Goal: Task Accomplishment & Management: Manage account settings

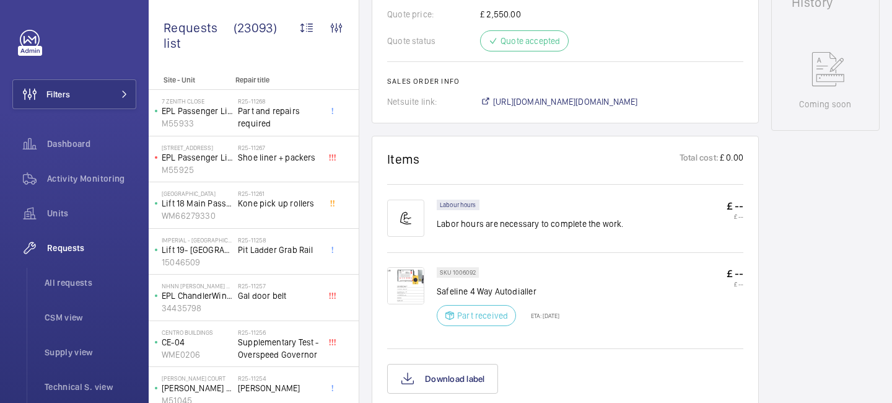
scroll to position [1054, 0]
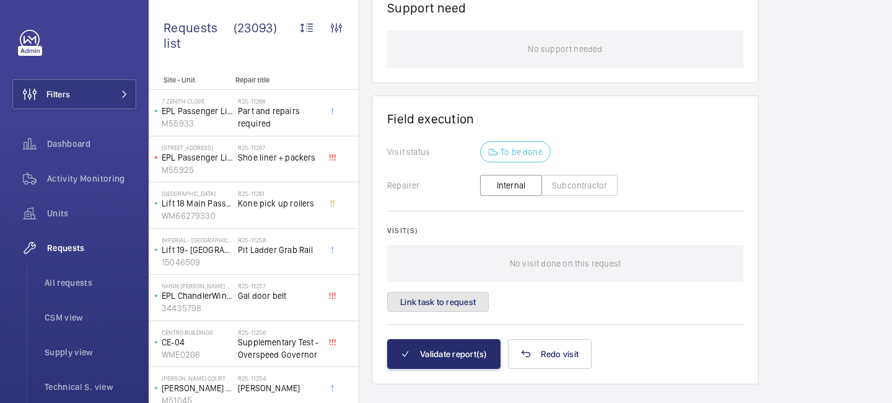
click at [463, 292] on button "Link task to request" at bounding box center [438, 302] width 102 height 20
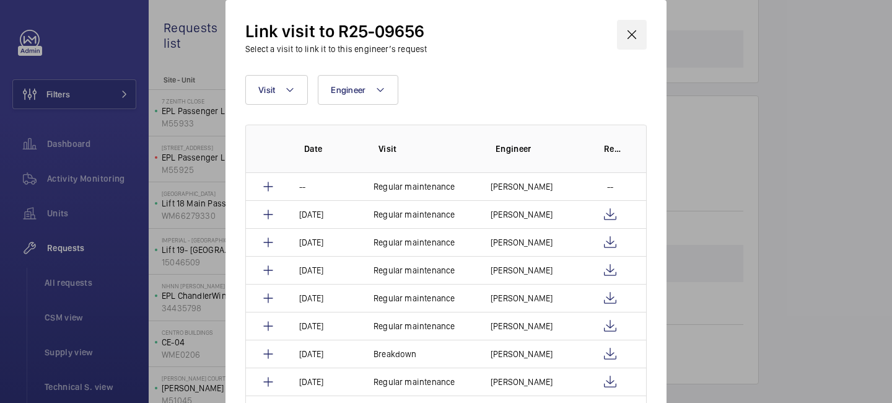
click at [635, 38] on wm-front-icon-button at bounding box center [632, 35] width 30 height 30
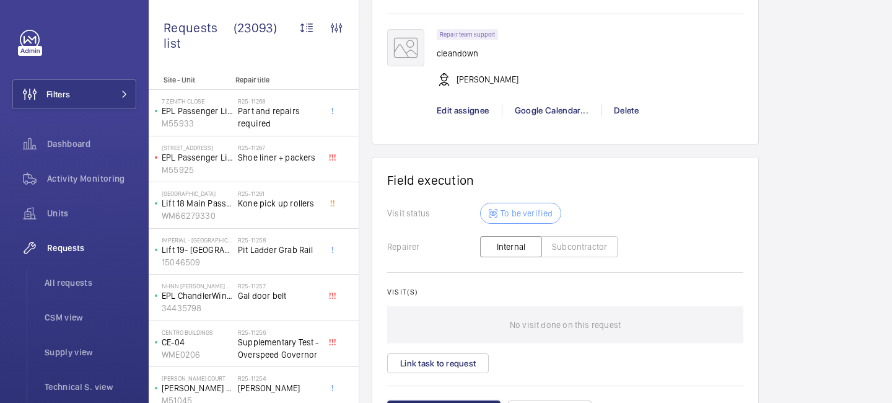
scroll to position [1202, 0]
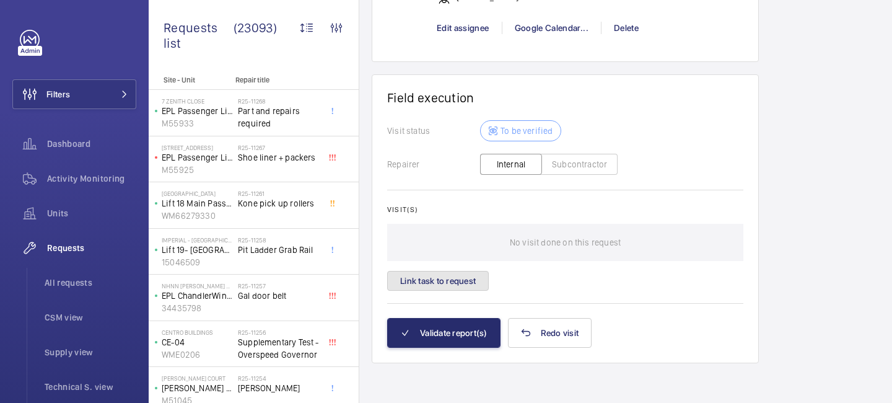
click at [453, 274] on button "Link task to request" at bounding box center [438, 281] width 102 height 20
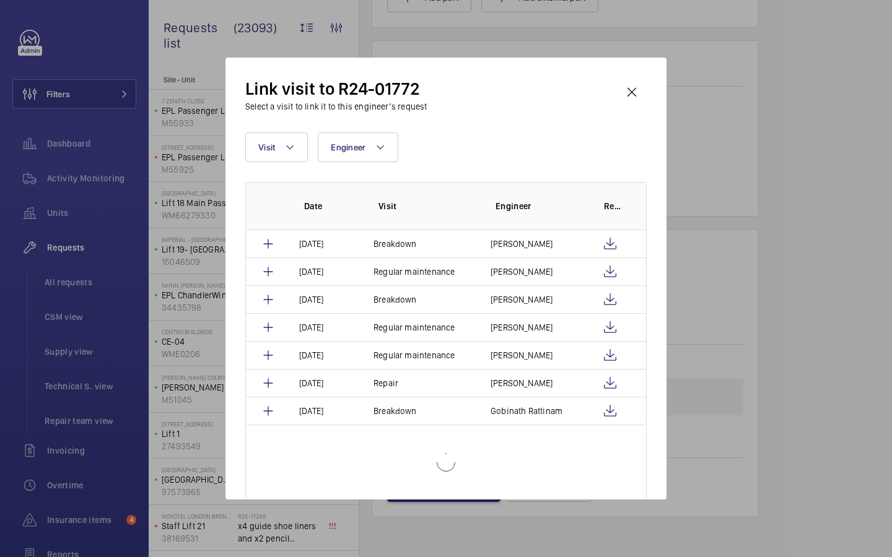
scroll to position [65, 0]
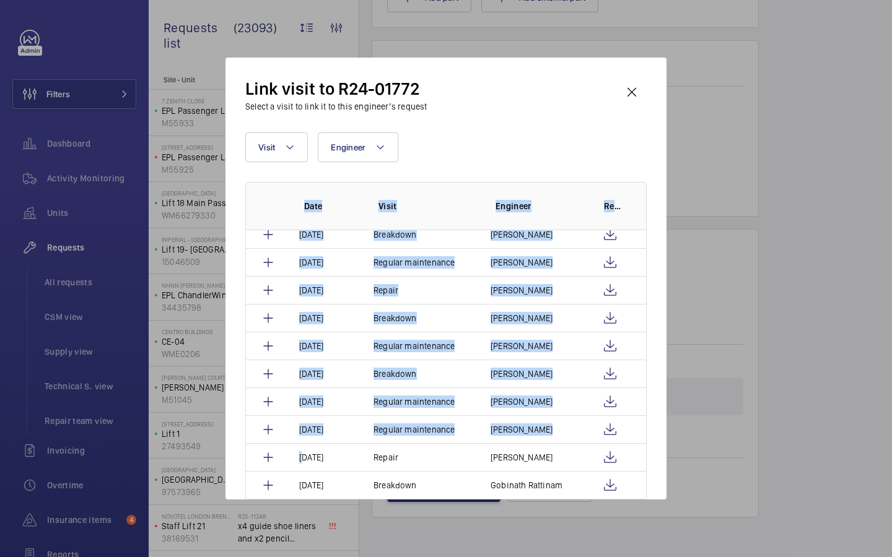
drag, startPoint x: 647, startPoint y: 440, endPoint x: 647, endPoint y: 474, distance: 33.5
click at [647, 402] on div "Link visit to R24-01772 Select a visit to link it to this engineer’s request Vi…" at bounding box center [445, 279] width 441 height 442
click at [637, 402] on td at bounding box center [615, 458] width 62 height 28
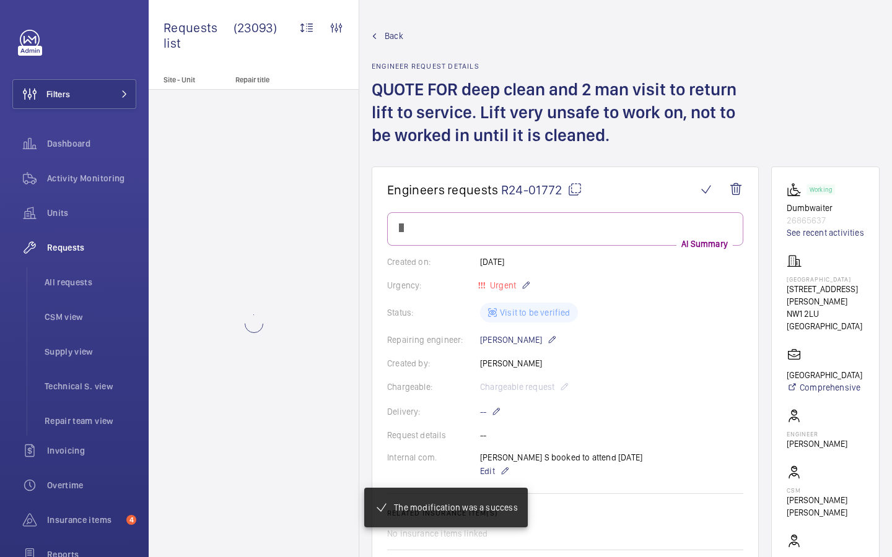
scroll to position [978, 0]
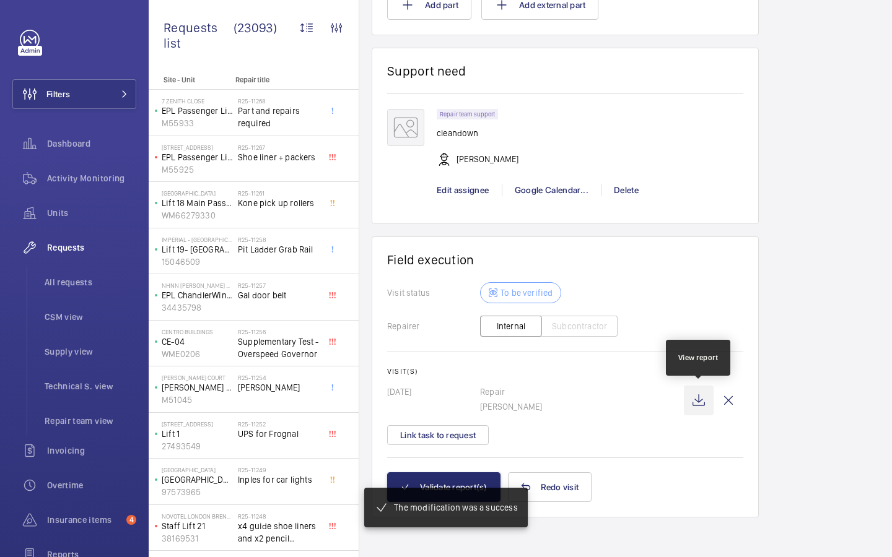
click at [699, 402] on wm-front-icon-button at bounding box center [699, 401] width 30 height 30
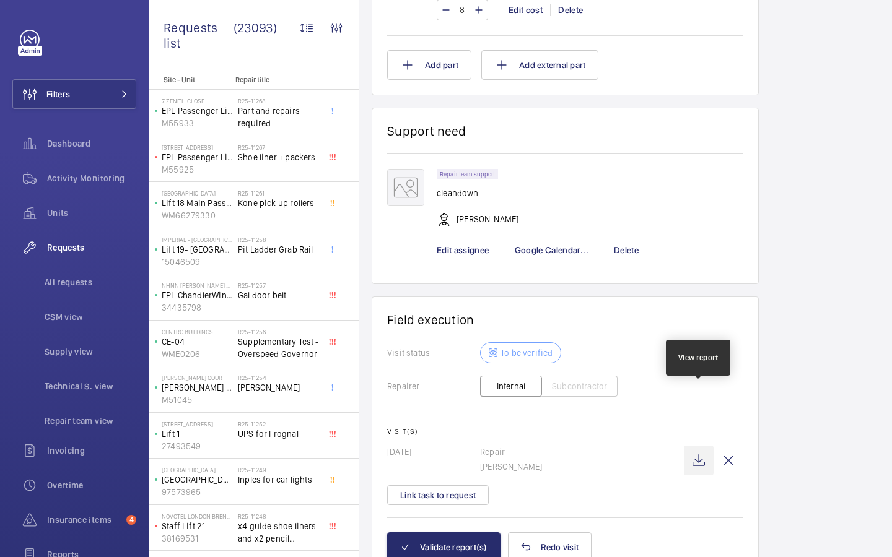
scroll to position [1040, 0]
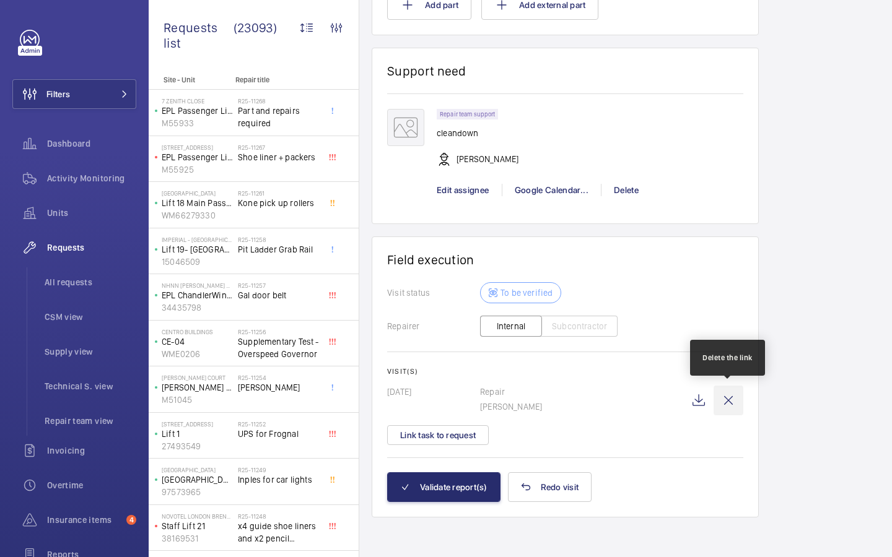
click at [733, 402] on wm-front-icon-button at bounding box center [729, 401] width 30 height 30
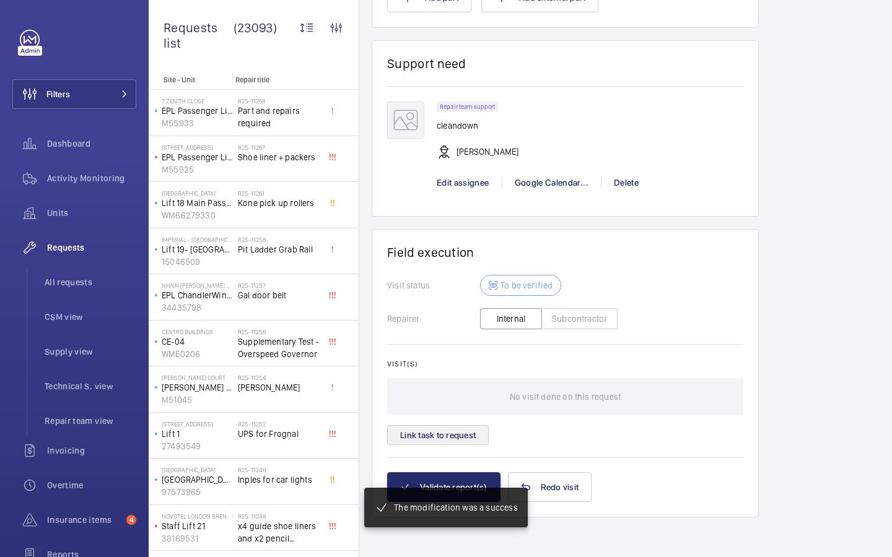
scroll to position [1035, 0]
click at [460, 402] on button "Link task to request" at bounding box center [438, 436] width 102 height 20
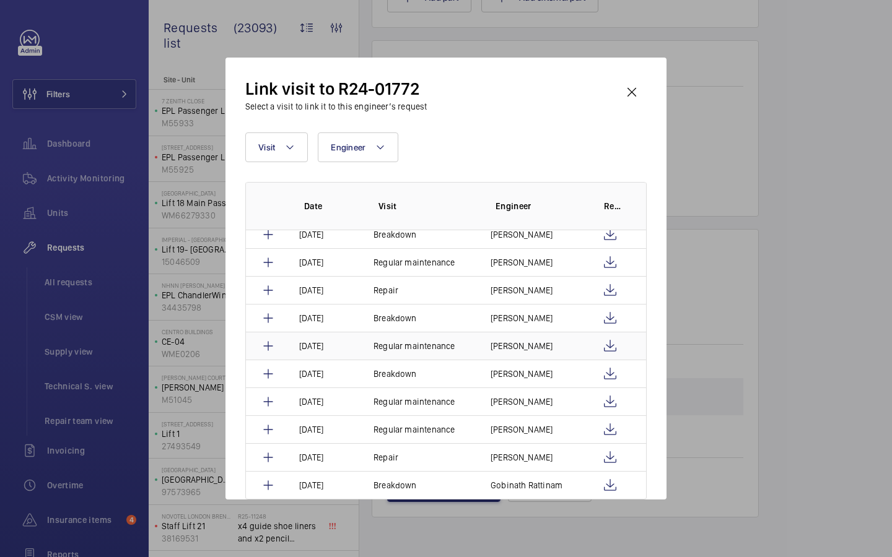
scroll to position [65, 0]
click at [603, 289] on wm-front-icon-button at bounding box center [610, 290] width 15 height 15
click at [634, 92] on wm-front-icon-button at bounding box center [632, 92] width 30 height 30
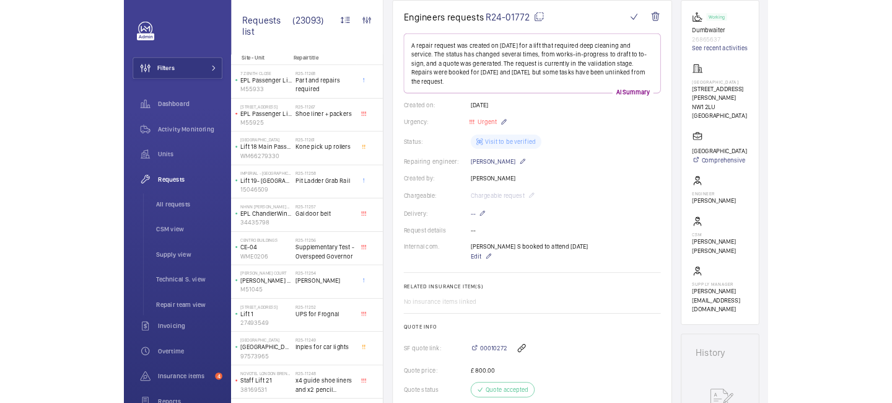
scroll to position [0, 0]
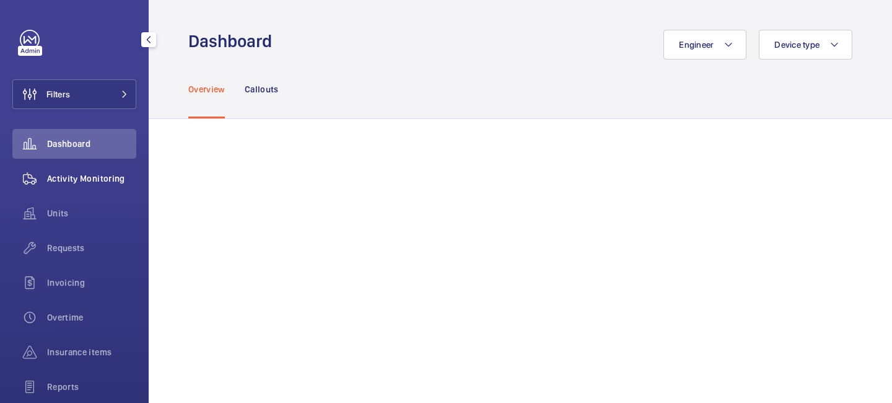
click at [96, 171] on div "Activity Monitoring" at bounding box center [74, 179] width 124 height 30
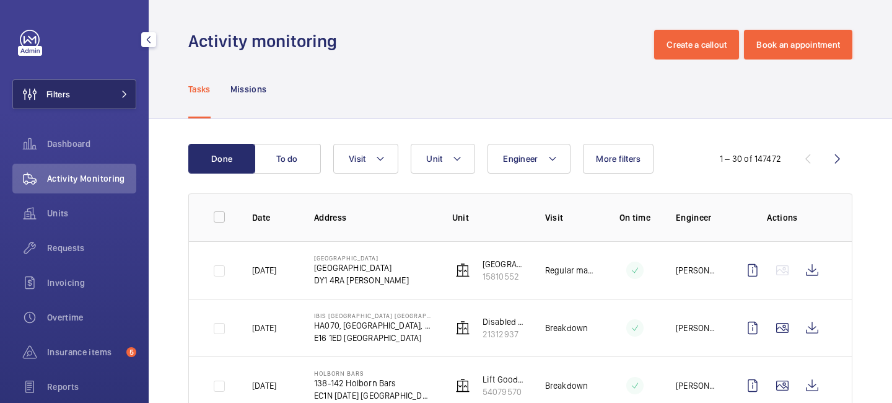
click at [118, 98] on button "Filters" at bounding box center [74, 94] width 124 height 30
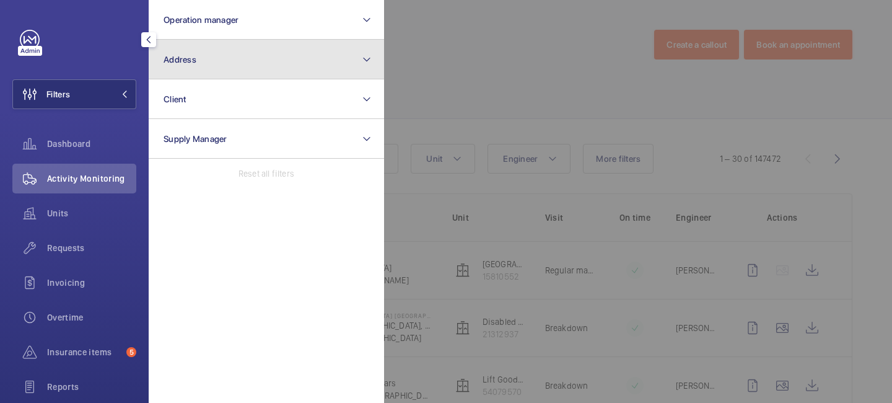
click at [243, 62] on button "Address" at bounding box center [266, 60] width 235 height 40
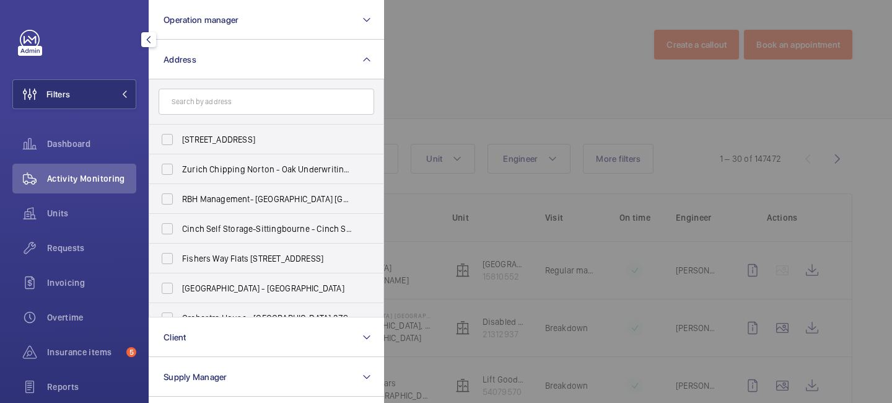
click at [233, 105] on input "text" at bounding box center [267, 102] width 216 height 26
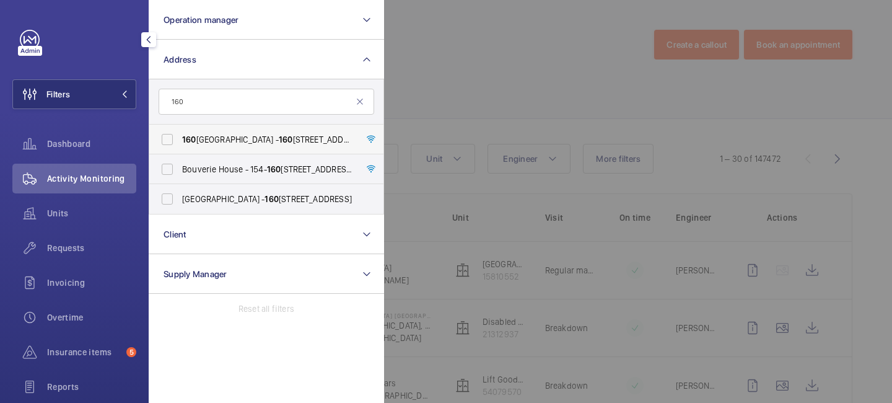
type input "160"
click at [256, 135] on span "160 Queen Victoria Street - 160 Queen Victoria Street, LONDON EC4V 4BF" at bounding box center [267, 139] width 170 height 12
click at [180, 135] on input "160 Queen Victoria Street - 160 Queen Victoria Street, LONDON EC4V 4BF" at bounding box center [167, 139] width 25 height 25
checkbox input "true"
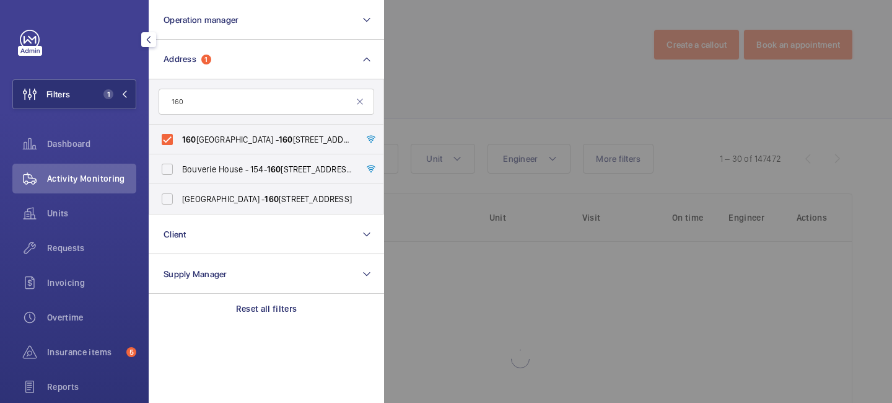
click at [452, 95] on div at bounding box center [830, 201] width 892 height 403
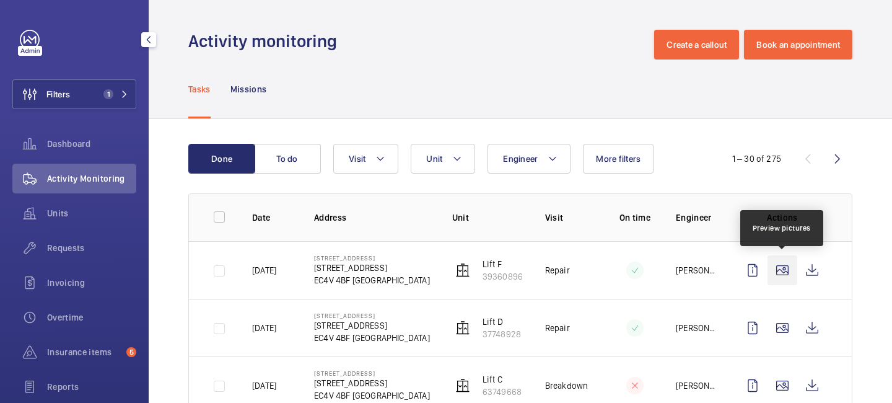
click at [784, 273] on wm-front-icon-button at bounding box center [782, 270] width 30 height 30
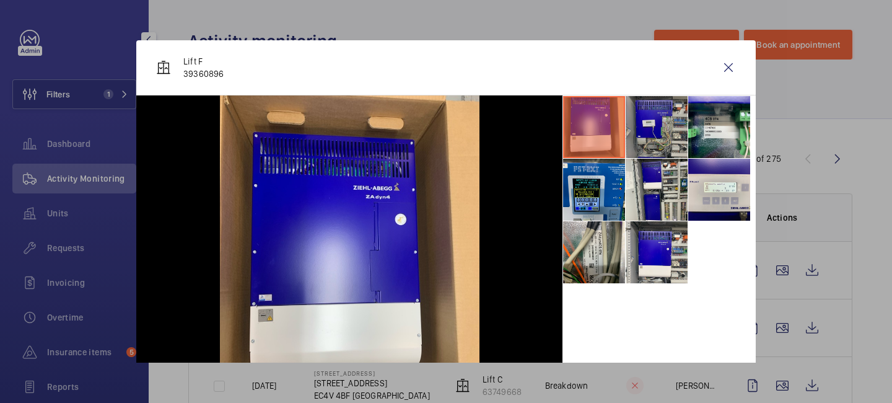
click at [667, 142] on li at bounding box center [657, 127] width 62 height 62
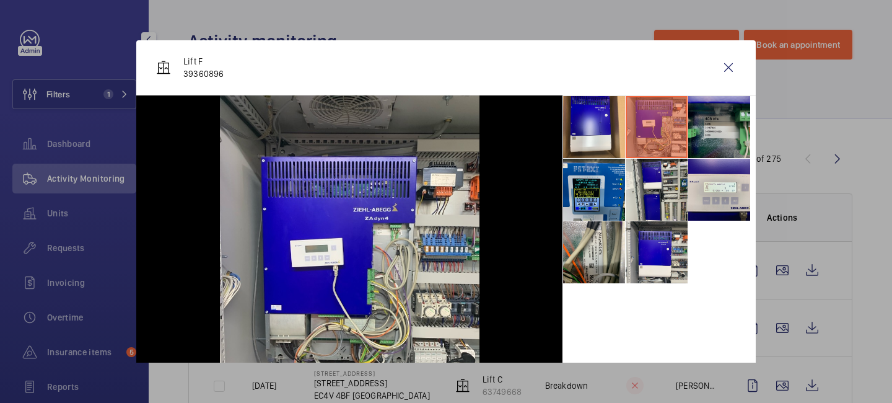
click at [710, 141] on li at bounding box center [719, 127] width 62 height 62
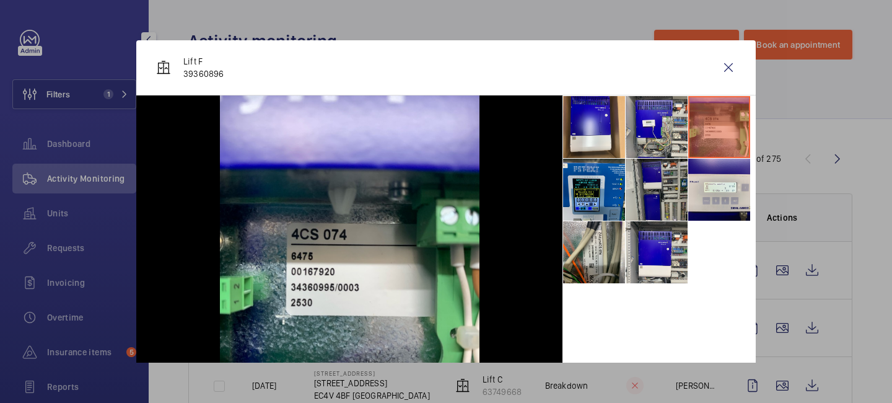
click at [657, 184] on li at bounding box center [657, 190] width 62 height 62
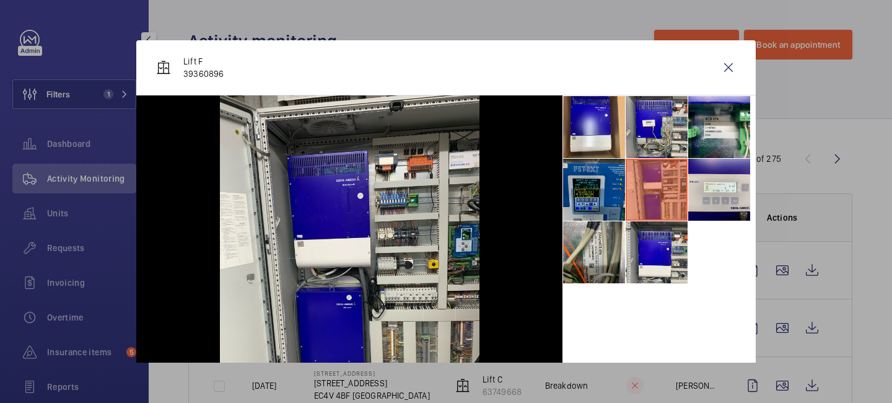
click at [618, 185] on li at bounding box center [594, 190] width 62 height 62
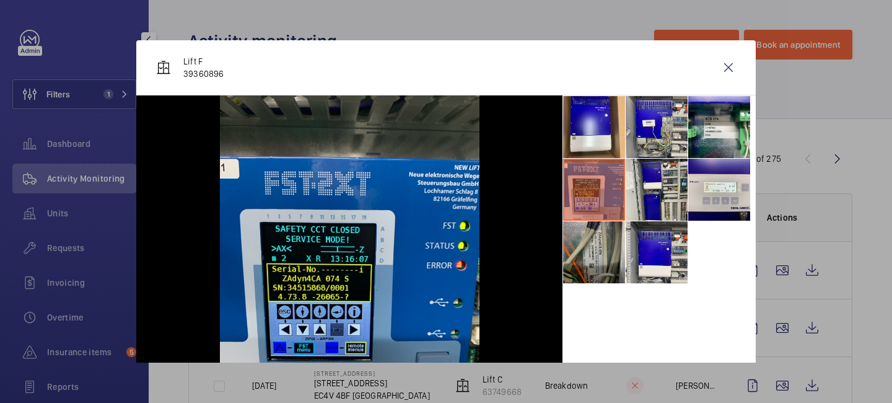
click at [605, 239] on li at bounding box center [594, 252] width 62 height 62
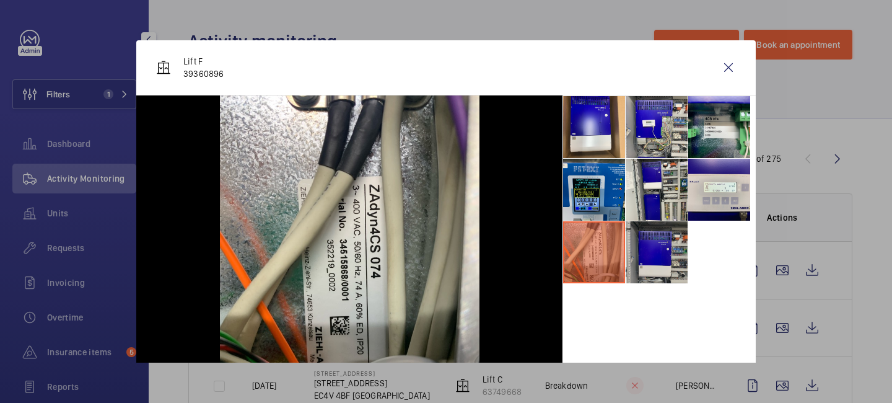
click at [680, 256] on li at bounding box center [657, 252] width 62 height 62
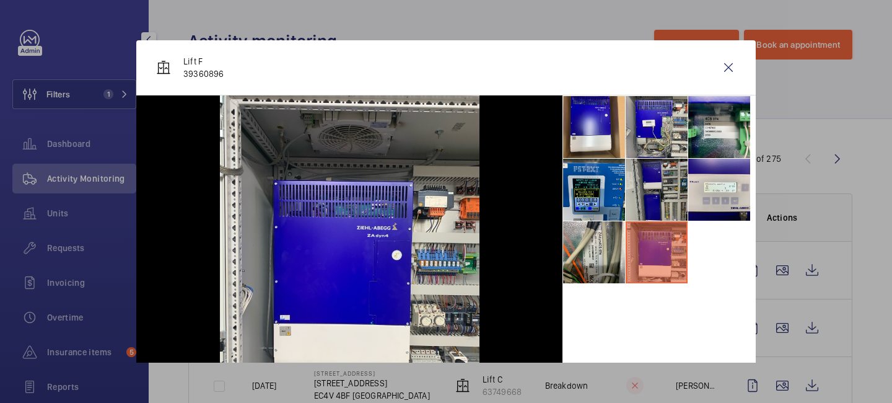
click at [672, 204] on li at bounding box center [657, 190] width 62 height 62
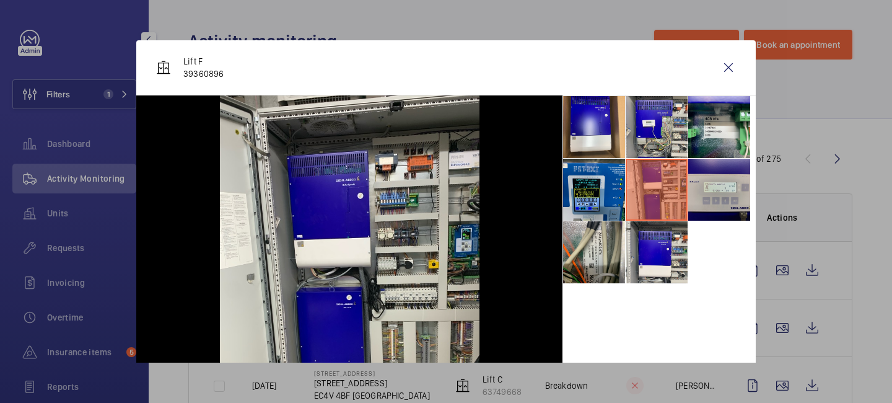
click at [733, 206] on li at bounding box center [719, 190] width 62 height 62
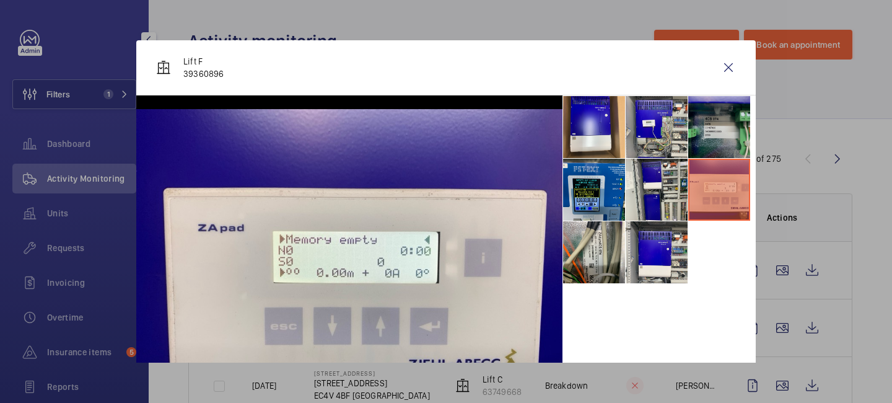
click at [726, 148] on li at bounding box center [719, 127] width 62 height 62
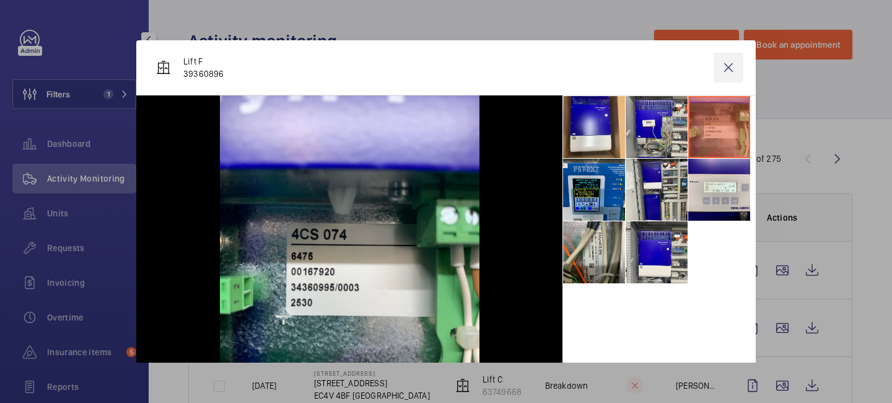
click at [730, 71] on wm-front-icon-button at bounding box center [729, 68] width 30 height 30
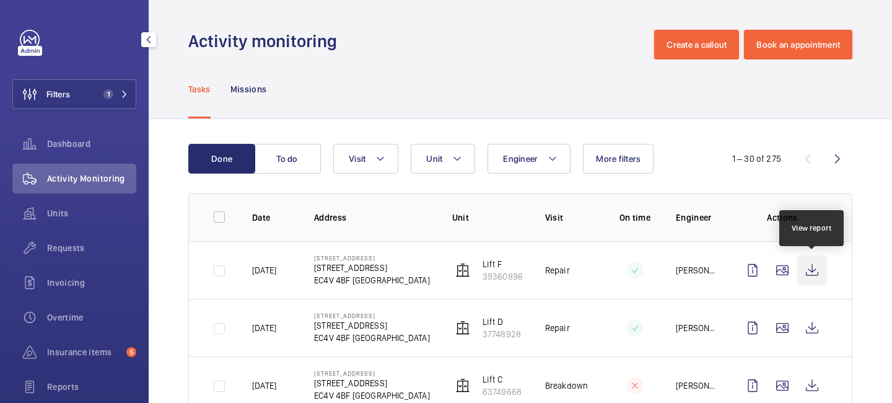
click at [824, 276] on wm-front-icon-button at bounding box center [812, 270] width 30 height 30
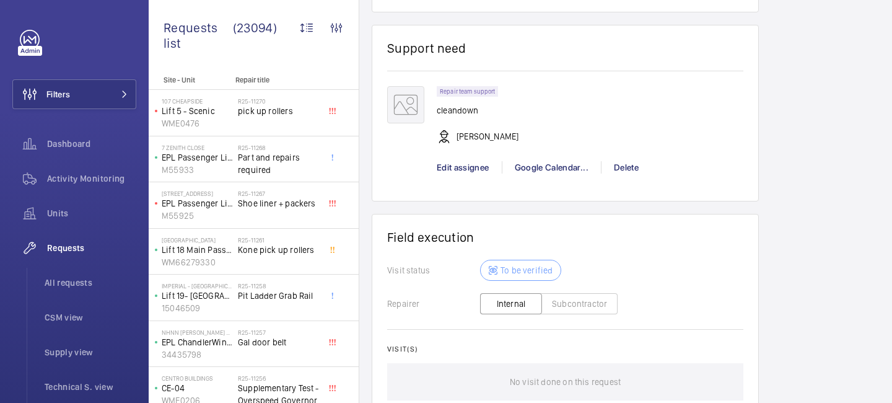
scroll to position [1190, 0]
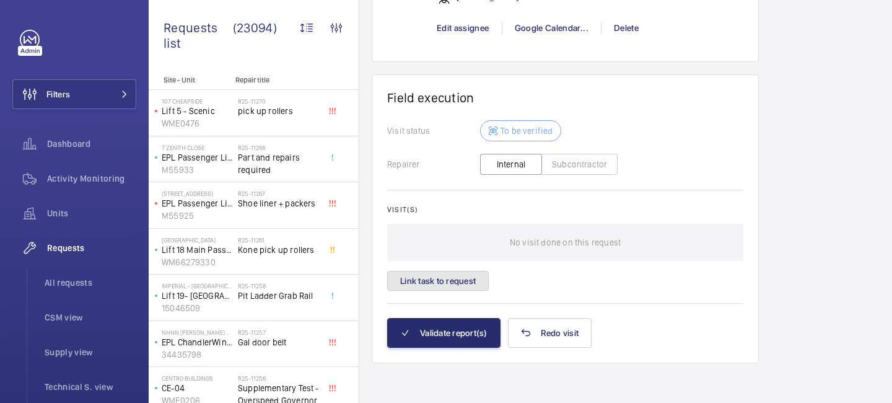
click at [456, 278] on button "Link task to request" at bounding box center [438, 281] width 102 height 20
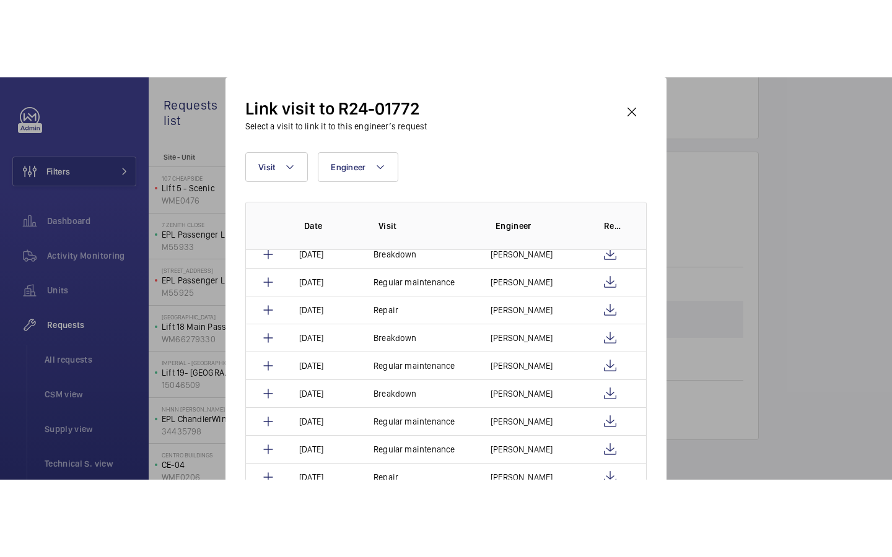
scroll to position [1035, 0]
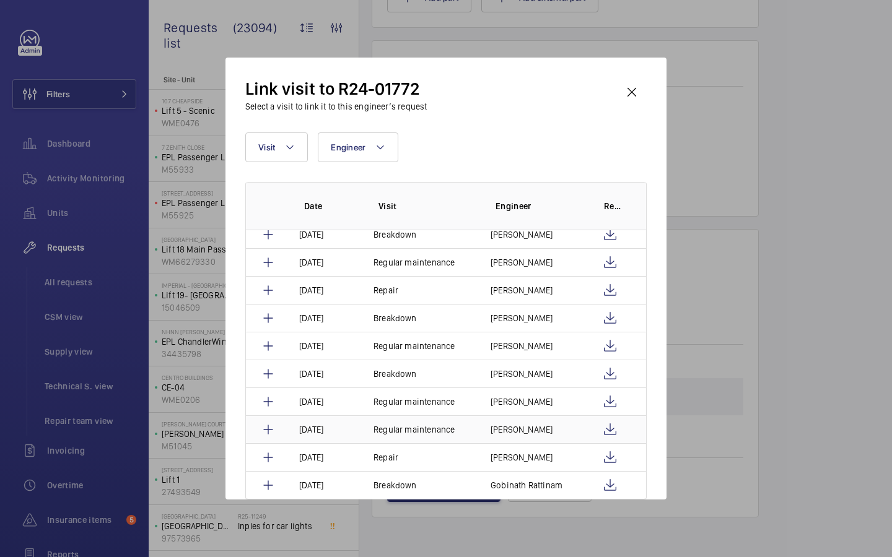
click at [514, 402] on p "Kari Onuma" at bounding box center [522, 430] width 62 height 12
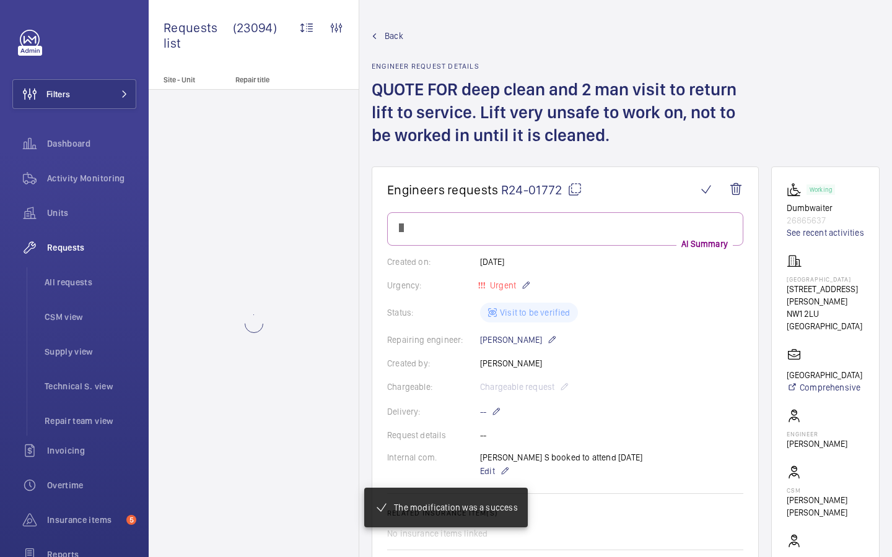
scroll to position [978, 0]
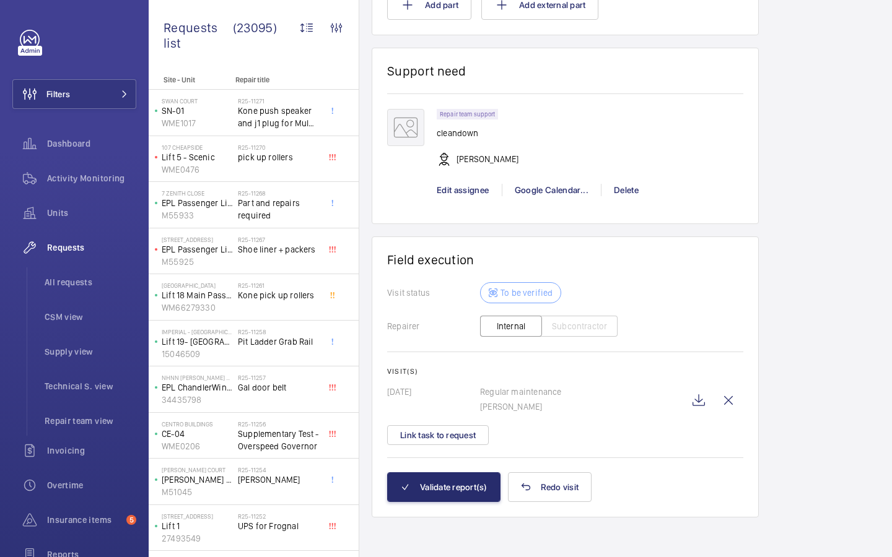
scroll to position [1052, 0]
click at [733, 402] on wm-front-icon-button at bounding box center [729, 401] width 30 height 30
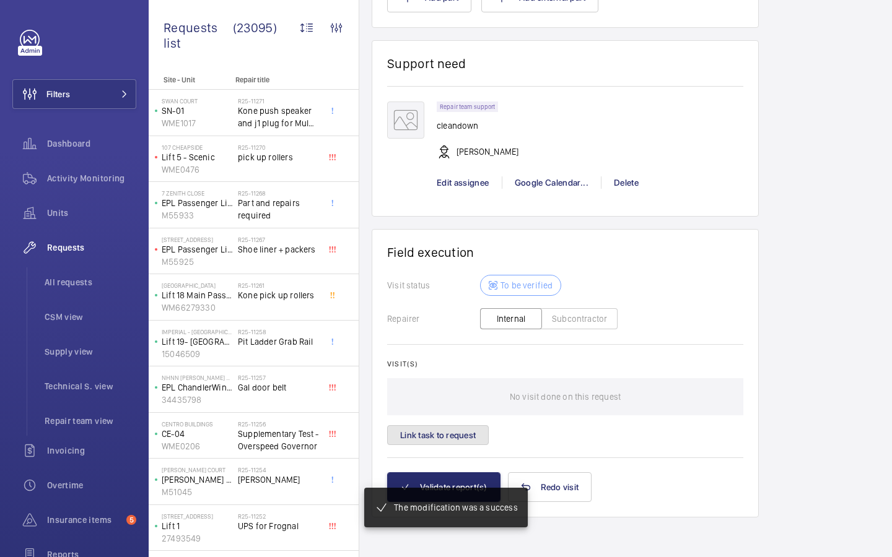
click at [470, 402] on button "Link task to request" at bounding box center [438, 436] width 102 height 20
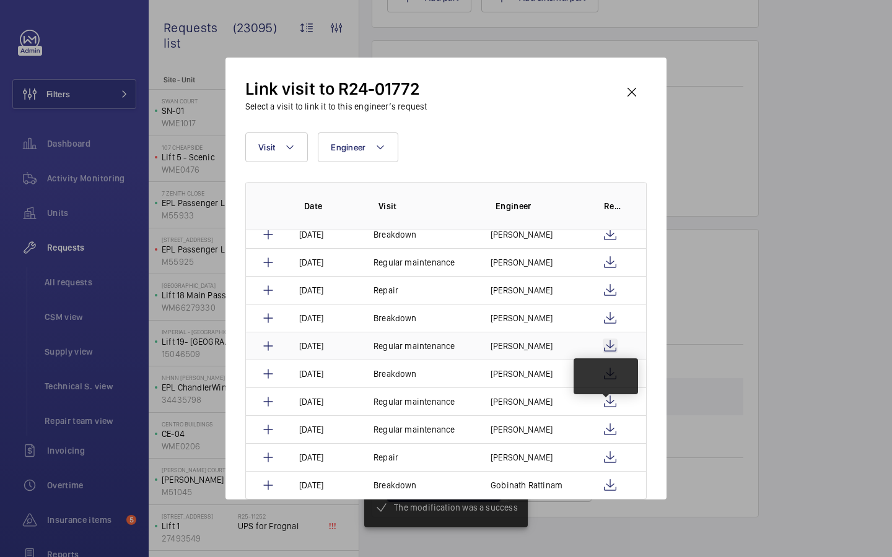
scroll to position [1035, 0]
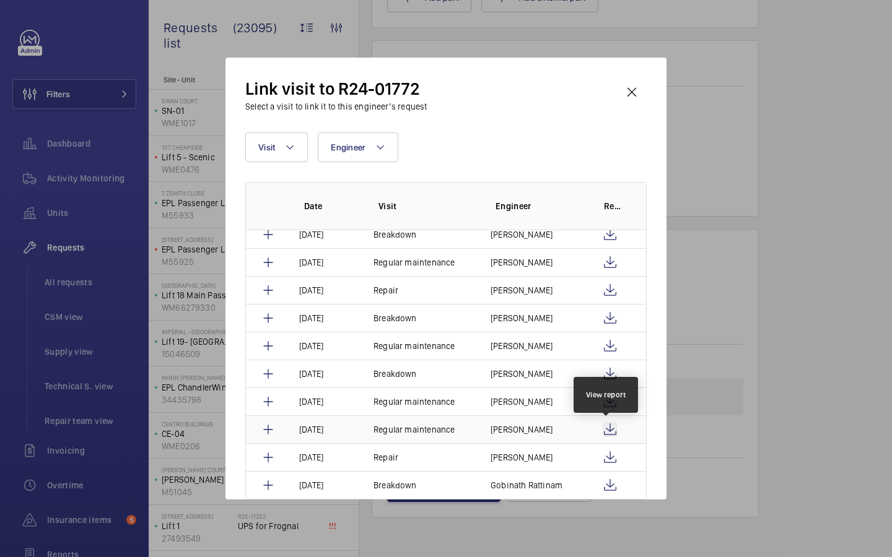
click at [605, 402] on wm-front-icon-button at bounding box center [610, 429] width 15 height 15
click at [605, 402] on wm-front-icon-button at bounding box center [610, 402] width 15 height 15
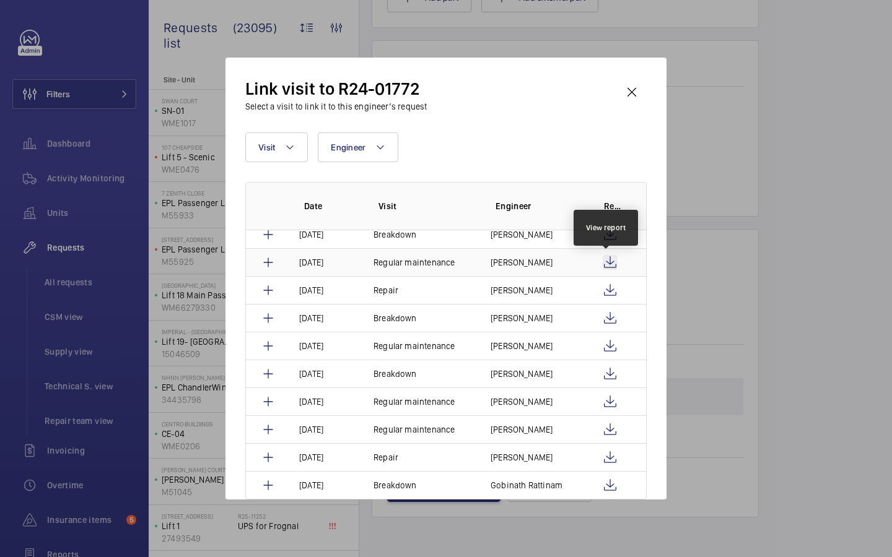
click at [605, 263] on wm-front-icon-button at bounding box center [610, 262] width 15 height 15
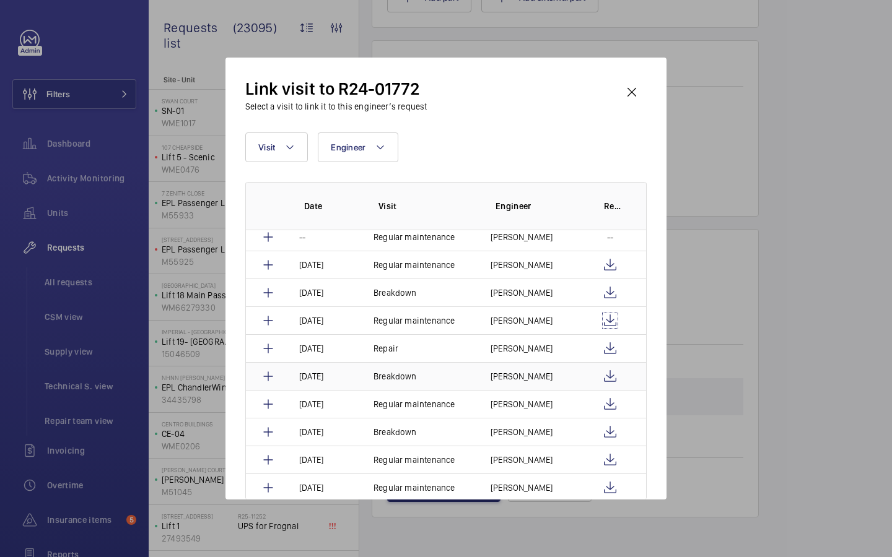
scroll to position [0, 0]
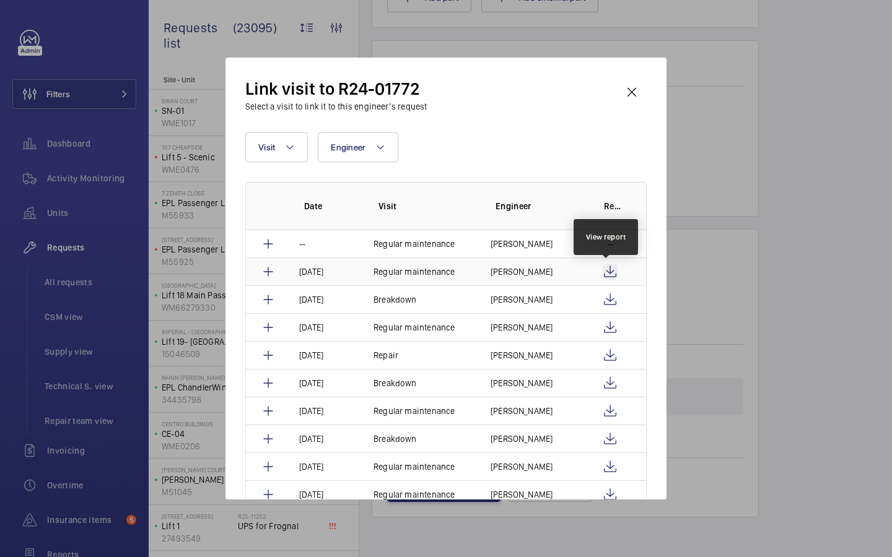
click at [606, 269] on wm-front-icon-button at bounding box center [610, 272] width 15 height 15
click at [626, 102] on wm-front-icon-button at bounding box center [632, 92] width 30 height 30
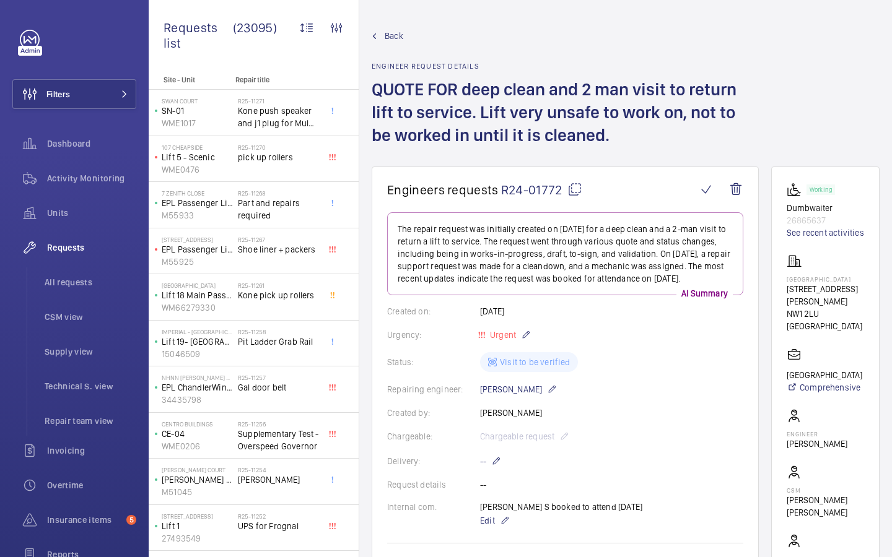
click at [396, 40] on span "Back" at bounding box center [394, 36] width 19 height 12
click at [571, 186] on mat-icon at bounding box center [574, 189] width 15 height 15
click at [395, 38] on span "Back" at bounding box center [394, 36] width 19 height 12
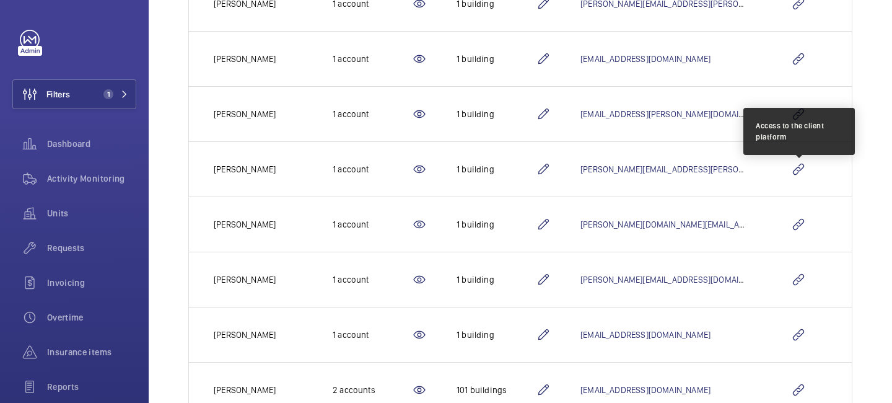
scroll to position [318, 0]
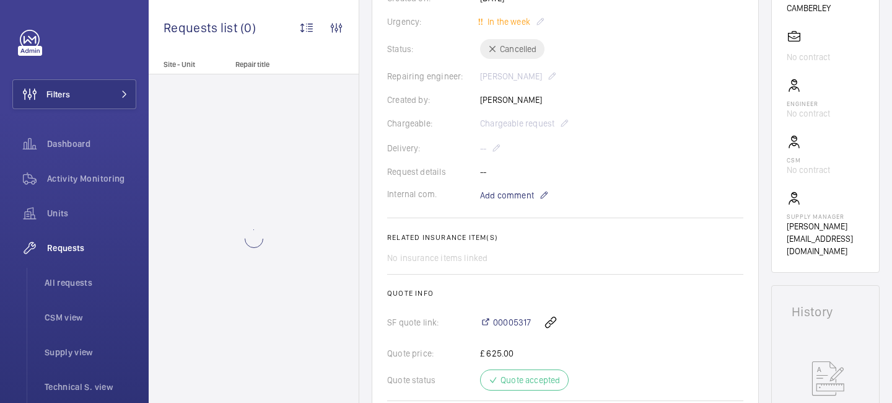
scroll to position [267, 0]
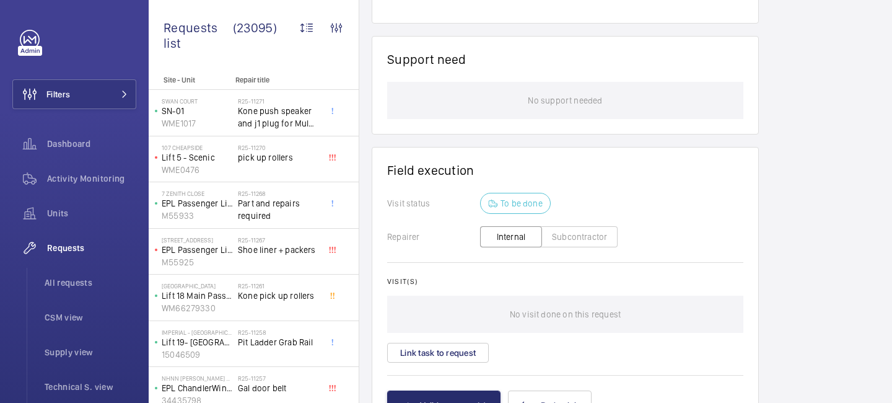
scroll to position [938, 0]
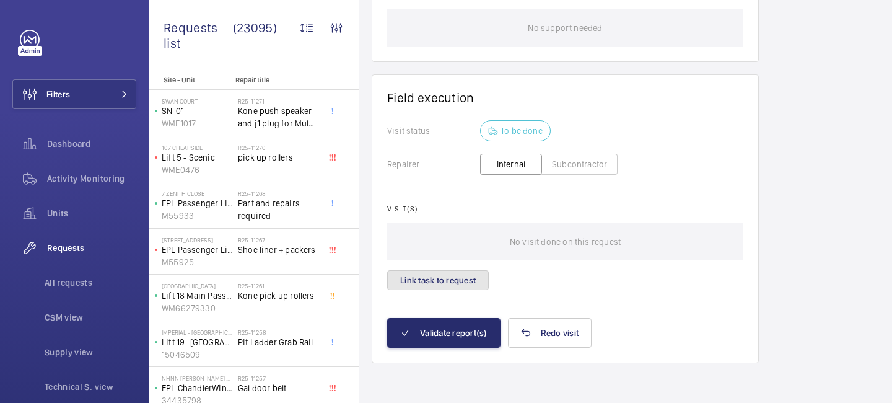
click at [468, 286] on button "Link task to request" at bounding box center [438, 280] width 102 height 20
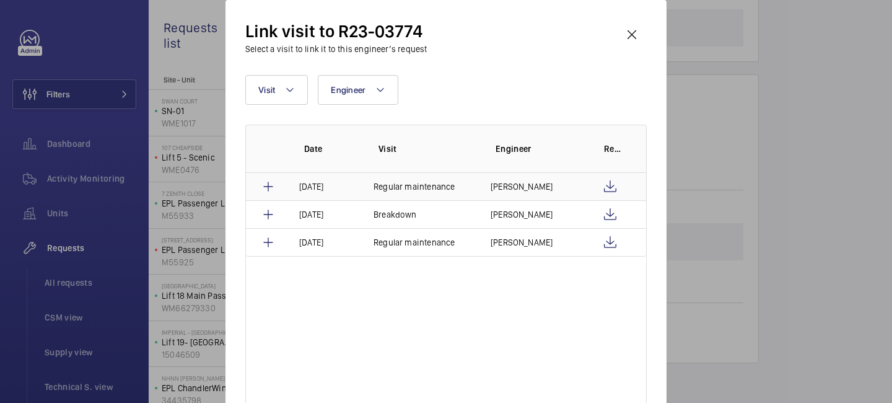
click at [600, 186] on td at bounding box center [615, 186] width 62 height 27
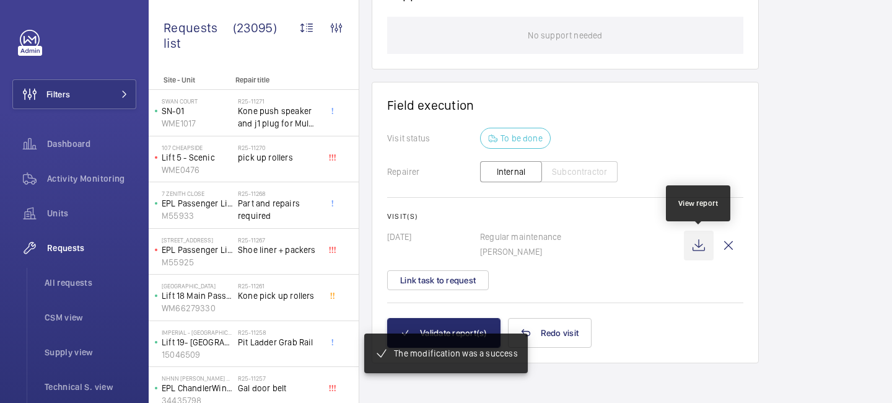
scroll to position [930, 0]
click at [701, 250] on wm-front-icon-button at bounding box center [699, 245] width 30 height 30
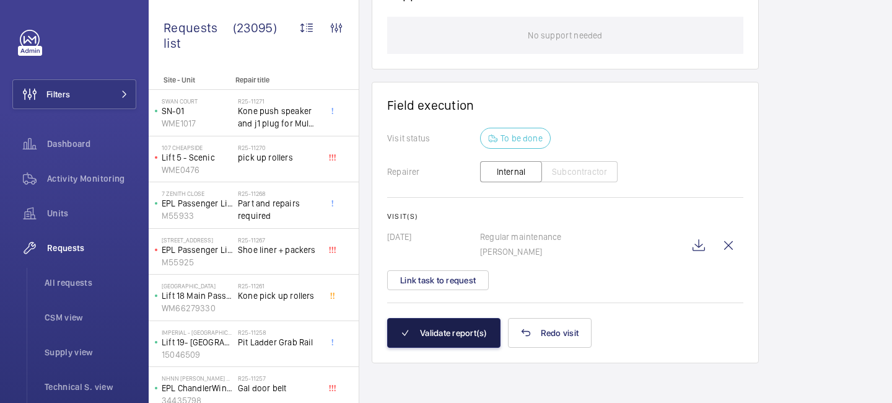
click at [428, 325] on button "Validate report(s)" at bounding box center [443, 333] width 113 height 30
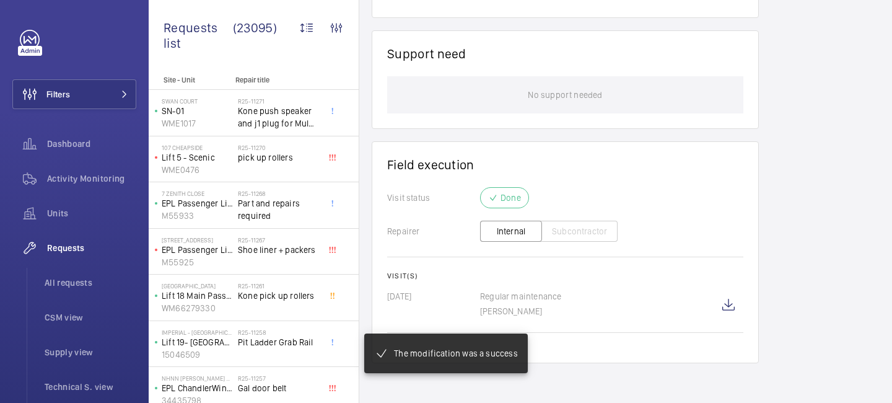
scroll to position [871, 0]
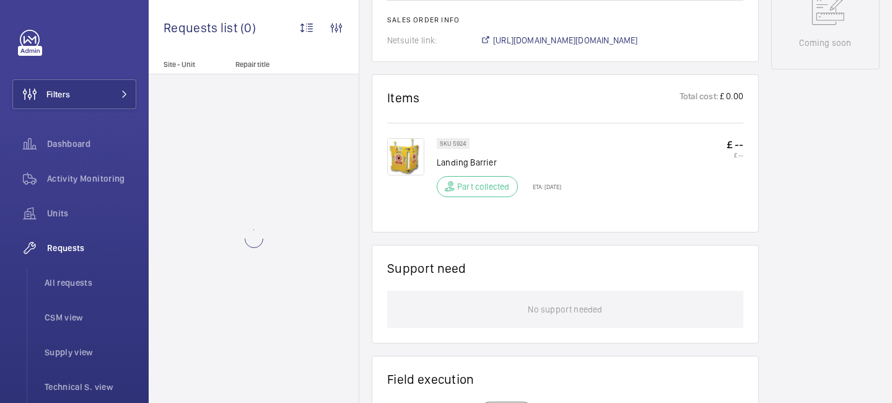
scroll to position [935, 0]
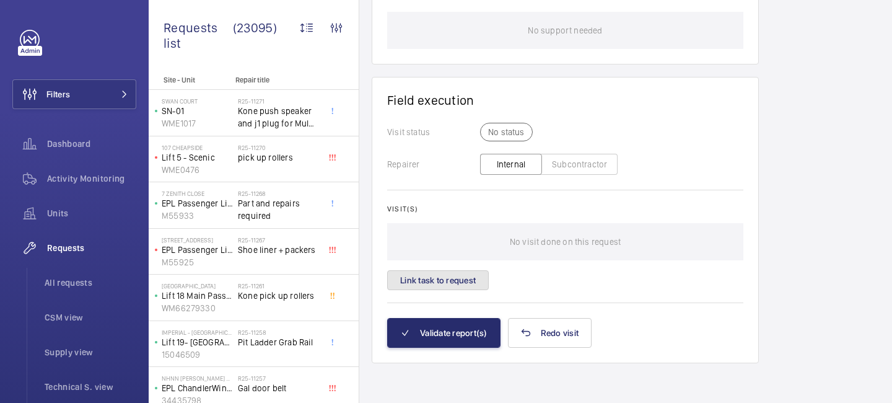
click at [448, 275] on button "Link task to request" at bounding box center [438, 280] width 102 height 20
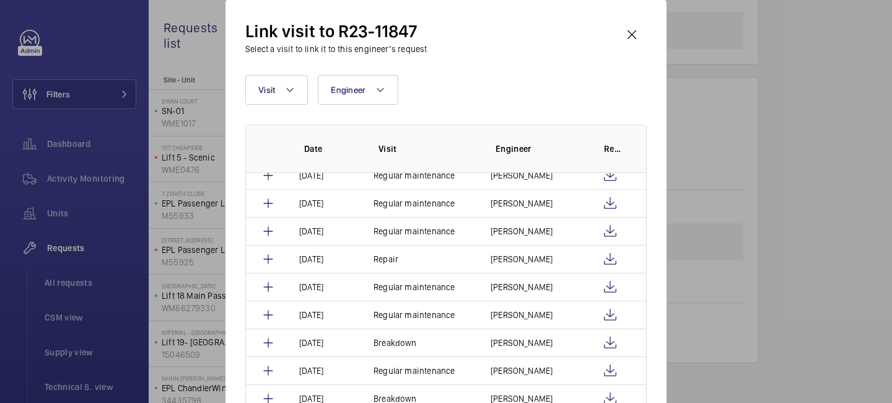
scroll to position [1001, 0]
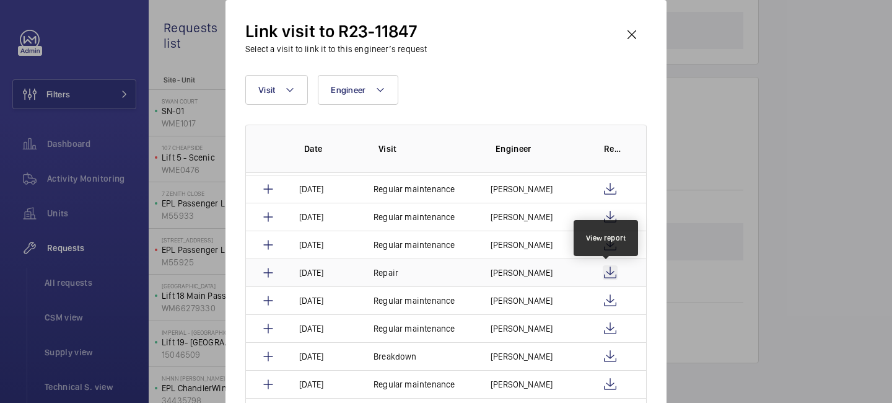
click at [603, 273] on wm-front-icon-button at bounding box center [610, 272] width 15 height 15
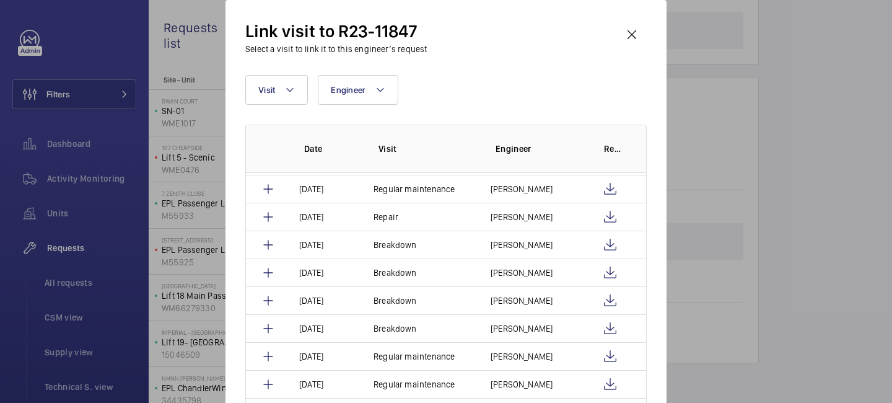
scroll to position [703, 0]
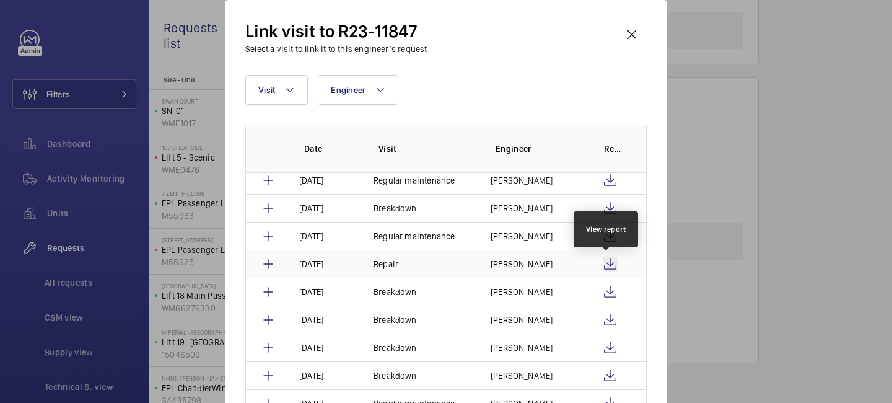
click at [611, 261] on wm-front-icon-button at bounding box center [610, 263] width 15 height 15
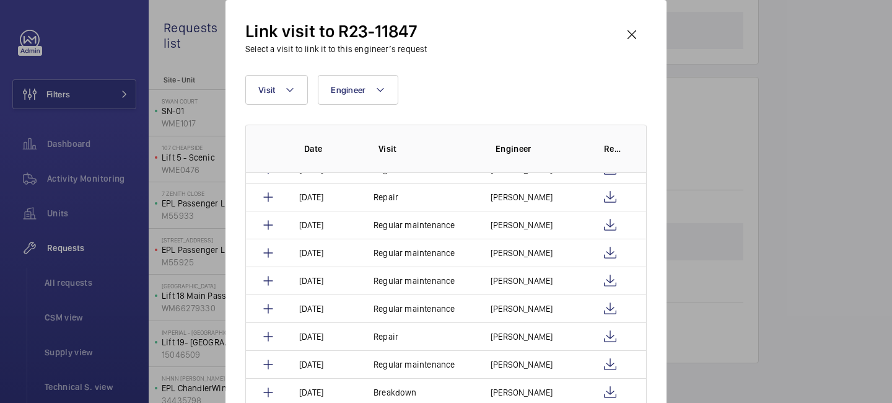
scroll to position [499, 0]
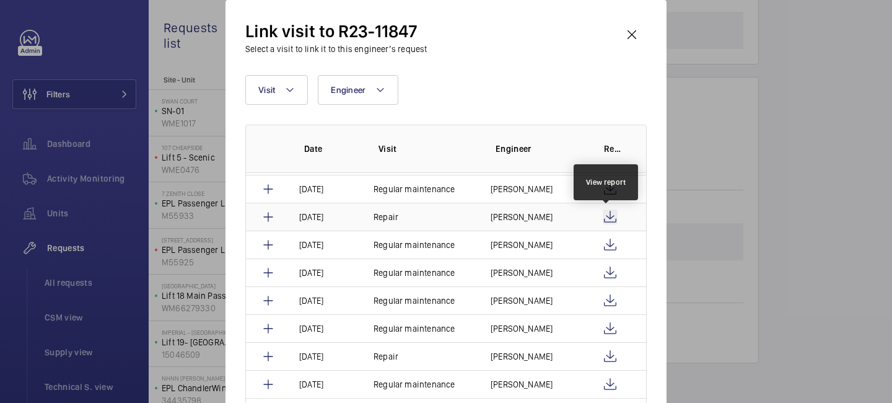
click at [603, 221] on wm-front-icon-button at bounding box center [610, 216] width 15 height 15
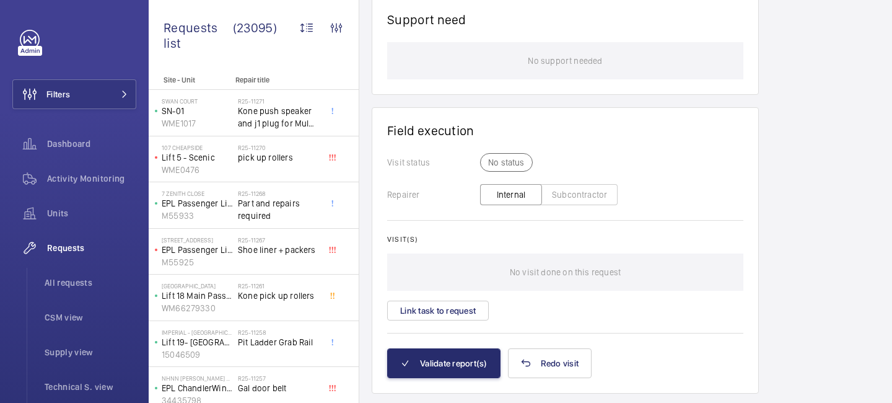
scroll to position [948, 0]
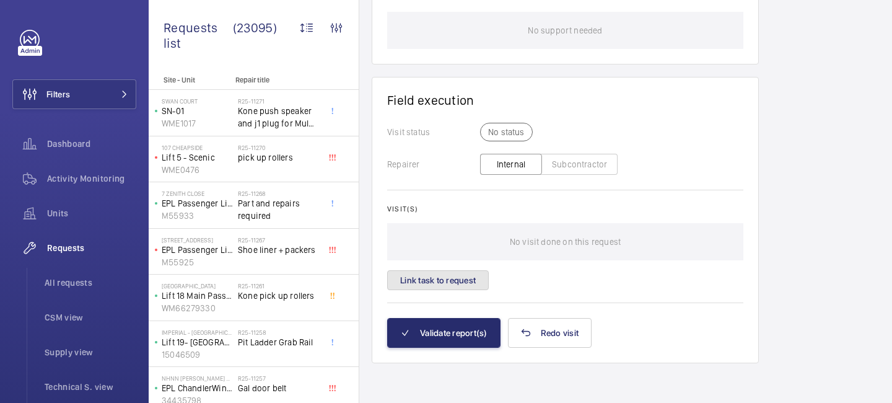
click at [471, 279] on button "Link task to request" at bounding box center [438, 280] width 102 height 20
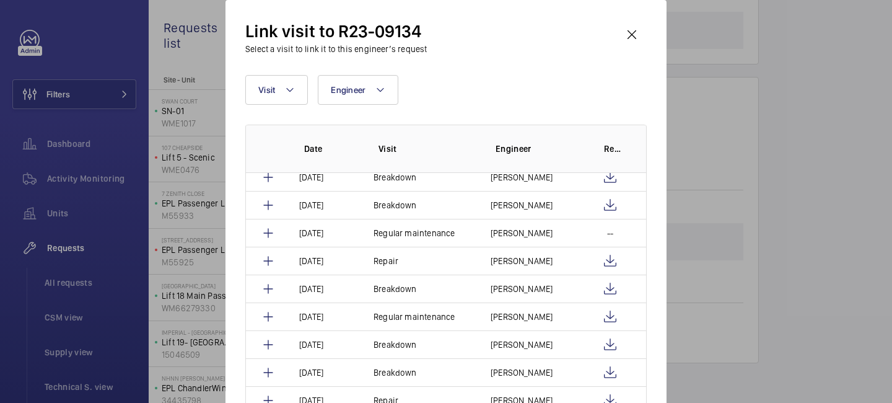
scroll to position [511, 0]
click at [609, 399] on wm-front-icon-button at bounding box center [610, 400] width 15 height 15
click at [606, 268] on wm-front-icon-button at bounding box center [610, 260] width 15 height 15
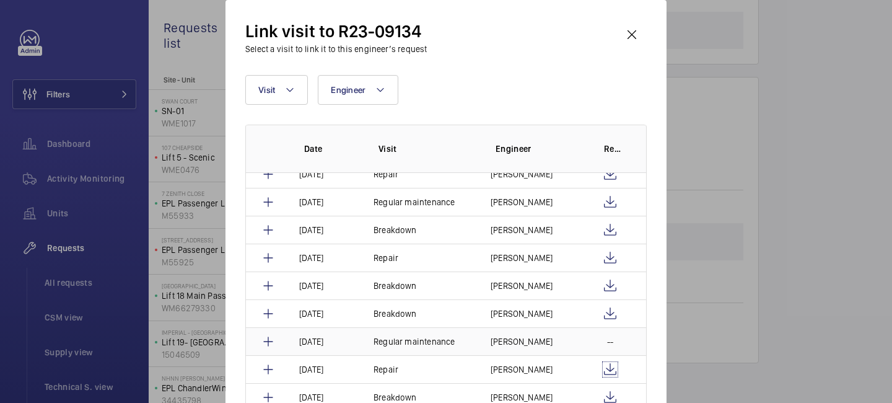
scroll to position [397, 0]
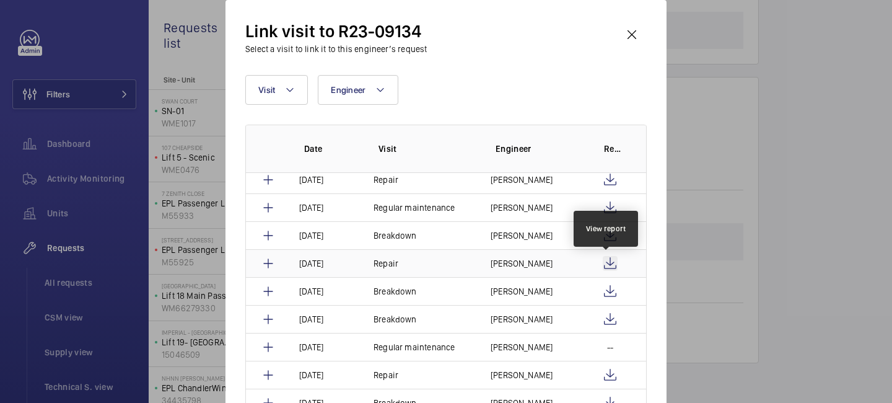
click at [606, 261] on wm-front-icon-button at bounding box center [610, 263] width 15 height 15
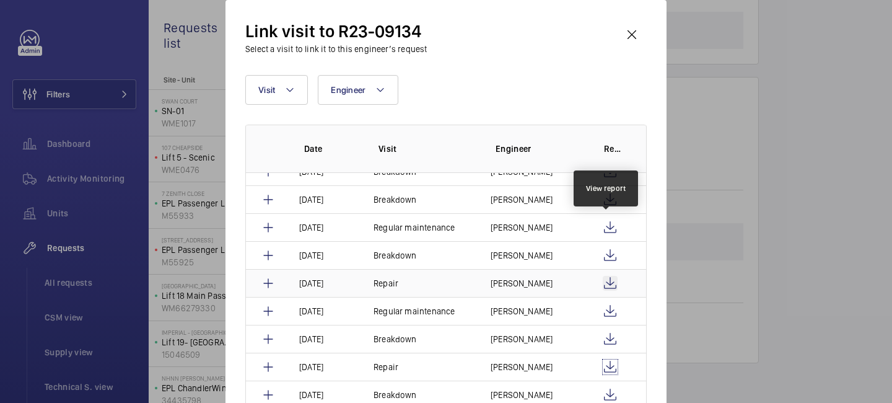
scroll to position [293, 0]
click at [630, 29] on wm-front-icon-button at bounding box center [632, 35] width 30 height 30
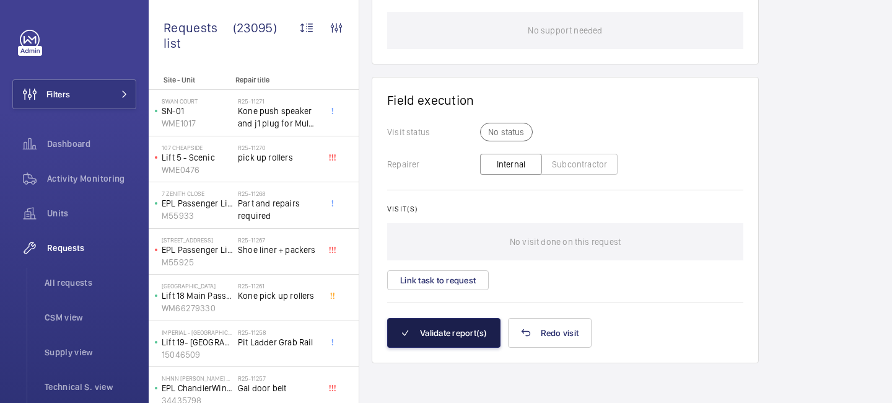
click at [447, 338] on button "Validate report(s)" at bounding box center [443, 333] width 113 height 30
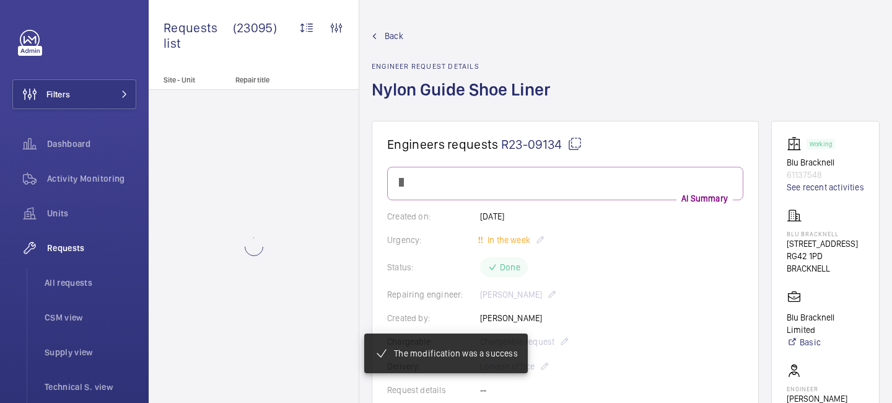
scroll to position [889, 0]
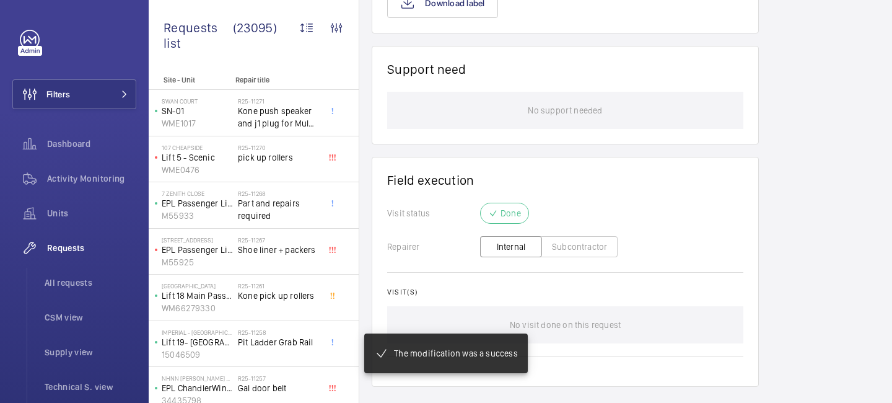
scroll to position [914, 0]
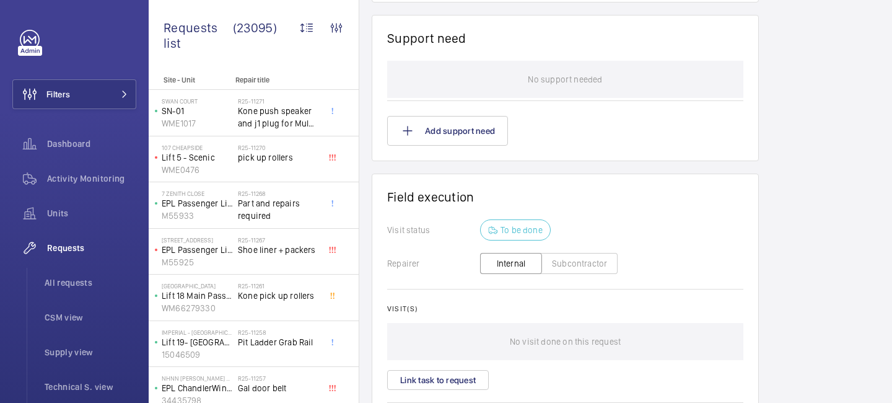
scroll to position [1135, 0]
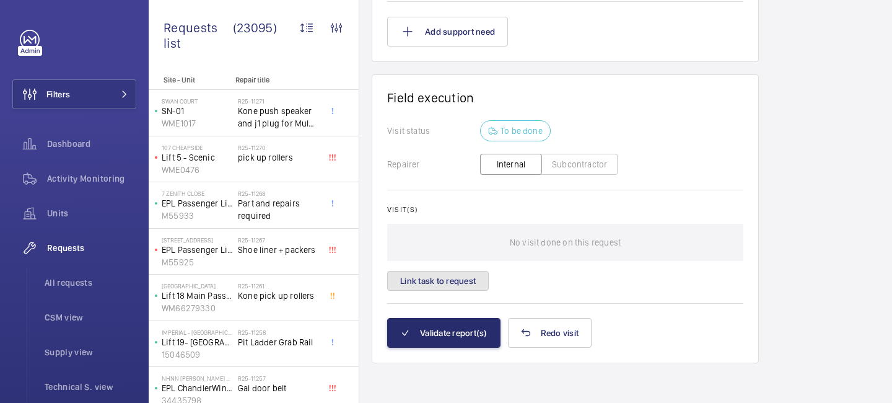
click at [465, 283] on button "Link task to request" at bounding box center [438, 281] width 102 height 20
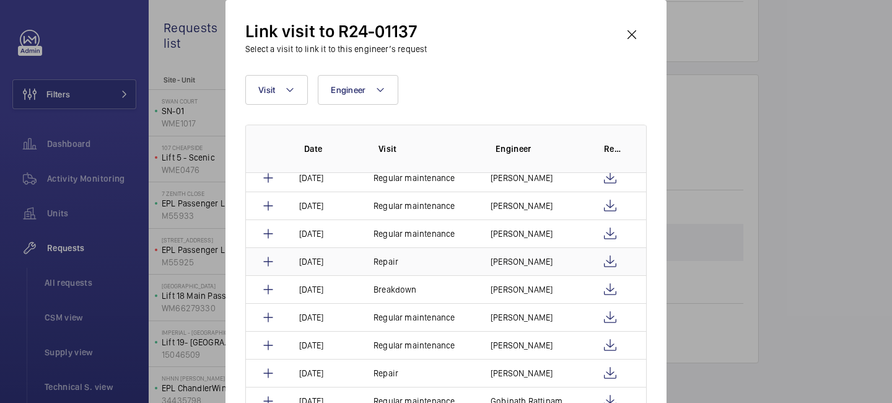
scroll to position [95, 0]
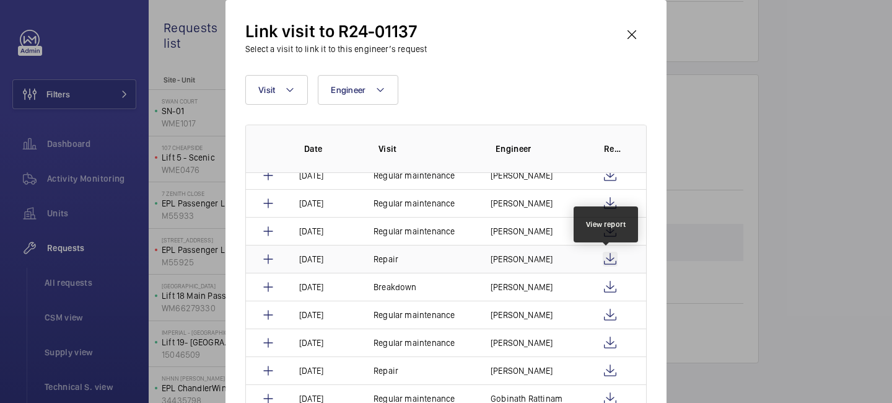
click at [611, 259] on wm-front-icon-button at bounding box center [610, 258] width 15 height 15
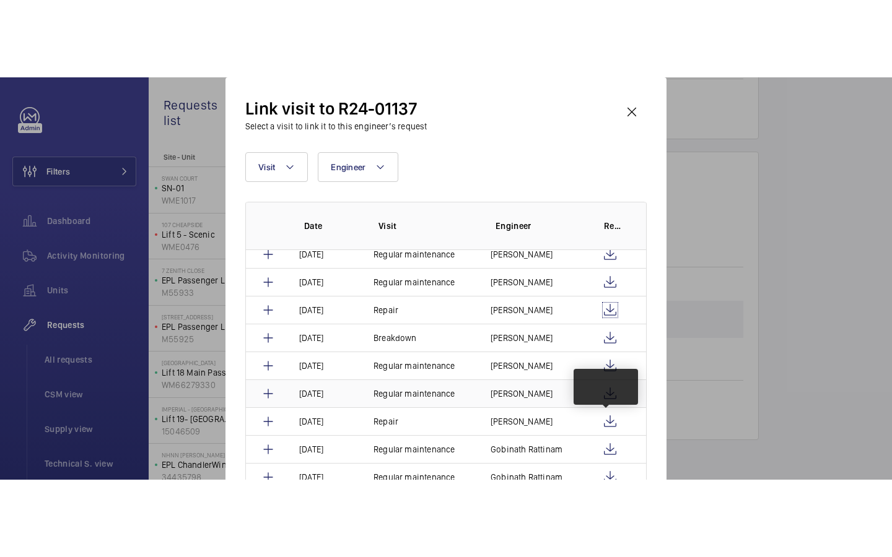
scroll to position [121, 0]
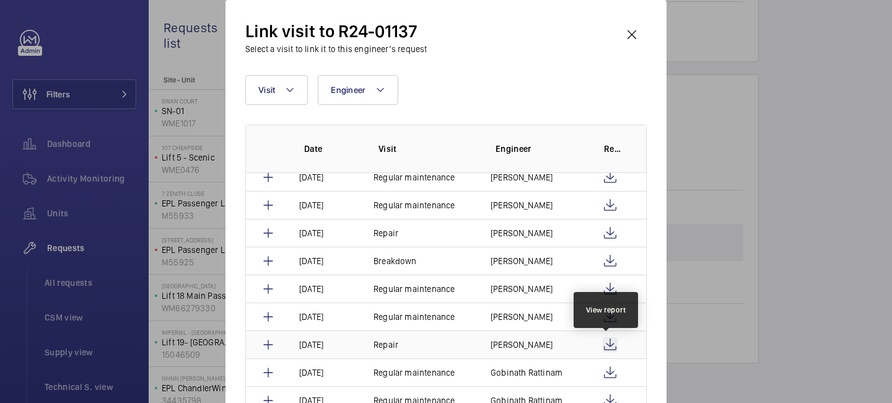
click at [609, 343] on wm-front-icon-button at bounding box center [610, 344] width 15 height 15
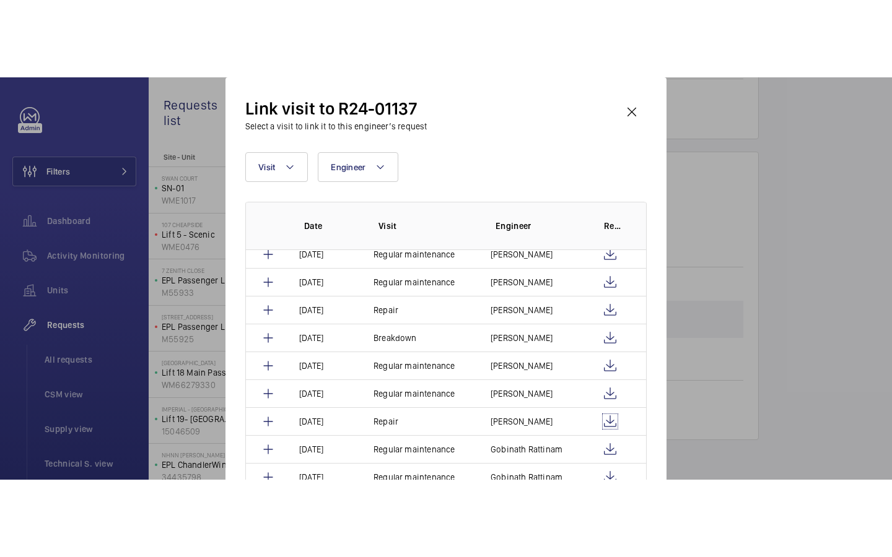
scroll to position [980, 0]
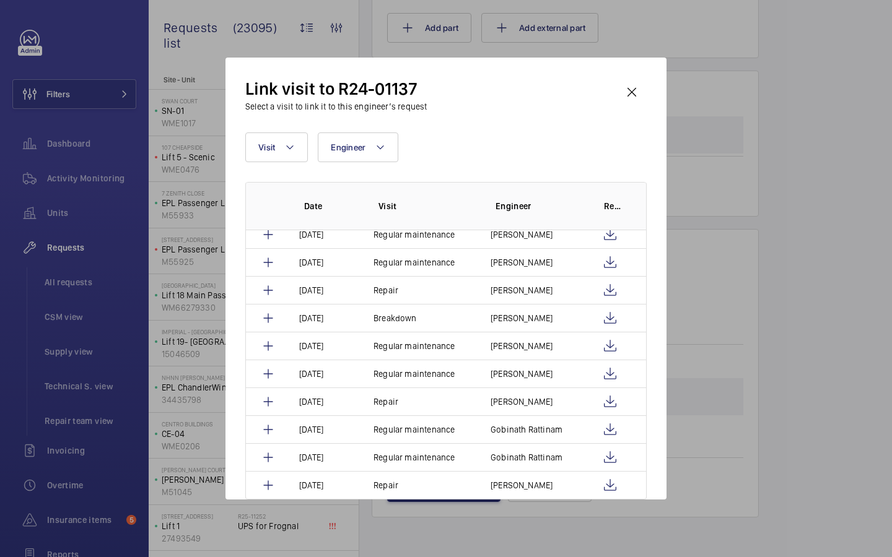
click at [647, 402] on div "Link visit to R24-01137 Select a visit to link it to this engineer’s request Vi…" at bounding box center [445, 279] width 441 height 442
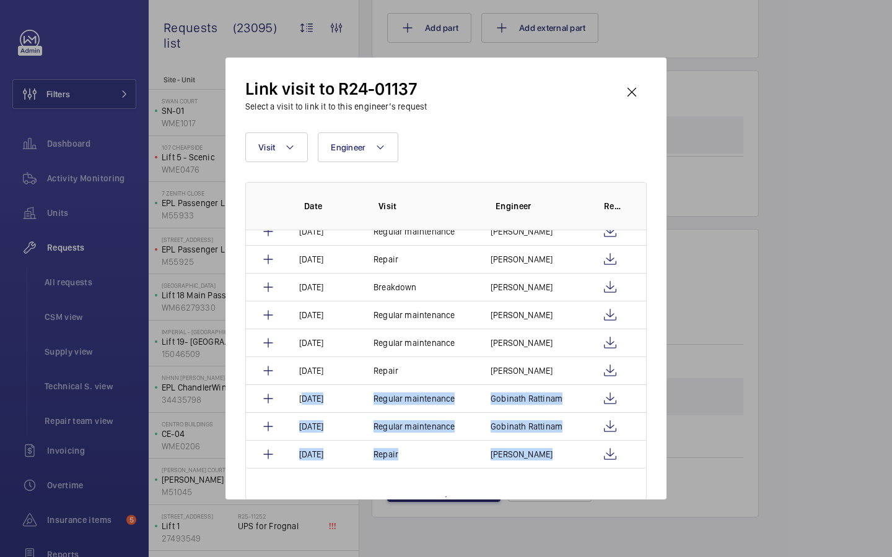
drag, startPoint x: 646, startPoint y: 408, endPoint x: 642, endPoint y: 500, distance: 91.8
click at [642, 402] on div "Link visit to R24-01137 Select a visit to link it to this engineer’s request Vi…" at bounding box center [446, 278] width 892 height 557
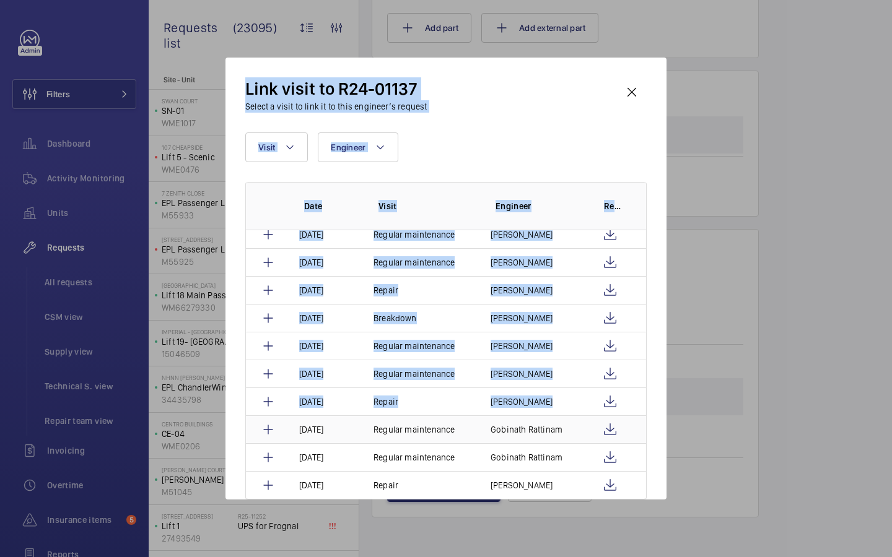
scroll to position [119, 0]
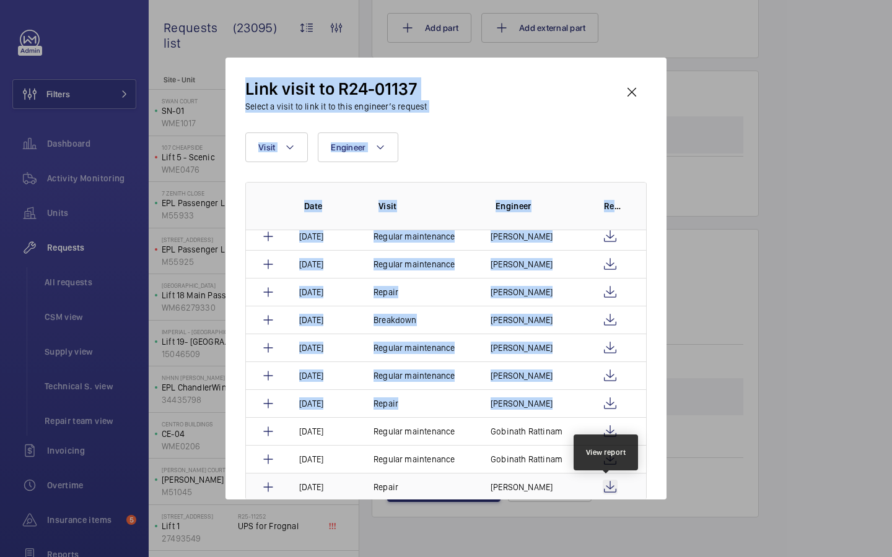
click at [608, 402] on wm-front-icon-button at bounding box center [610, 487] width 15 height 15
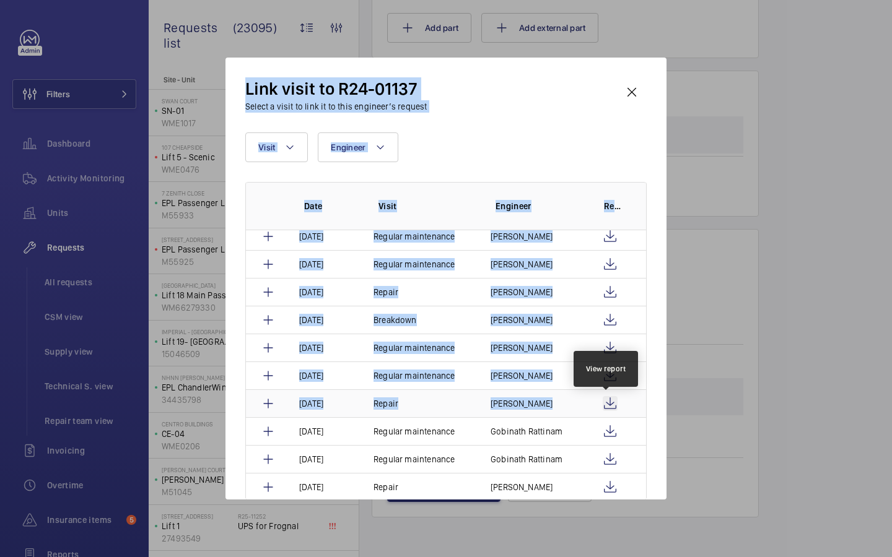
click at [609, 402] on wm-front-icon-button at bounding box center [610, 403] width 15 height 15
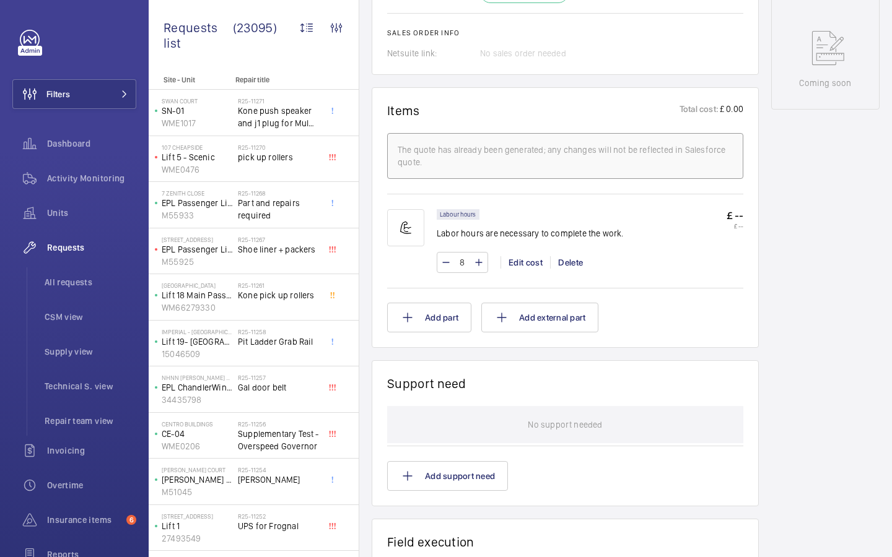
scroll to position [980, 0]
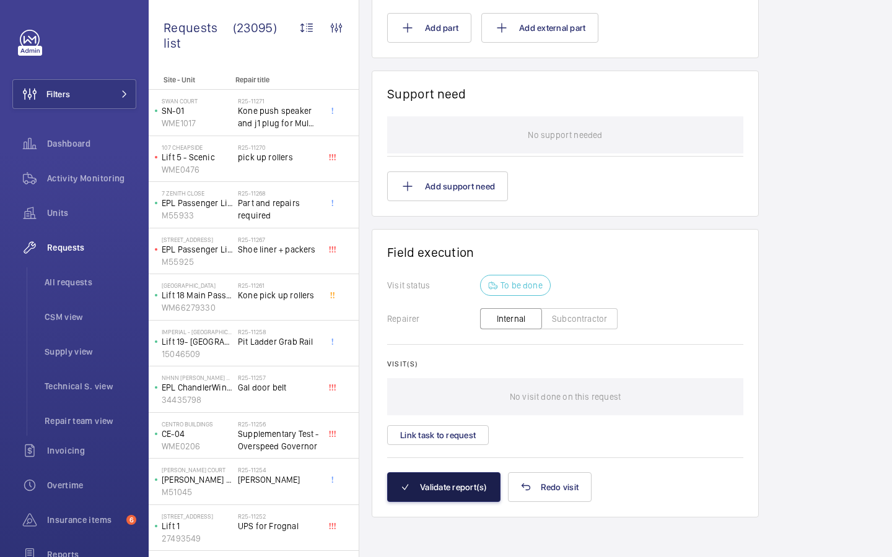
click at [450, 488] on button "Validate report(s)" at bounding box center [443, 488] width 113 height 30
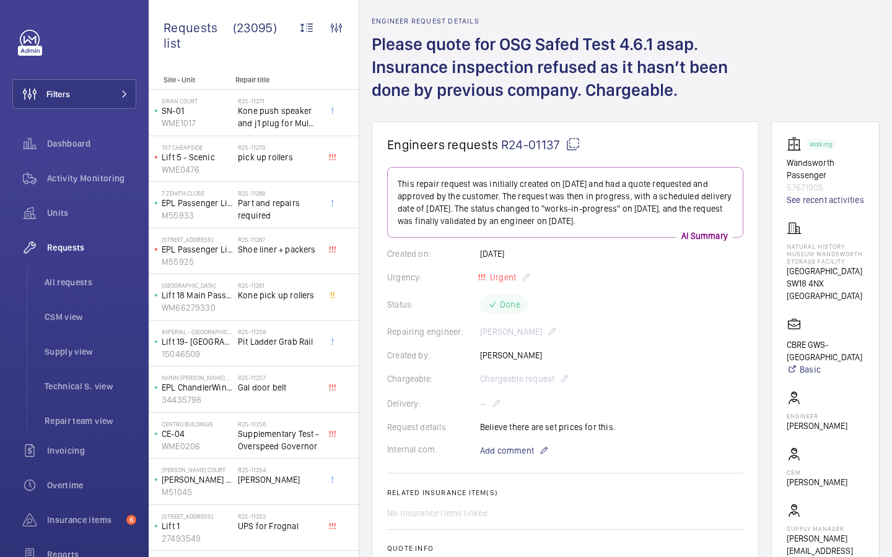
scroll to position [0, 0]
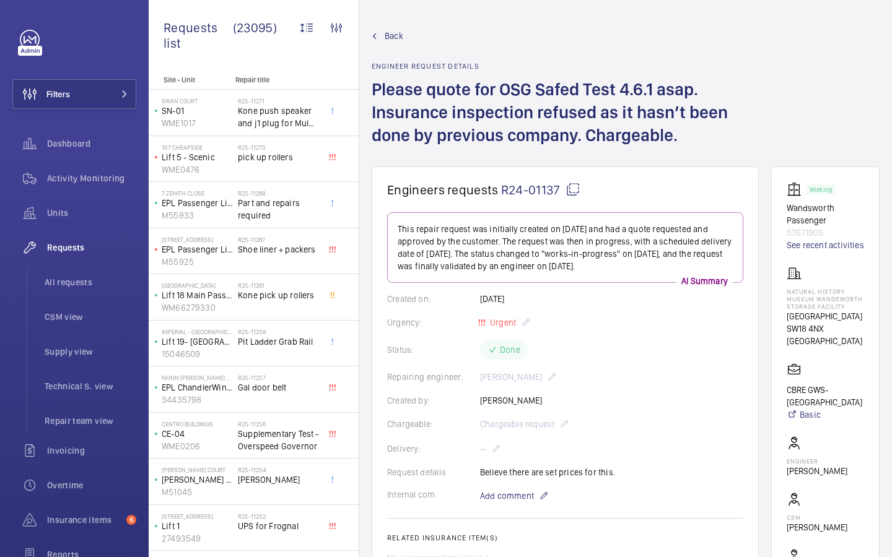
click at [395, 40] on span "Back" at bounding box center [394, 36] width 19 height 12
click at [391, 33] on span "Back" at bounding box center [394, 36] width 19 height 12
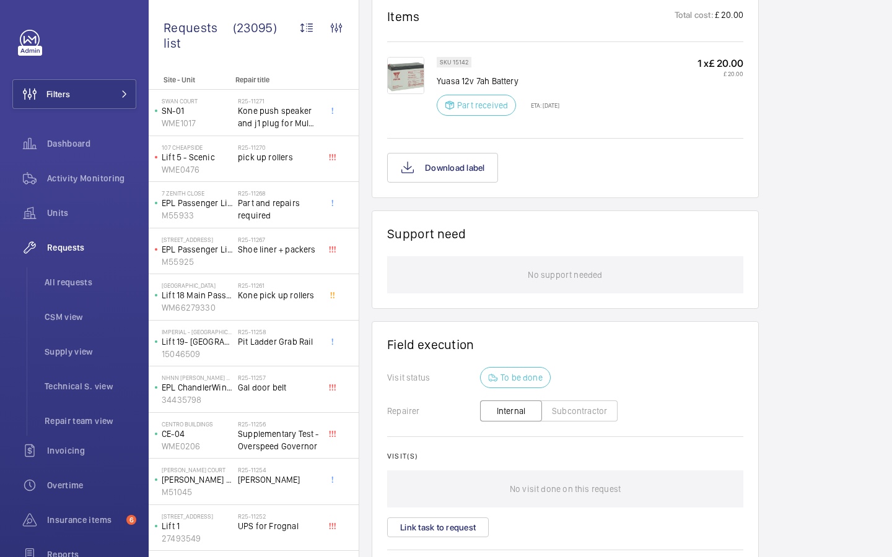
scroll to position [831, 0]
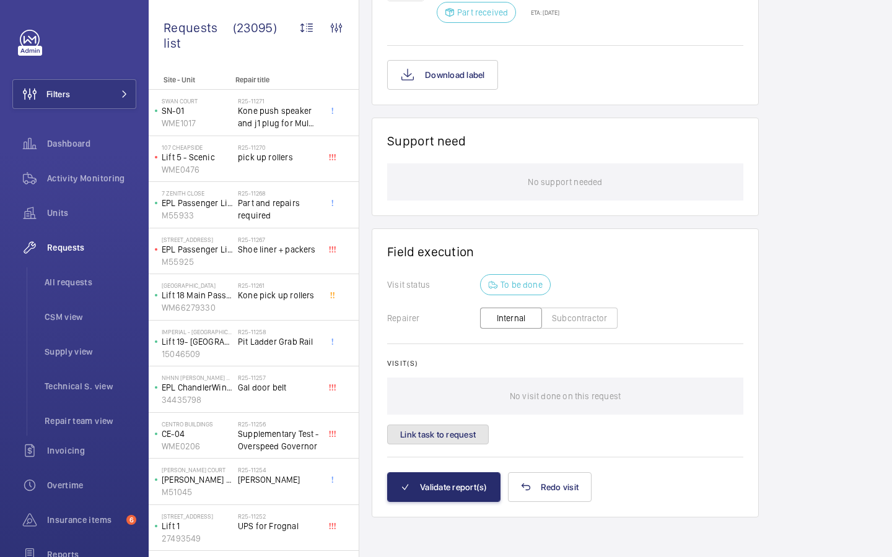
click at [463, 434] on button "Link task to request" at bounding box center [438, 435] width 102 height 20
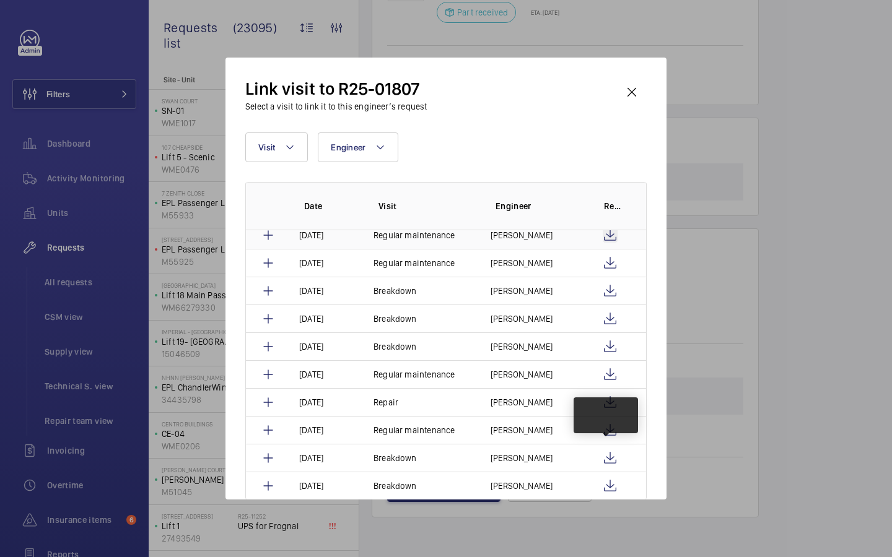
scroll to position [247, 0]
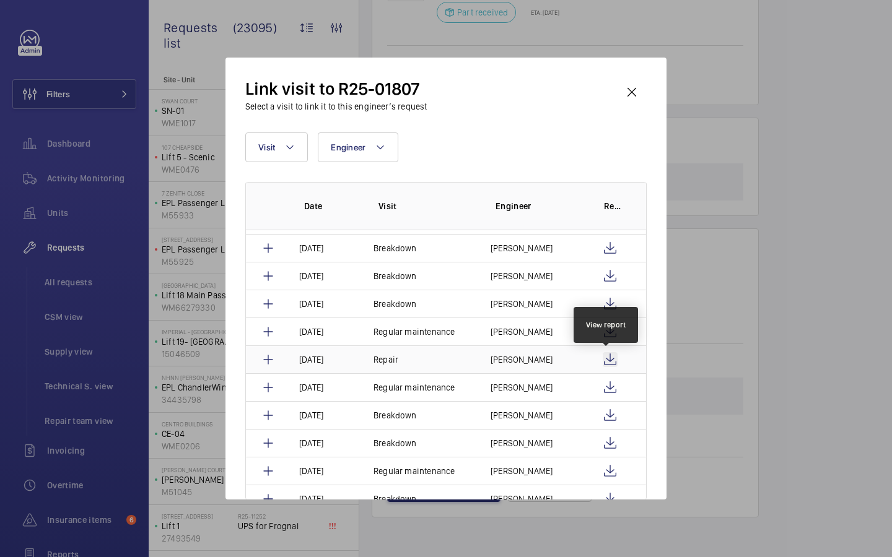
click at [603, 361] on wm-front-icon-button at bounding box center [610, 359] width 15 height 15
click at [630, 97] on wm-front-icon-button at bounding box center [632, 92] width 30 height 30
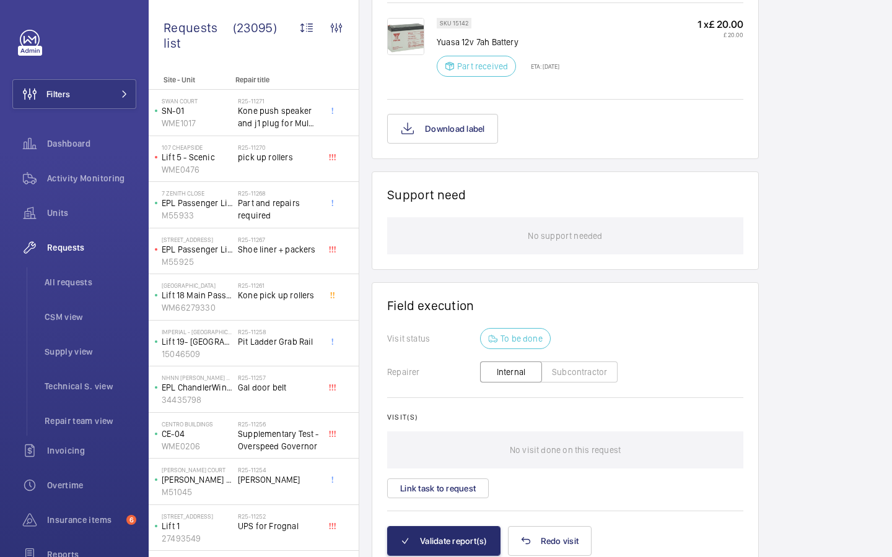
scroll to position [831, 0]
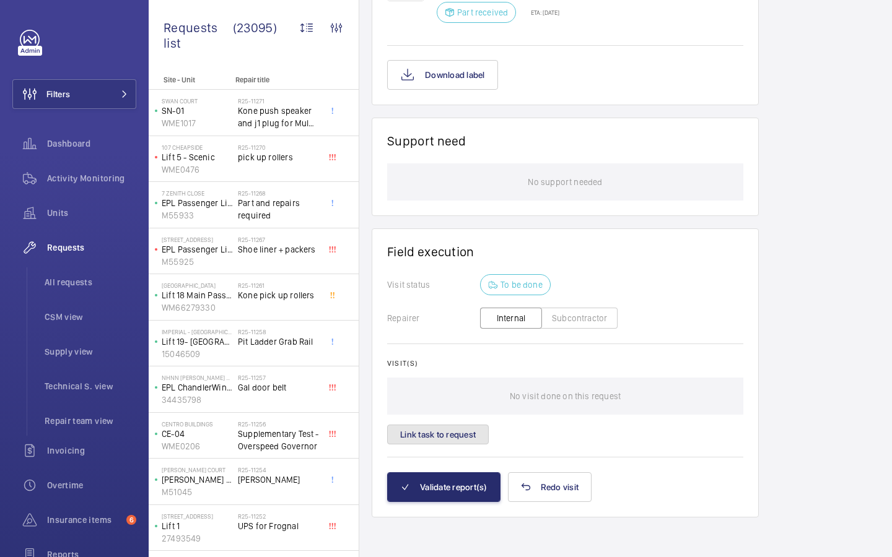
click at [458, 432] on button "Link task to request" at bounding box center [438, 435] width 102 height 20
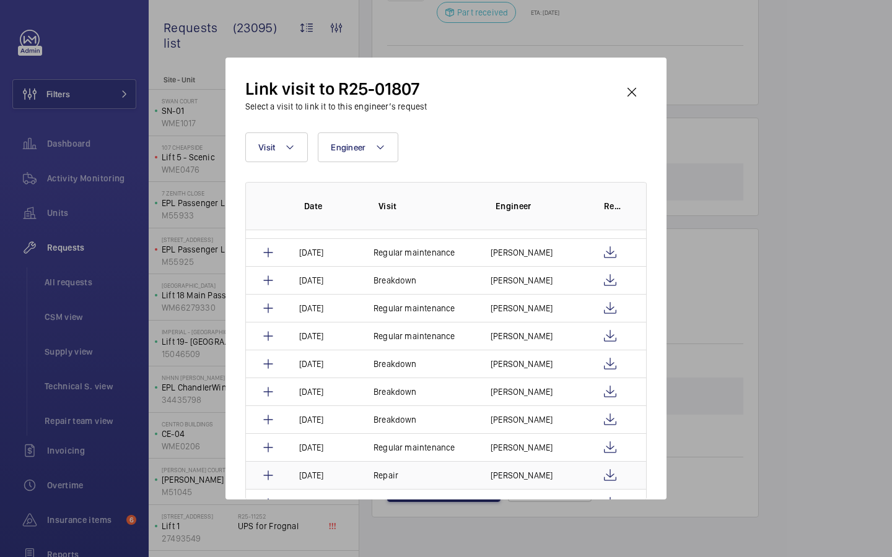
scroll to position [0, 0]
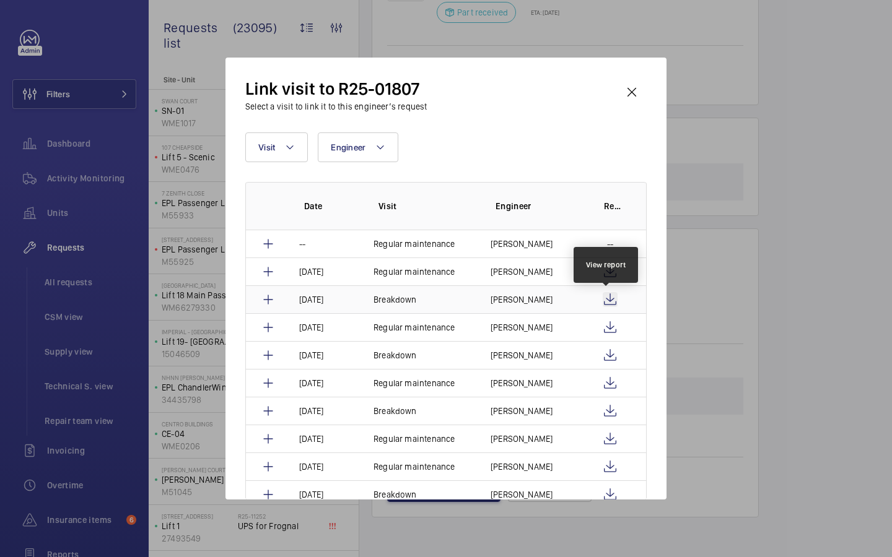
click at [606, 302] on wm-front-icon-button at bounding box center [610, 299] width 15 height 15
click at [632, 97] on wm-front-icon-button at bounding box center [632, 92] width 30 height 30
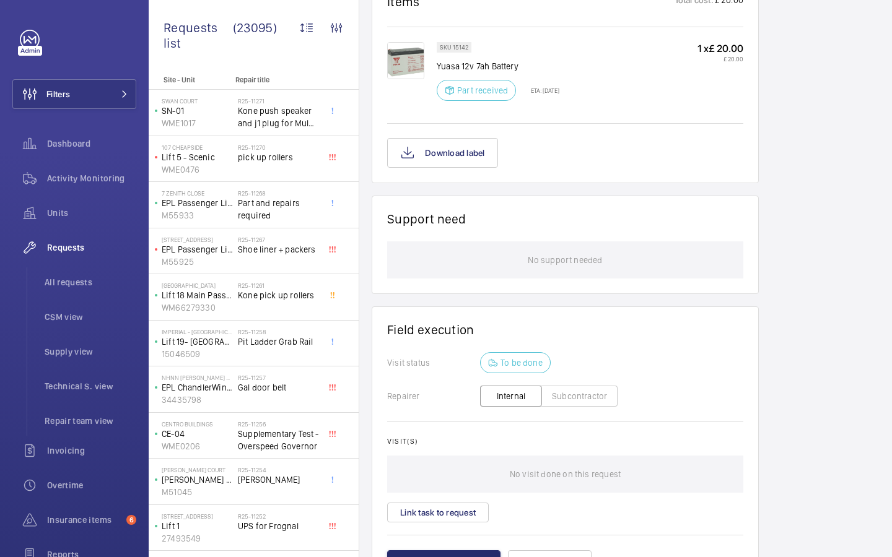
scroll to position [831, 0]
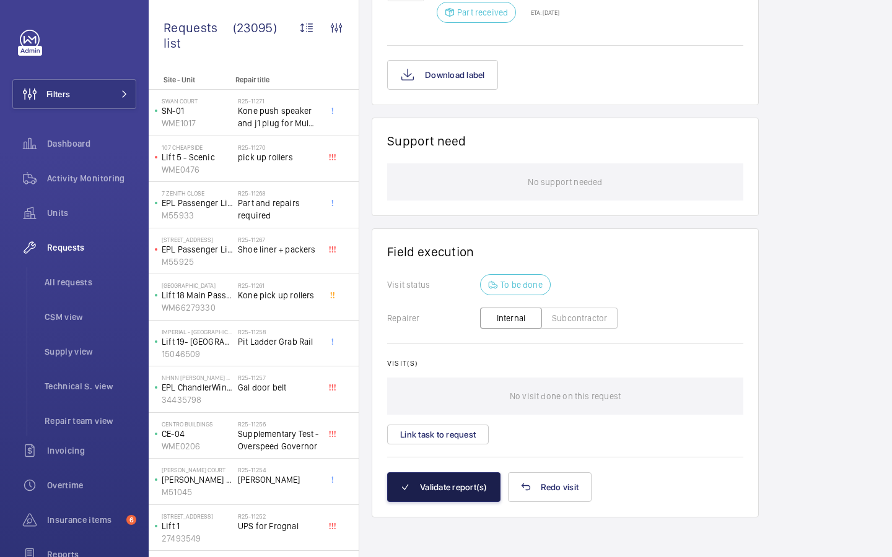
click at [444, 483] on button "Validate report(s)" at bounding box center [443, 488] width 113 height 30
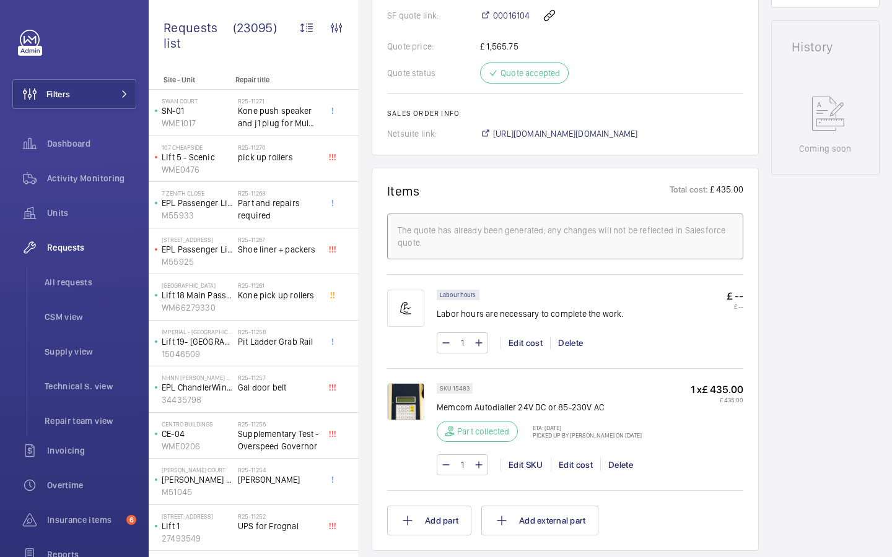
scroll to position [1056, 0]
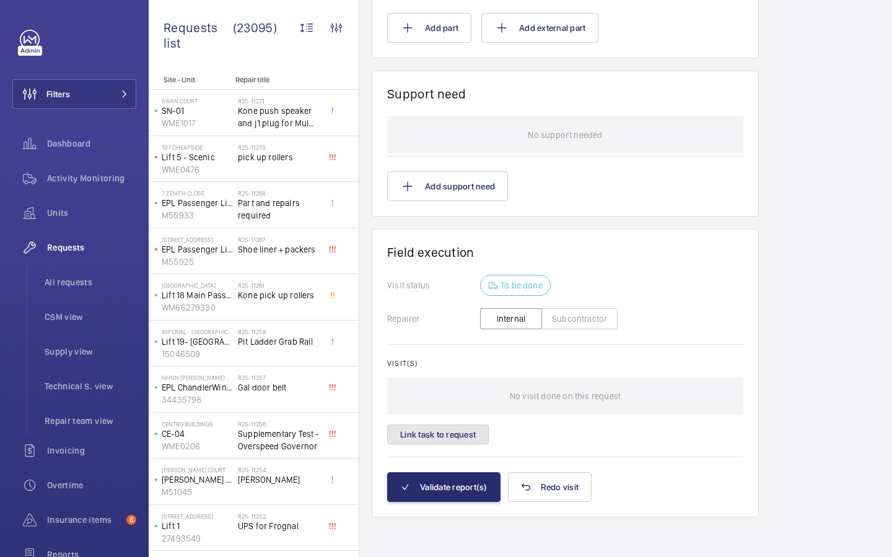
click at [456, 430] on button "Link task to request" at bounding box center [438, 435] width 102 height 20
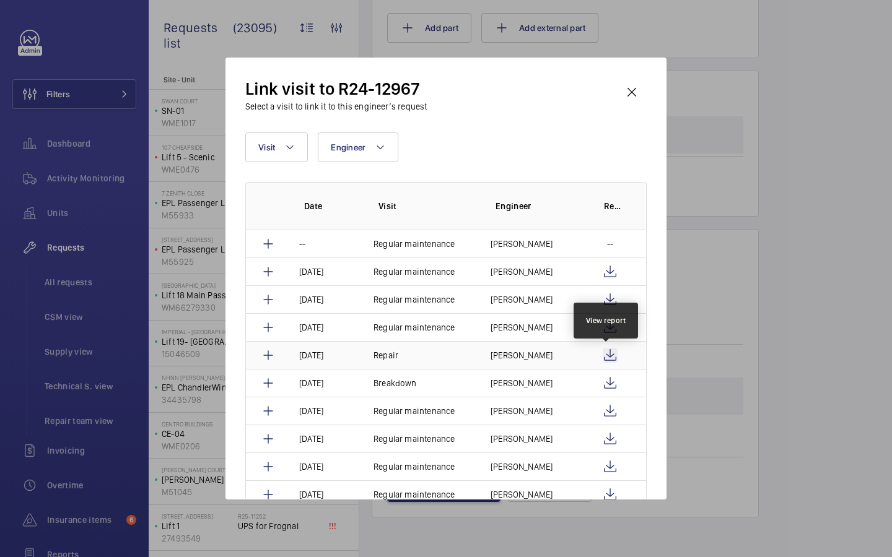
click at [603, 353] on wm-front-icon-button at bounding box center [610, 355] width 15 height 15
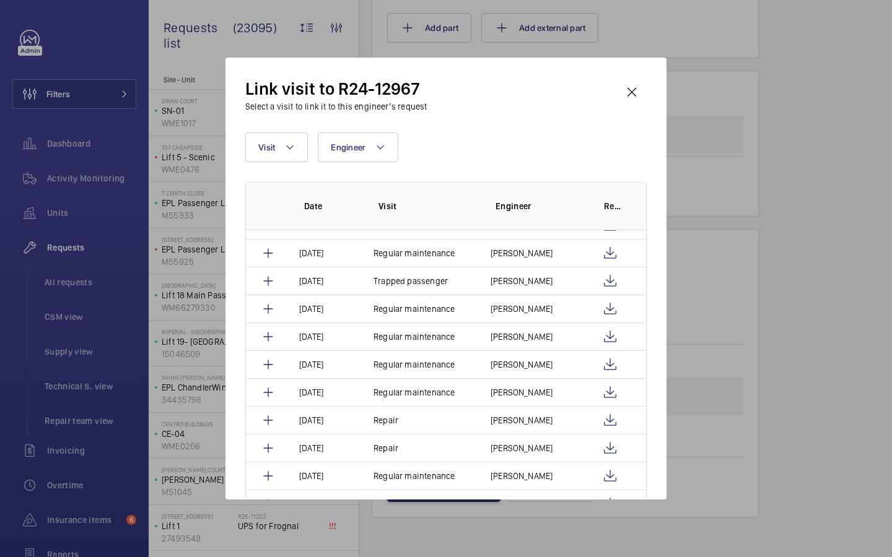
scroll to position [413, 0]
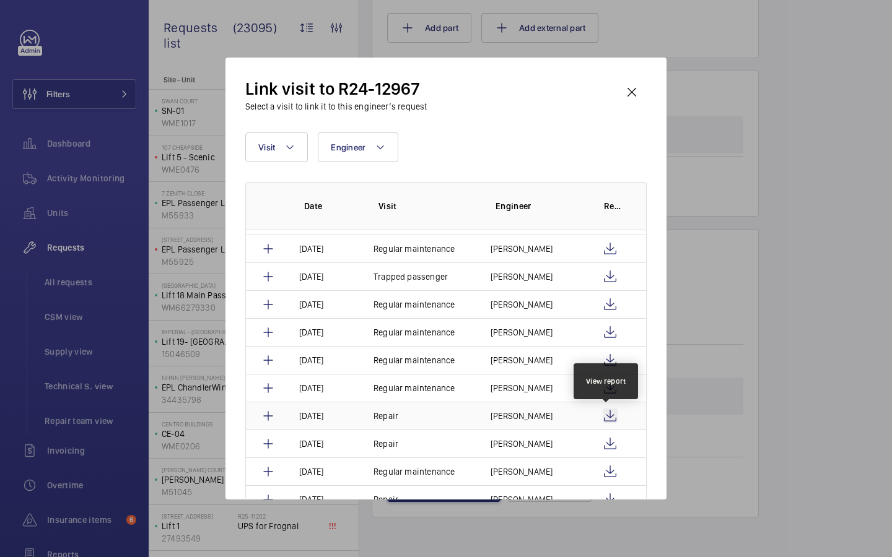
click at [603, 409] on wm-front-icon-button at bounding box center [610, 416] width 15 height 15
click at [603, 444] on wm-front-icon-button at bounding box center [610, 444] width 15 height 15
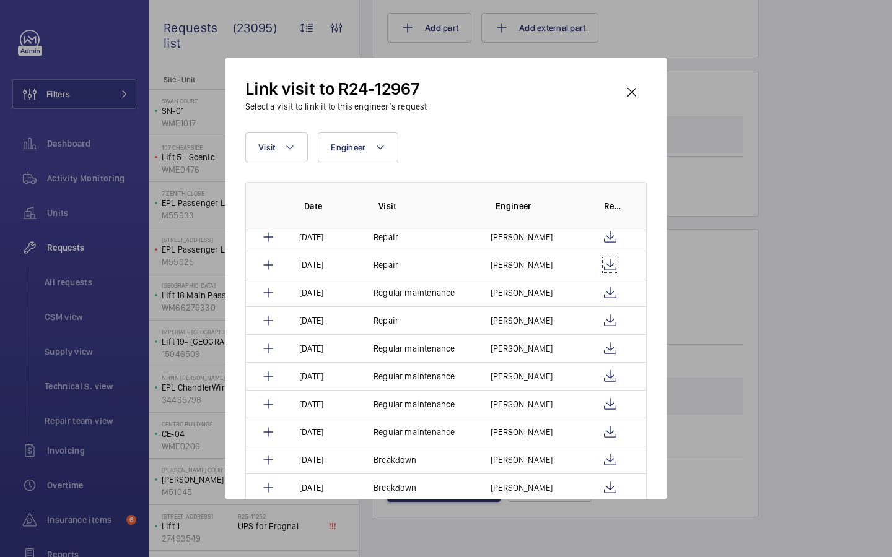
scroll to position [598, 0]
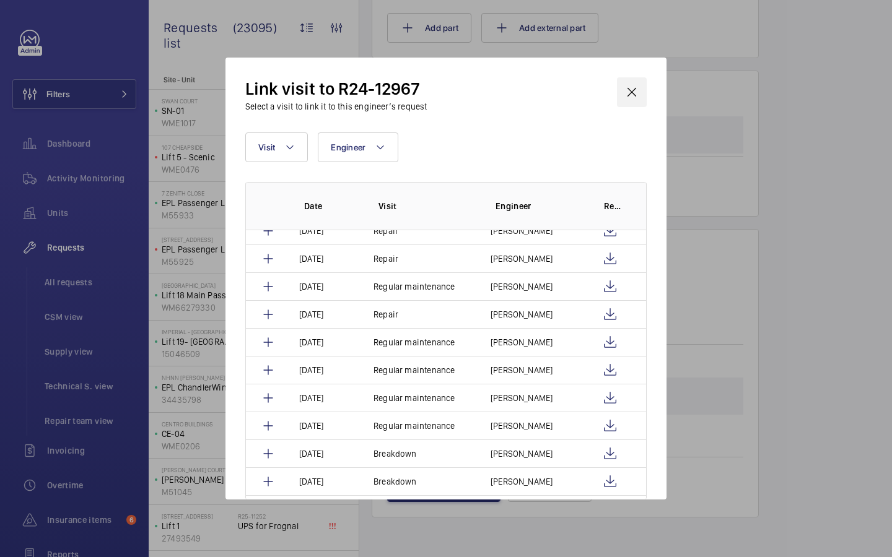
click at [632, 87] on wm-front-icon-button at bounding box center [632, 92] width 30 height 30
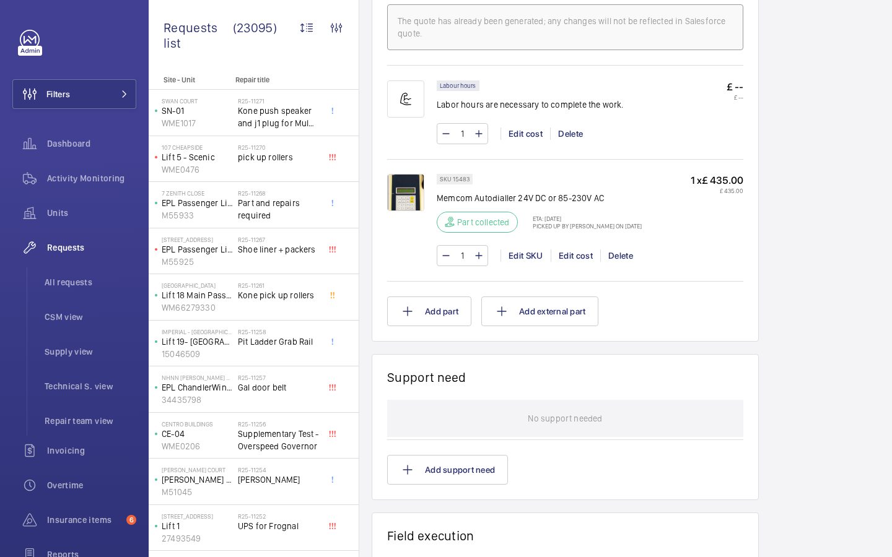
scroll to position [1056, 0]
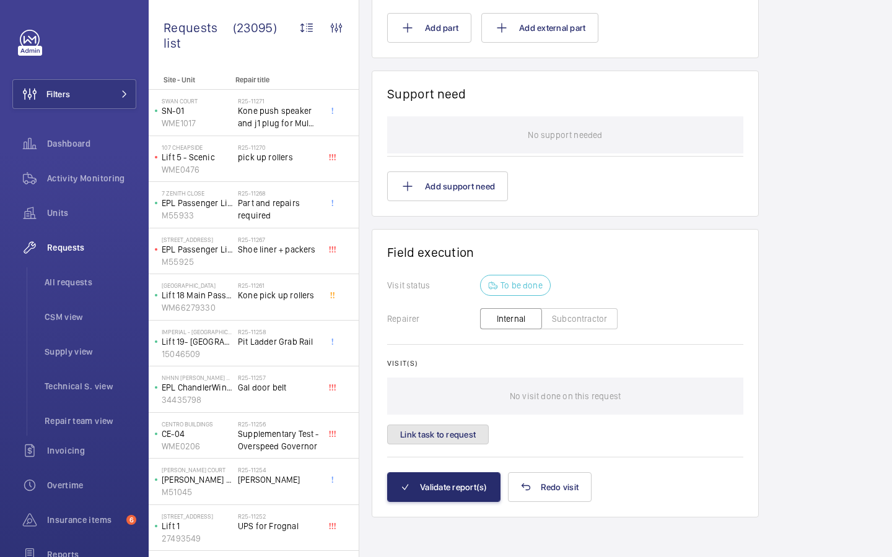
click at [468, 434] on button "Link task to request" at bounding box center [438, 435] width 102 height 20
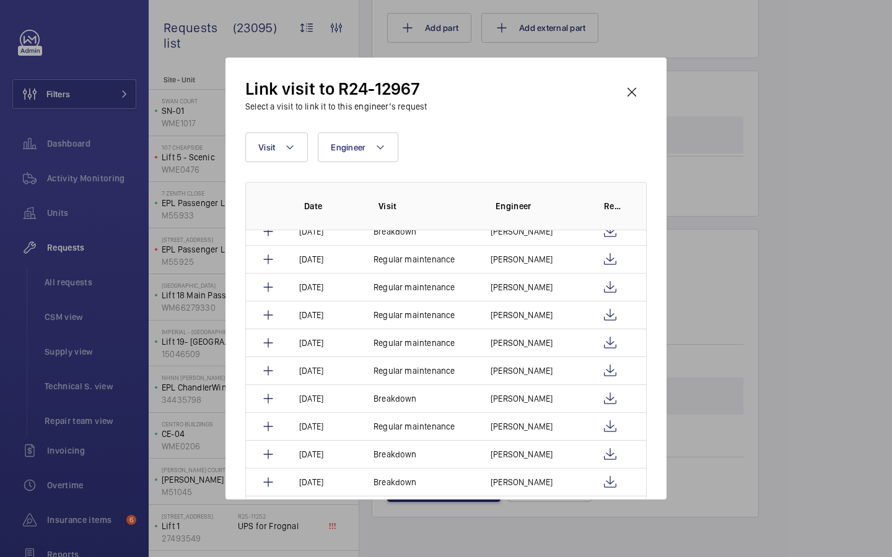
scroll to position [227, 0]
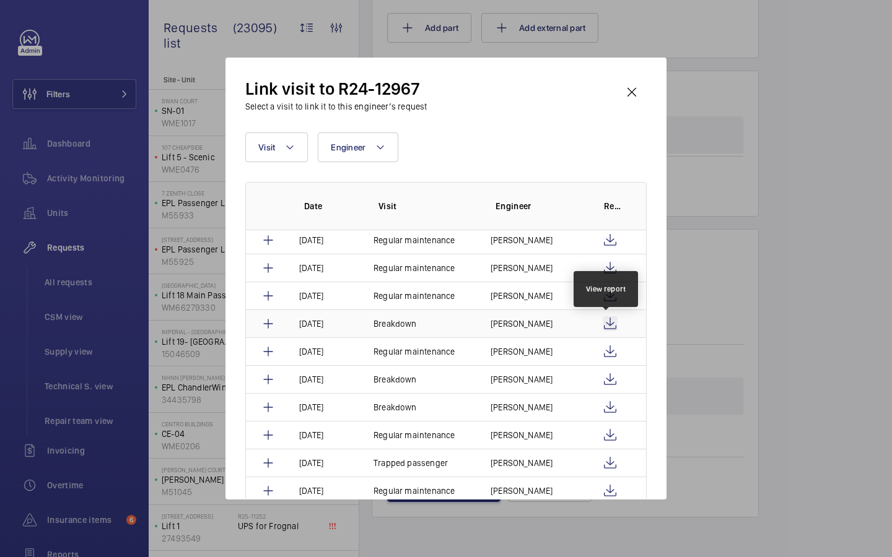
click at [606, 326] on wm-front-icon-button at bounding box center [610, 324] width 15 height 15
click at [606, 298] on wm-front-icon-button at bounding box center [610, 296] width 15 height 15
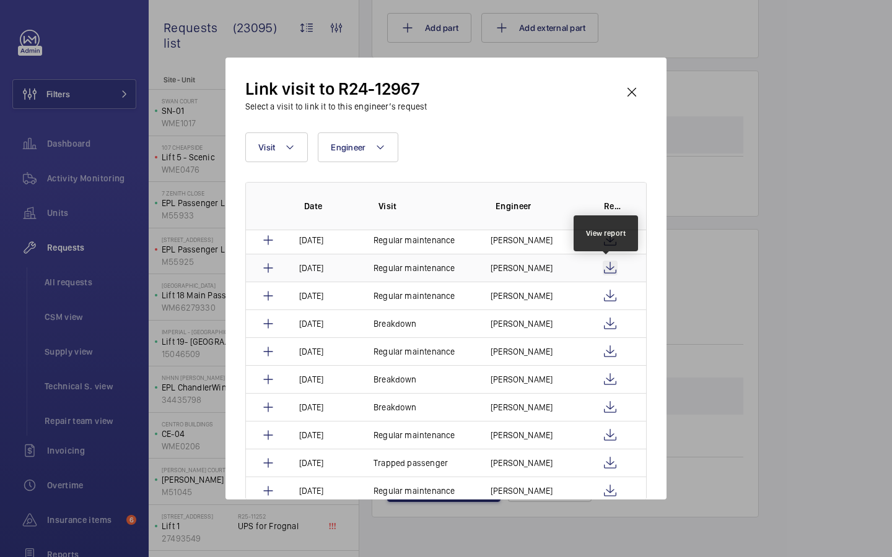
click at [606, 268] on wm-front-icon-button at bounding box center [610, 268] width 15 height 15
click at [605, 245] on wm-front-icon-button at bounding box center [610, 240] width 15 height 15
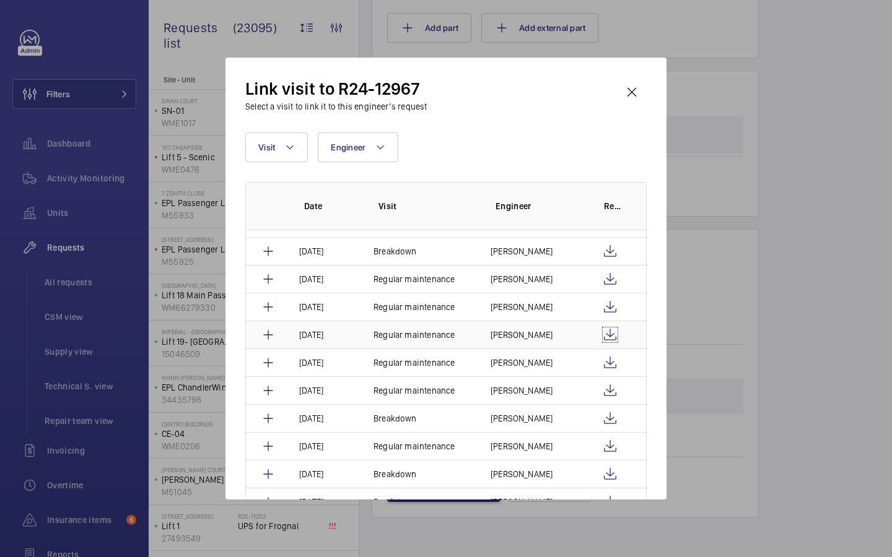
scroll to position [126, 0]
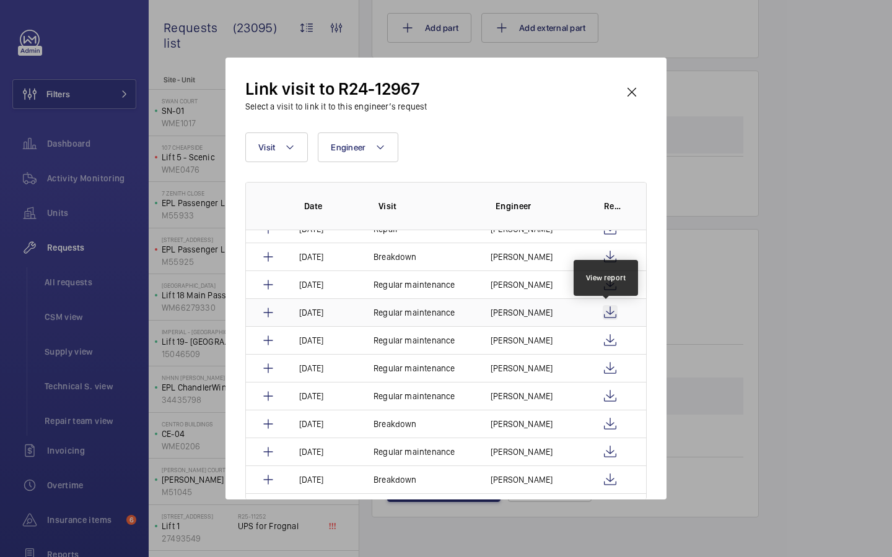
click at [612, 315] on wm-front-icon-button at bounding box center [610, 312] width 15 height 15
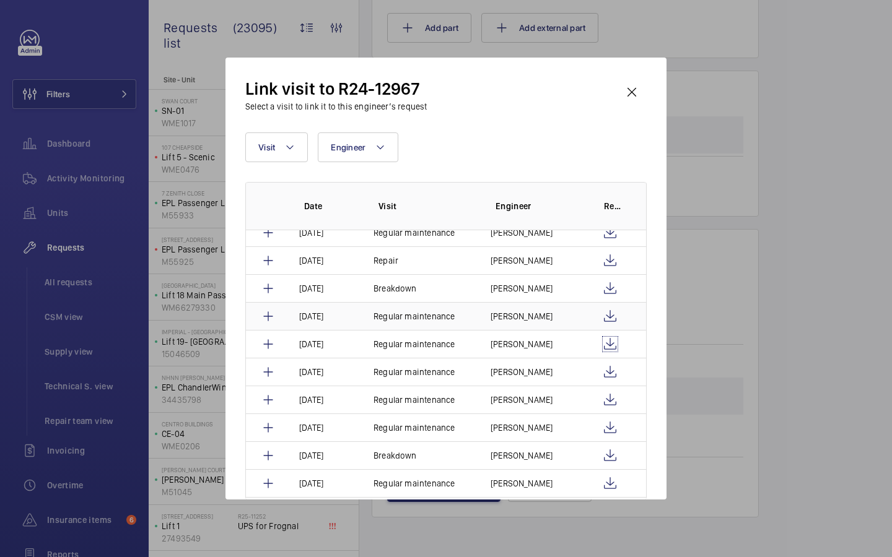
scroll to position [83, 0]
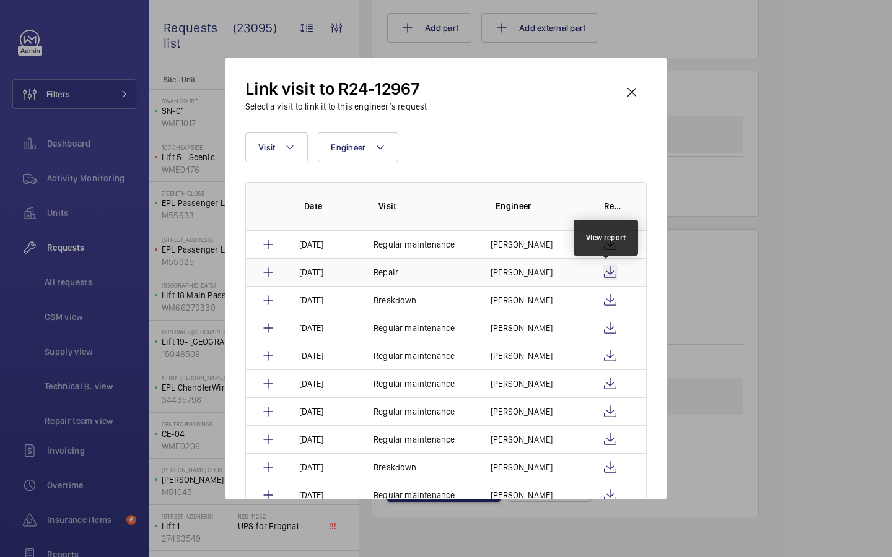
click at [603, 269] on wm-front-icon-button at bounding box center [610, 272] width 15 height 15
click at [608, 269] on wm-front-icon-button at bounding box center [610, 272] width 15 height 15
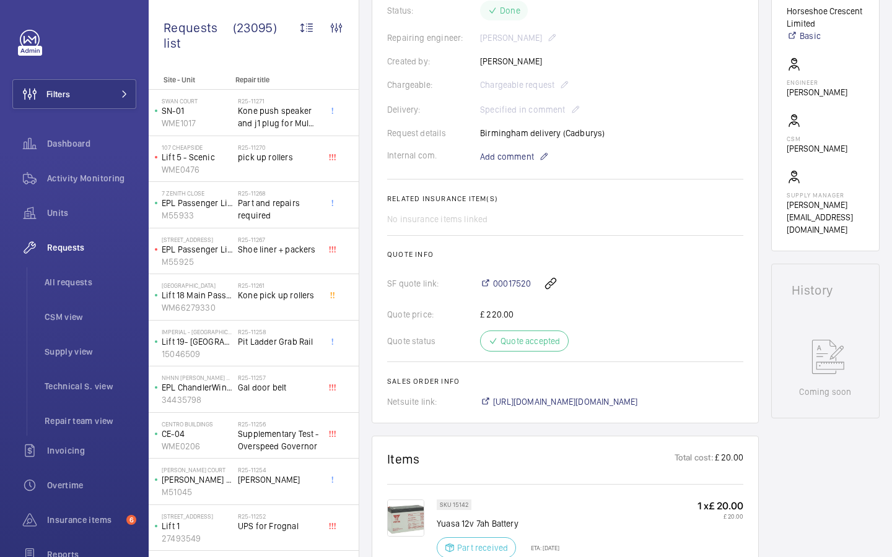
scroll to position [326, 0]
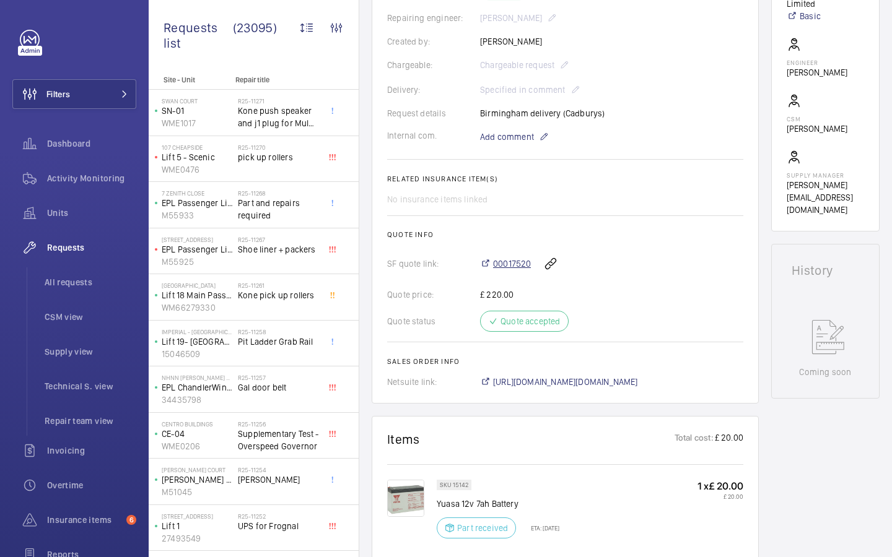
click at [505, 266] on span "00017520" at bounding box center [512, 264] width 38 height 12
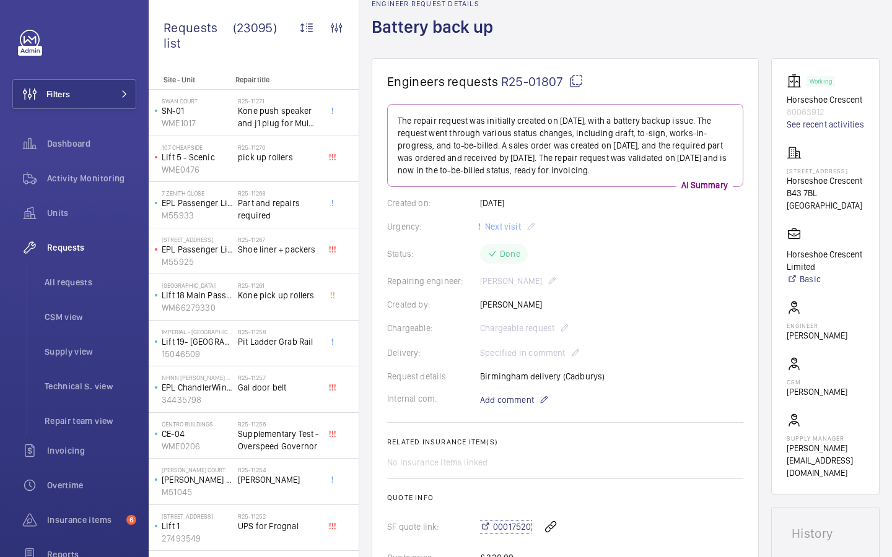
scroll to position [66, 0]
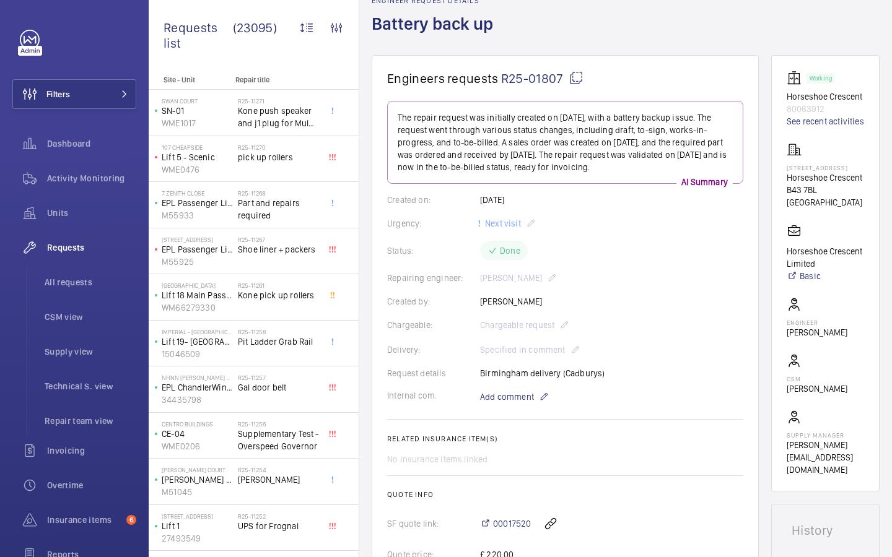
click at [596, 404] on wm-front-card-body "The repair request was initially created on [DATE], with a battery backup issue…" at bounding box center [565, 375] width 356 height 548
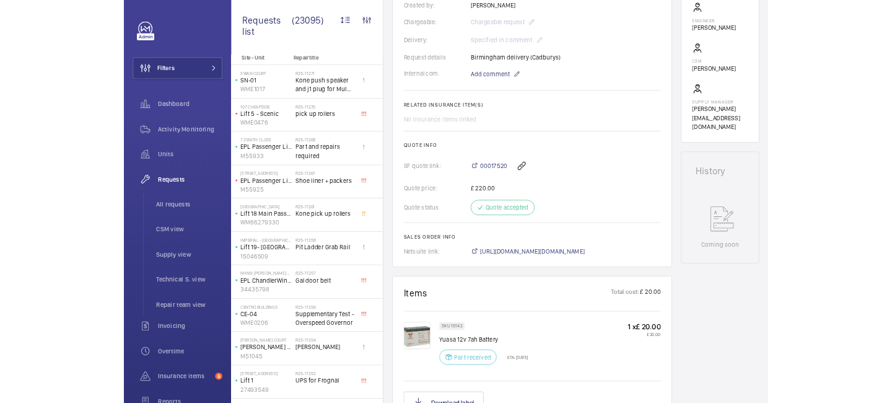
scroll to position [0, 0]
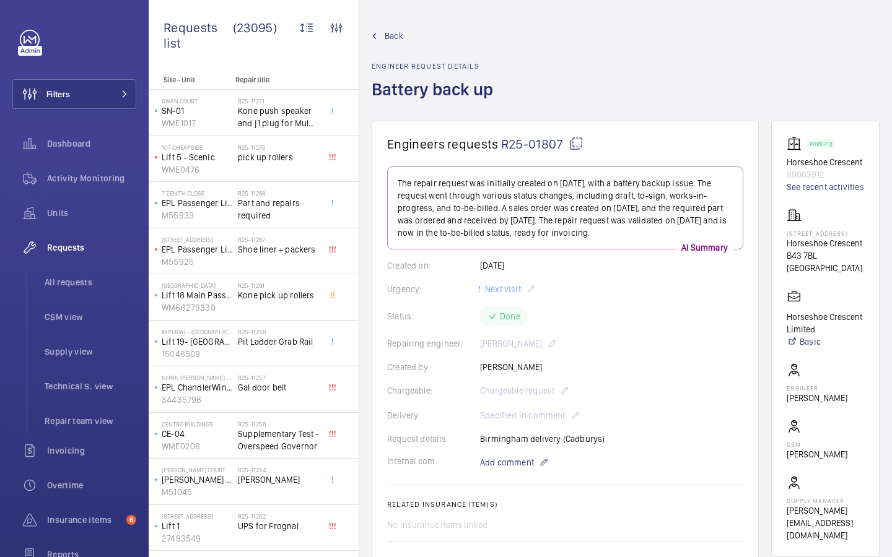
click at [575, 146] on mat-icon at bounding box center [576, 143] width 15 height 15
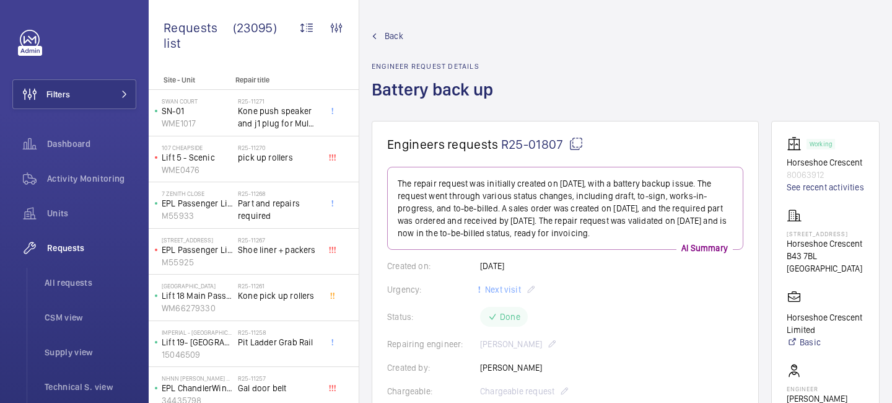
drag, startPoint x: 535, startPoint y: 145, endPoint x: 535, endPoint y: 155, distance: 9.9
click at [535, 146] on span "R25-01807" at bounding box center [542, 143] width 82 height 15
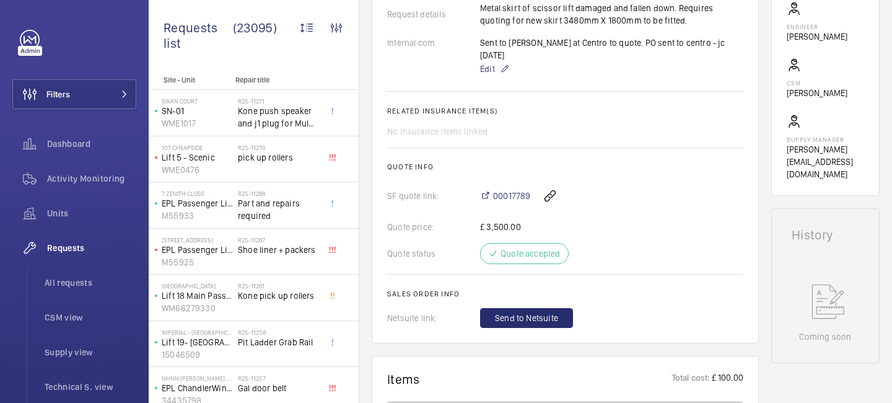
scroll to position [420, 0]
click at [503, 188] on span "00017789" at bounding box center [511, 194] width 37 height 12
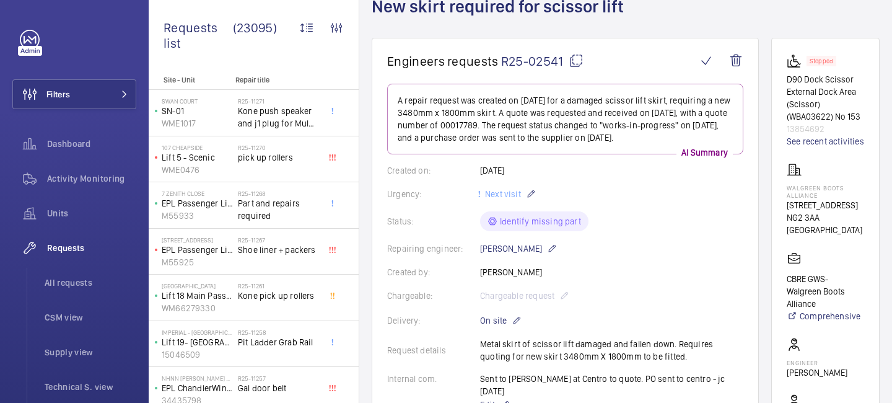
scroll to position [310, 0]
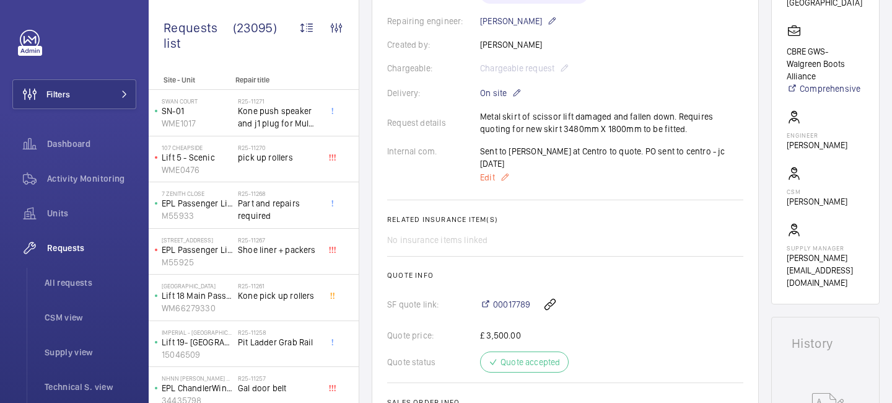
click at [504, 170] on mat-icon at bounding box center [505, 177] width 10 height 15
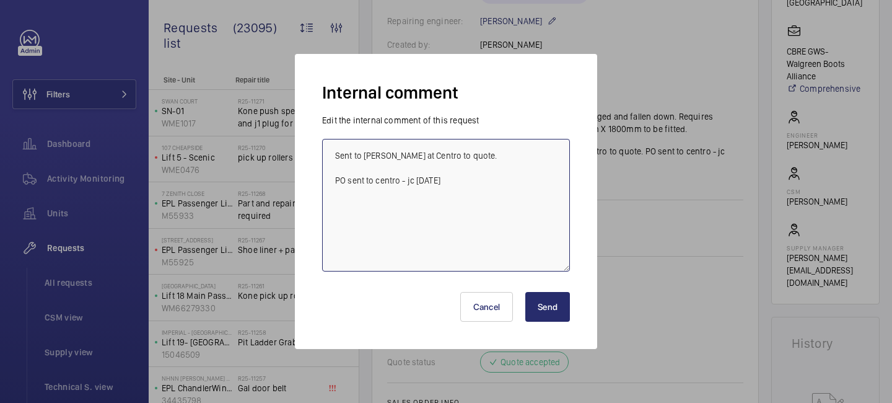
click at [476, 177] on textarea "Sent to Richard at Centro to quote. PO sent to centro - jc 28/7/25" at bounding box center [446, 205] width 248 height 133
type textarea "Sent to Richard at Centro to quote. PO sent to centro - jc 28/7/25 Darren confi…"
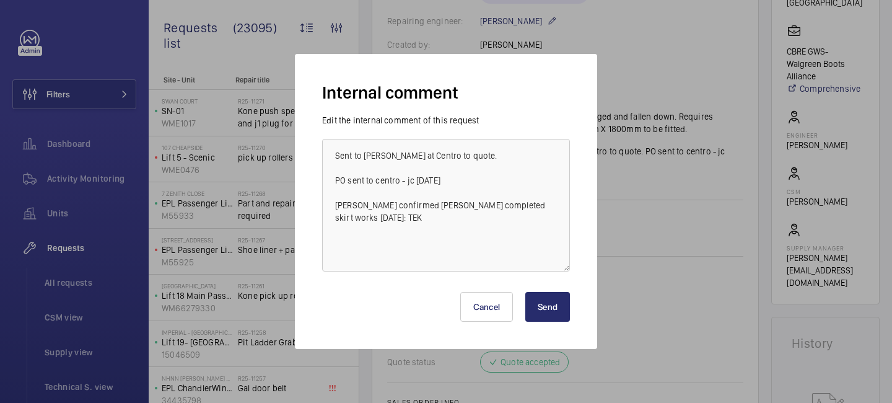
click at [540, 316] on button "Send" at bounding box center [547, 307] width 45 height 30
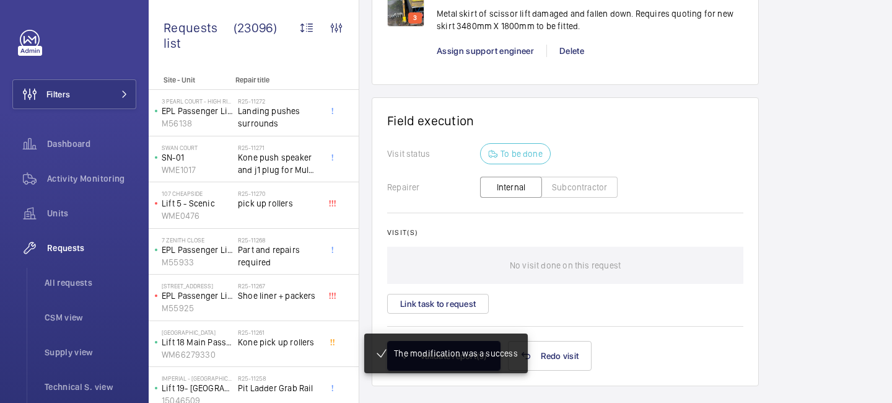
scroll to position [1180, 0]
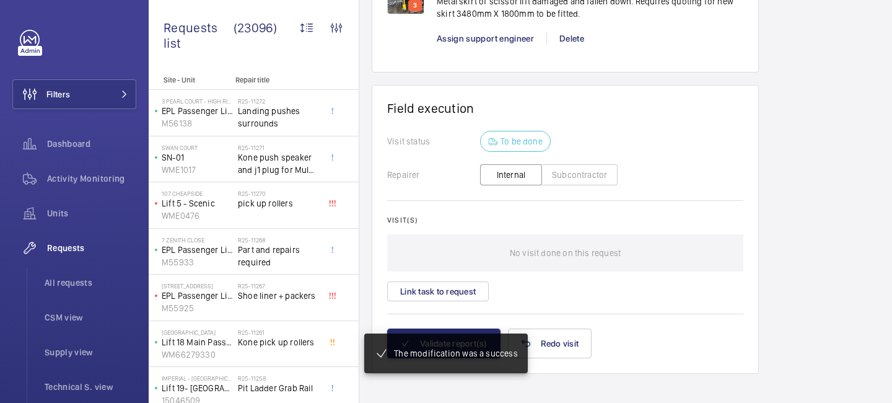
click at [456, 323] on mat-snack-bar-container "The modification was a success" at bounding box center [445, 352] width 212 height 89
click at [452, 330] on mat-snack-bar-container "The modification was a success" at bounding box center [445, 352] width 212 height 89
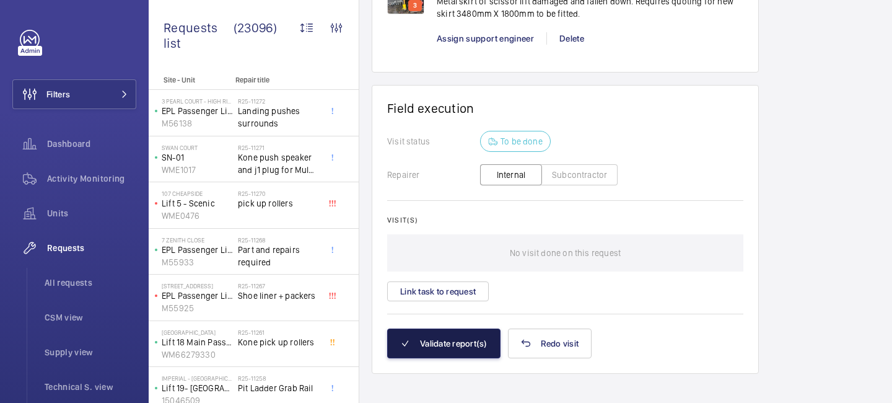
click at [450, 334] on button "Validate report(s)" at bounding box center [443, 343] width 113 height 30
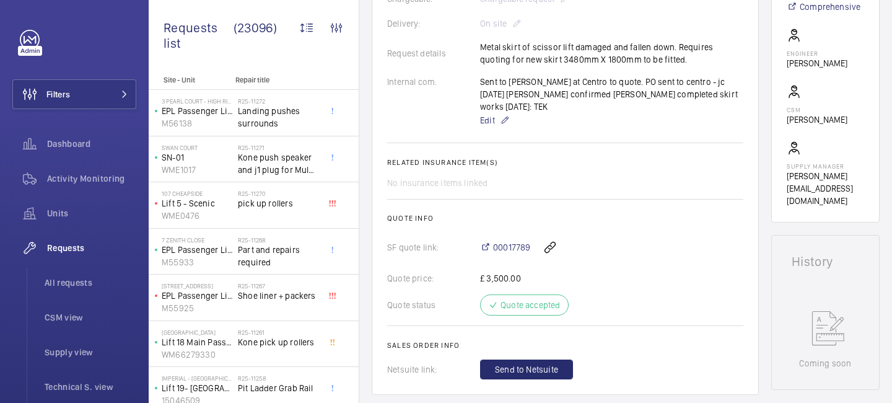
scroll to position [0, 0]
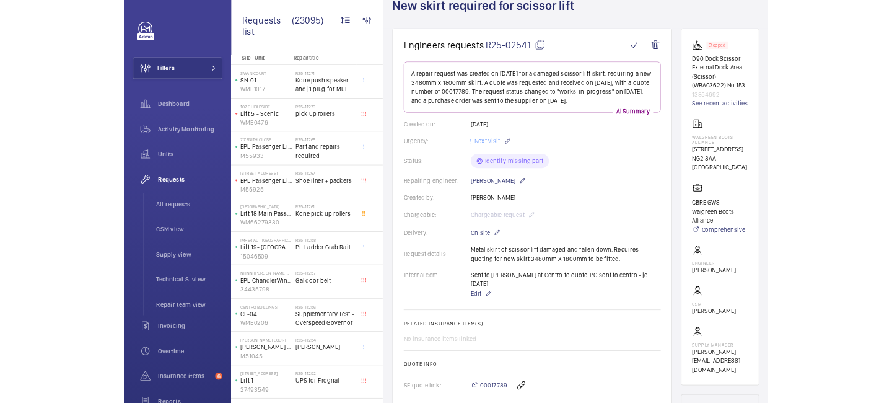
scroll to position [225, 0]
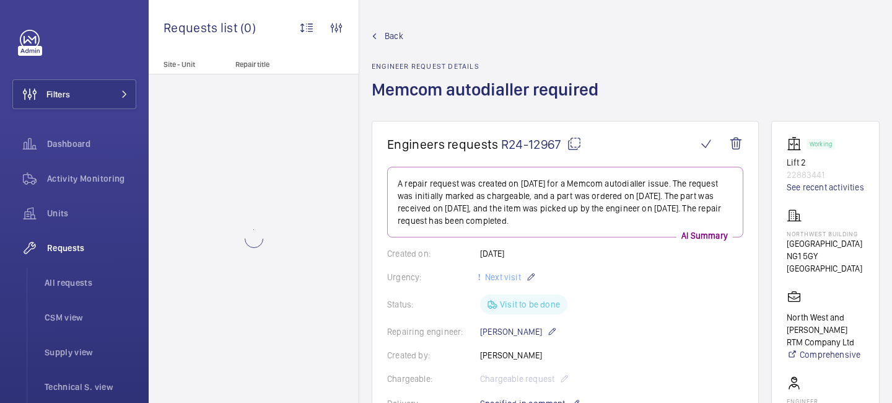
scroll to position [307, 0]
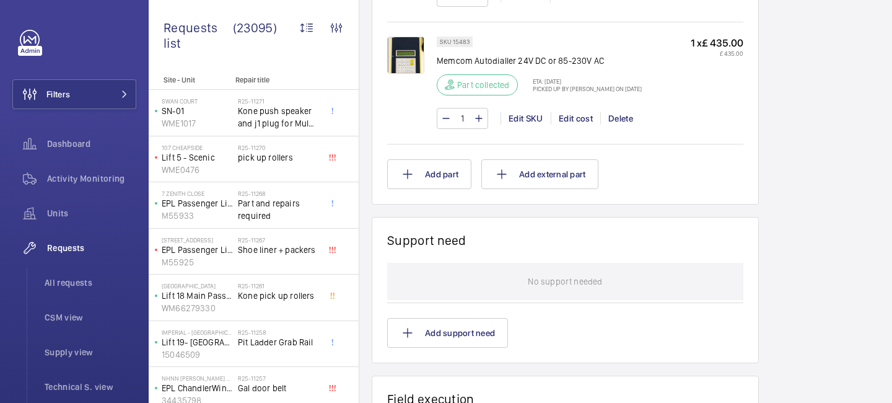
scroll to position [1211, 0]
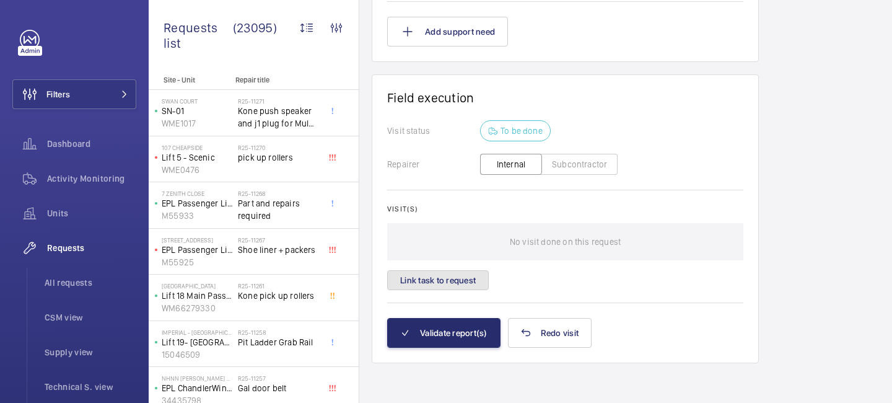
click at [459, 279] on button "Link task to request" at bounding box center [438, 280] width 102 height 20
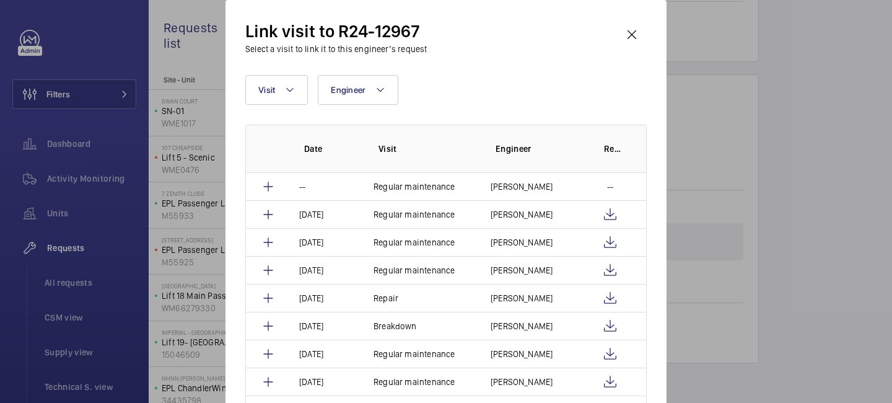
click at [720, 108] on div at bounding box center [446, 201] width 892 height 403
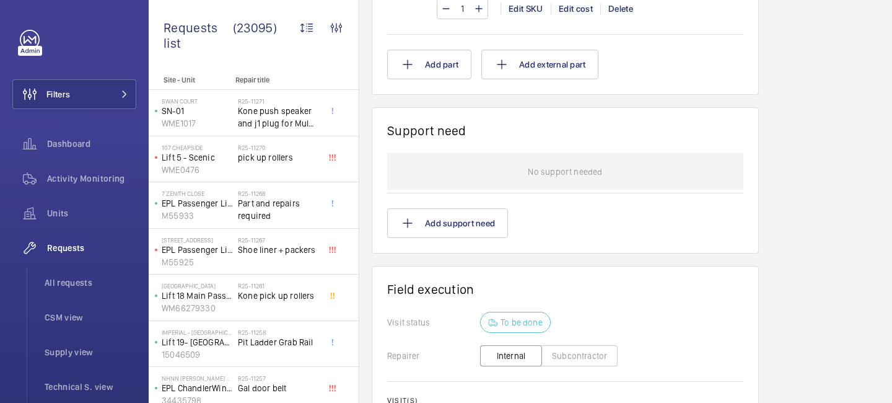
scroll to position [1211, 0]
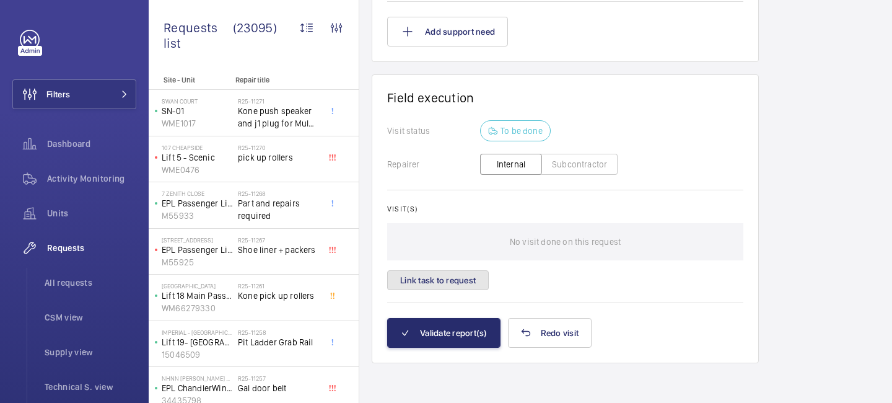
click at [455, 285] on button "Link task to request" at bounding box center [438, 280] width 102 height 20
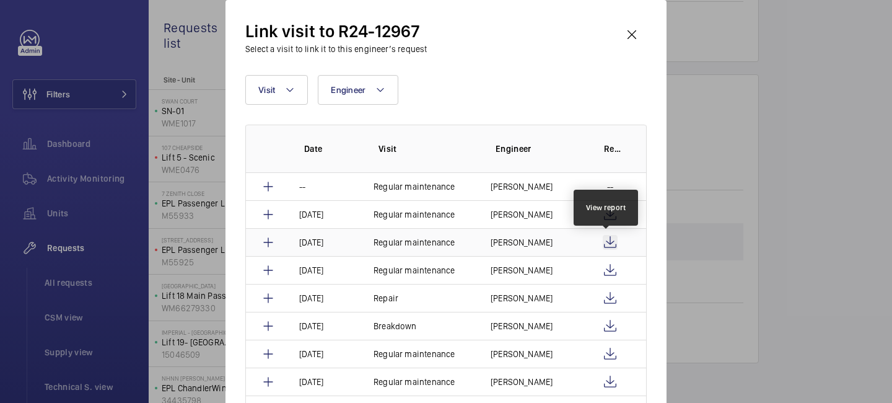
click at [611, 242] on wm-front-icon-button at bounding box center [610, 242] width 15 height 15
click at [634, 43] on wm-front-icon-button at bounding box center [632, 35] width 30 height 30
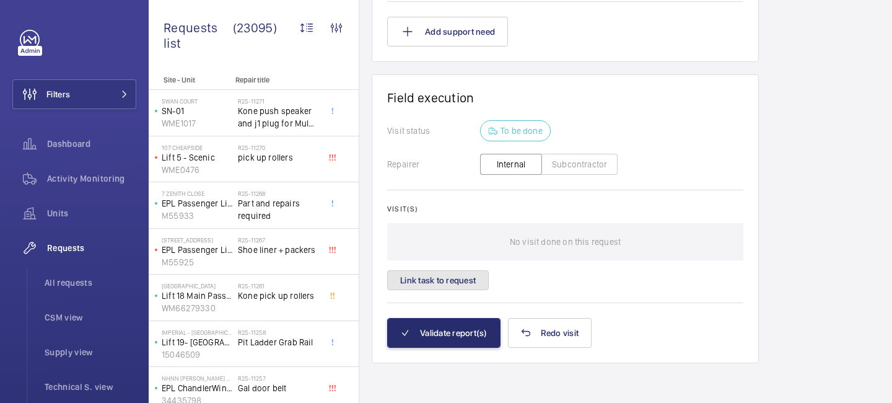
click at [457, 282] on button "Link task to request" at bounding box center [438, 280] width 102 height 20
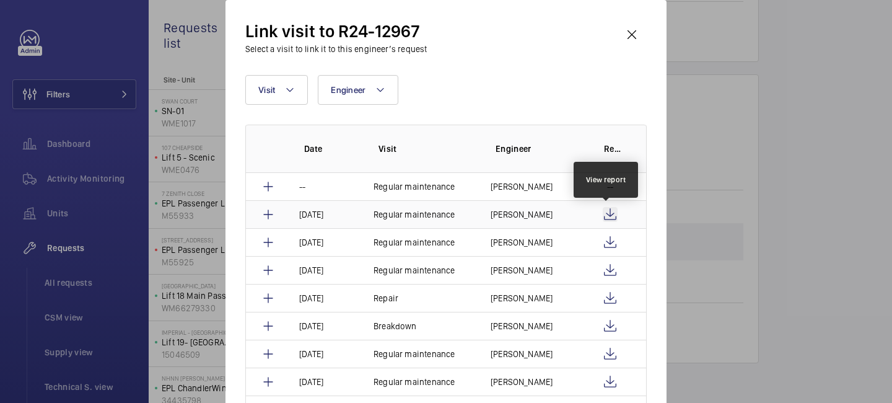
click at [605, 209] on wm-front-icon-button at bounding box center [610, 214] width 15 height 15
click at [626, 39] on wm-front-icon-button at bounding box center [632, 35] width 30 height 30
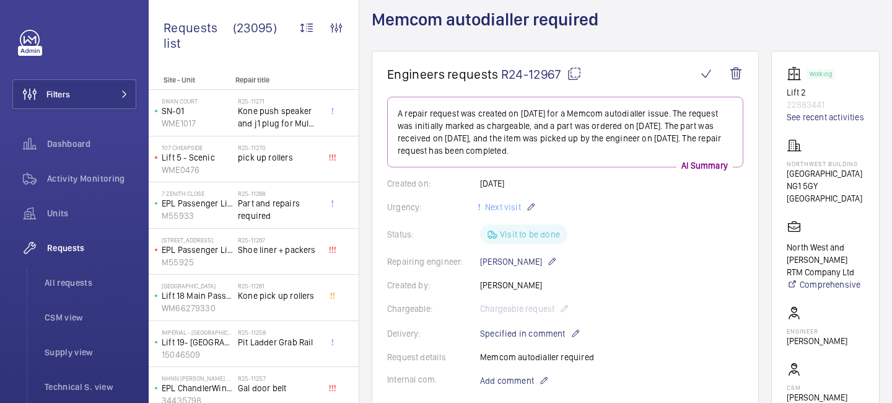
scroll to position [0, 0]
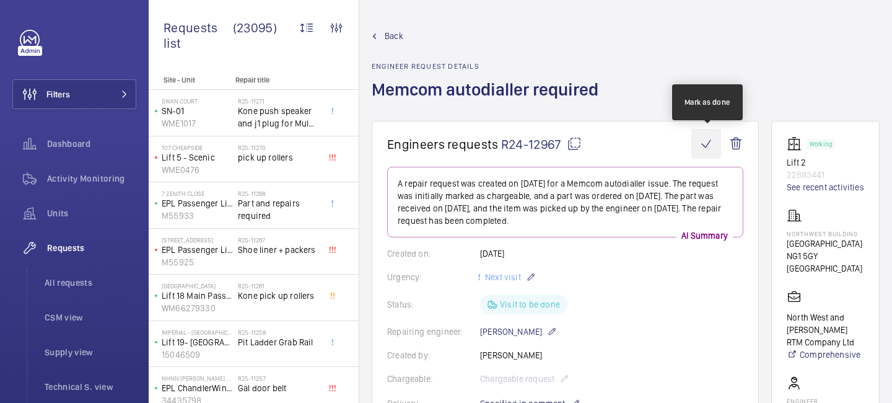
click at [712, 143] on wm-front-icon-button at bounding box center [706, 144] width 30 height 30
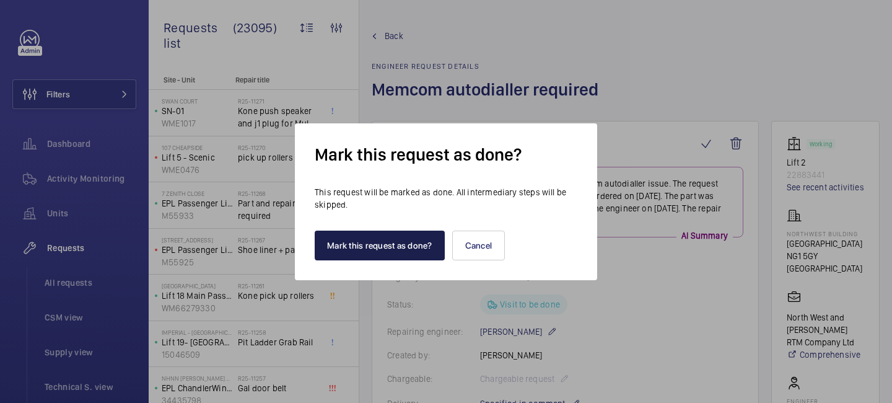
click at [380, 253] on button "Mark this request as done?" at bounding box center [380, 245] width 130 height 30
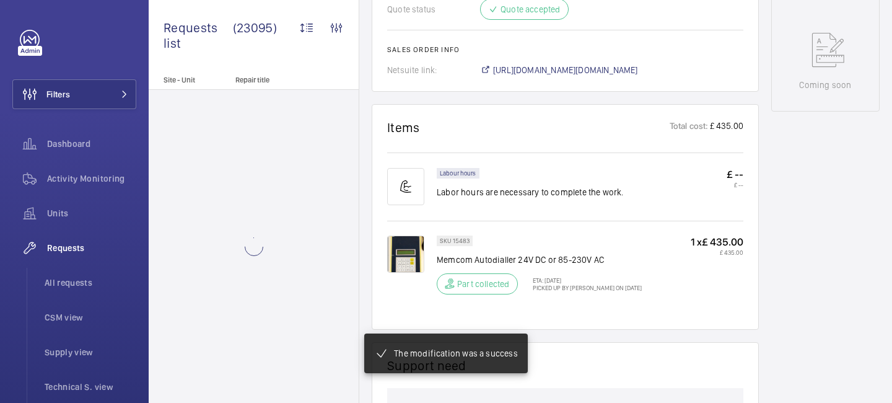
scroll to position [1054, 0]
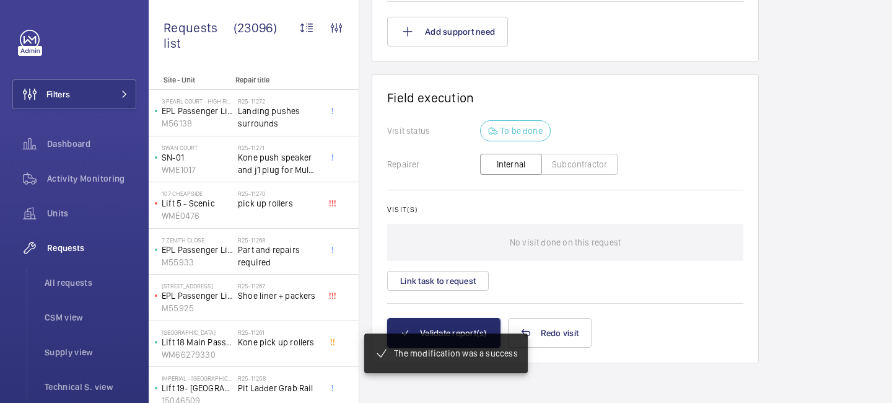
click at [441, 325] on mat-snack-bar-container "The modification was a success" at bounding box center [445, 352] width 212 height 89
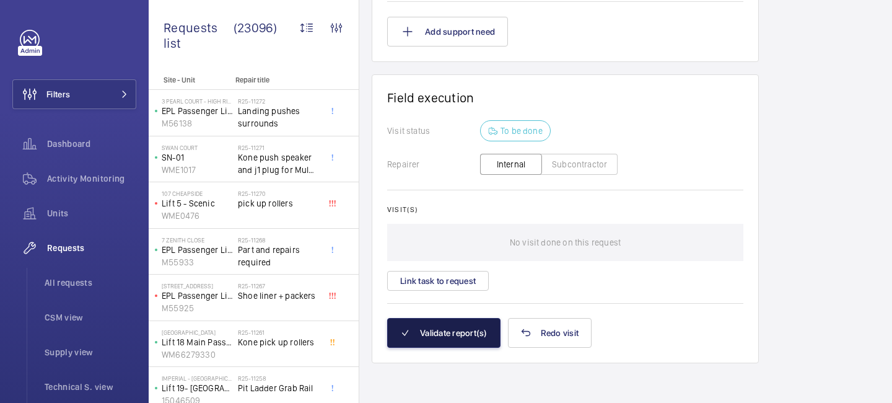
click at [445, 333] on button "Validate report(s)" at bounding box center [443, 333] width 113 height 30
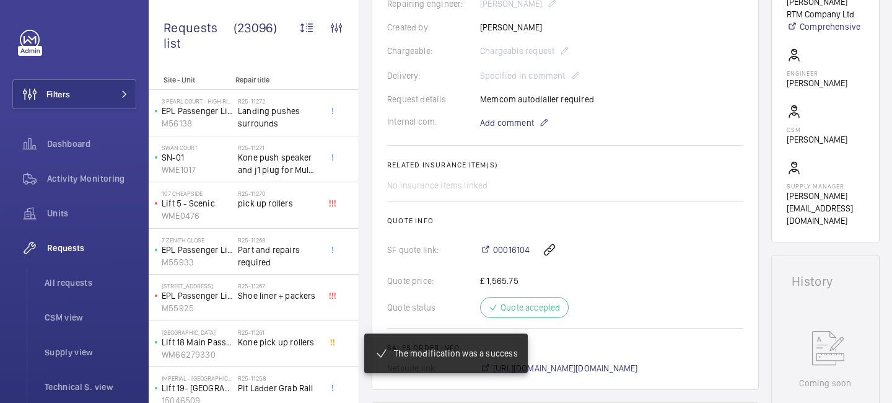
scroll to position [340, 0]
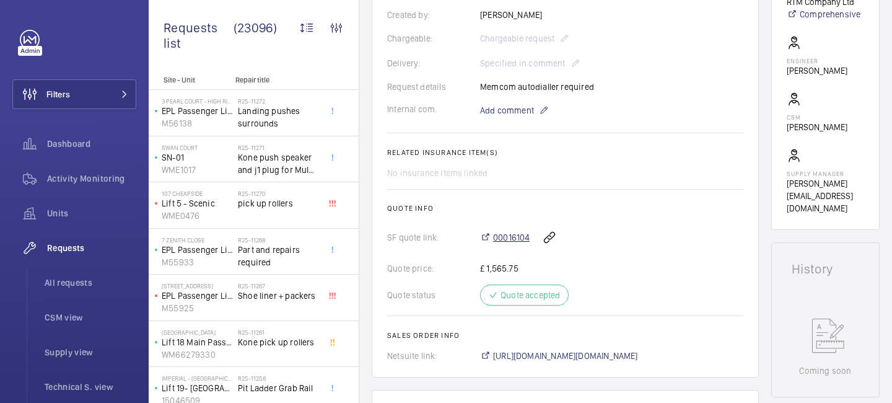
click at [511, 232] on span "00016104" at bounding box center [511, 237] width 37 height 12
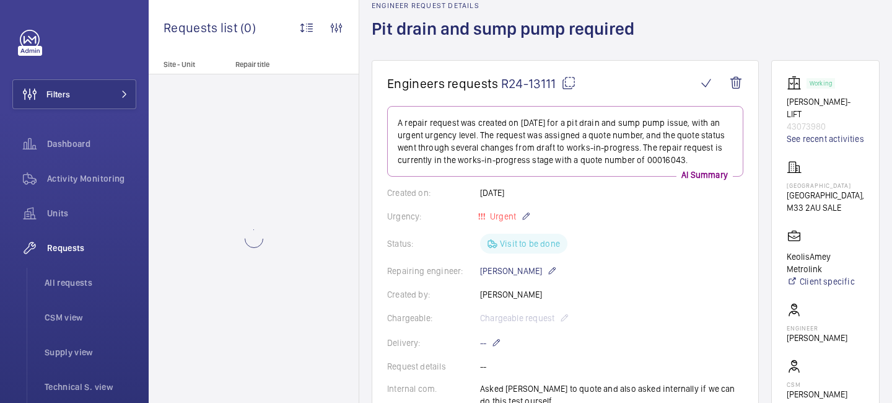
scroll to position [168, 0]
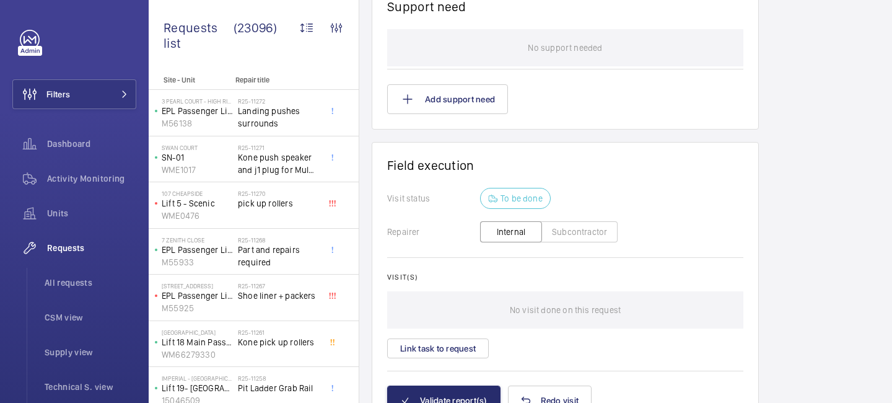
scroll to position [1176, 0]
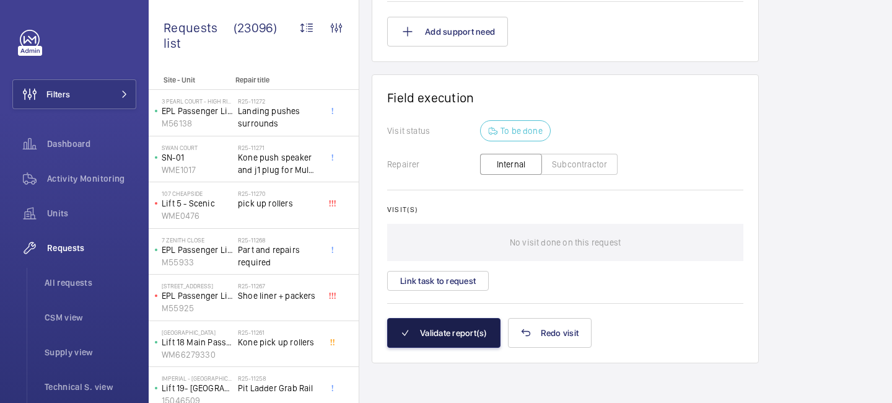
click at [460, 329] on button "Validate report(s)" at bounding box center [443, 333] width 113 height 30
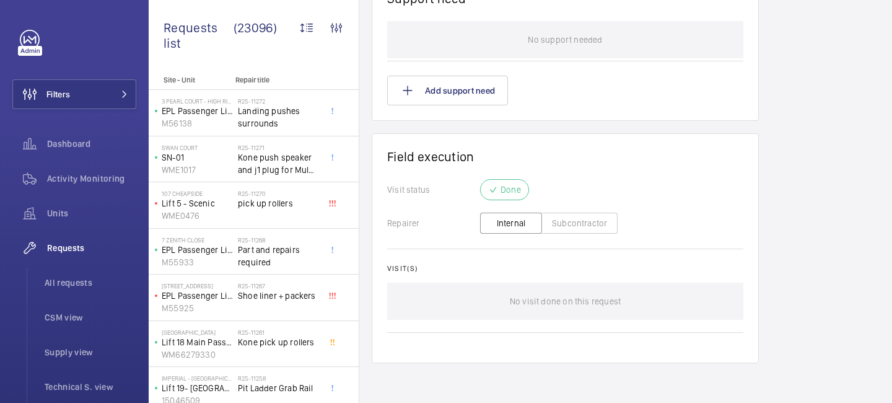
scroll to position [984, 0]
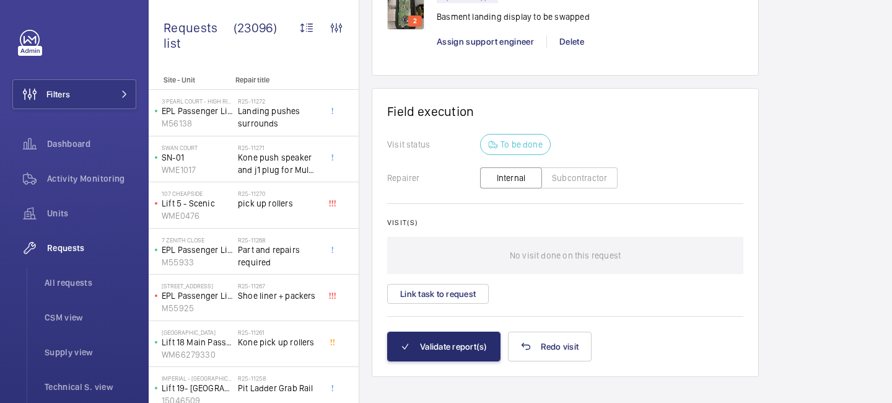
scroll to position [1111, 0]
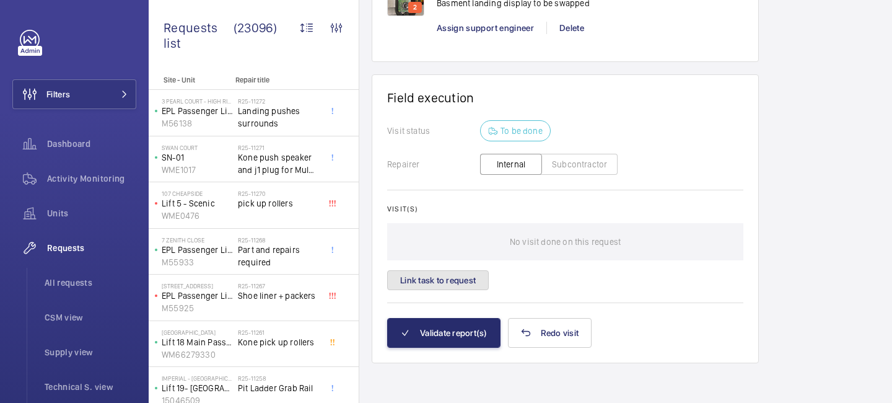
click at [463, 289] on button "Link task to request" at bounding box center [438, 280] width 102 height 20
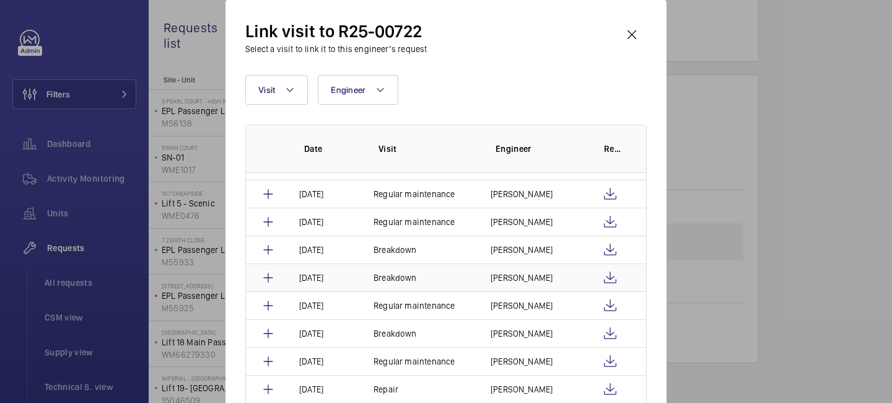
scroll to position [142, 0]
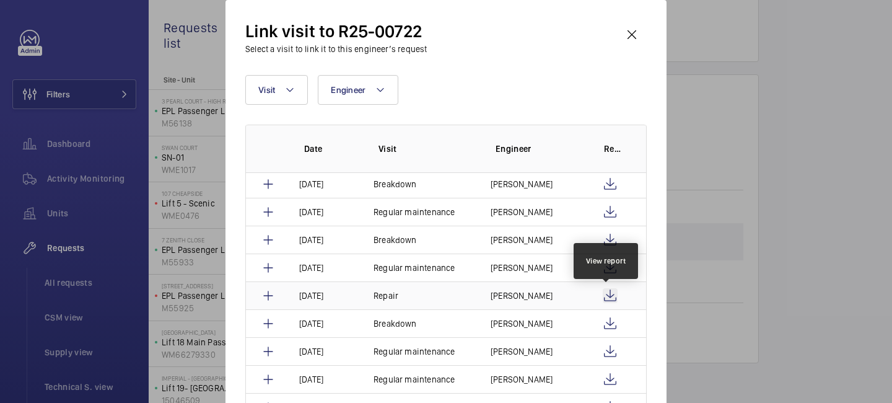
click at [612, 294] on wm-front-icon-button at bounding box center [610, 295] width 15 height 15
click at [627, 30] on wm-front-icon-button at bounding box center [632, 35] width 30 height 30
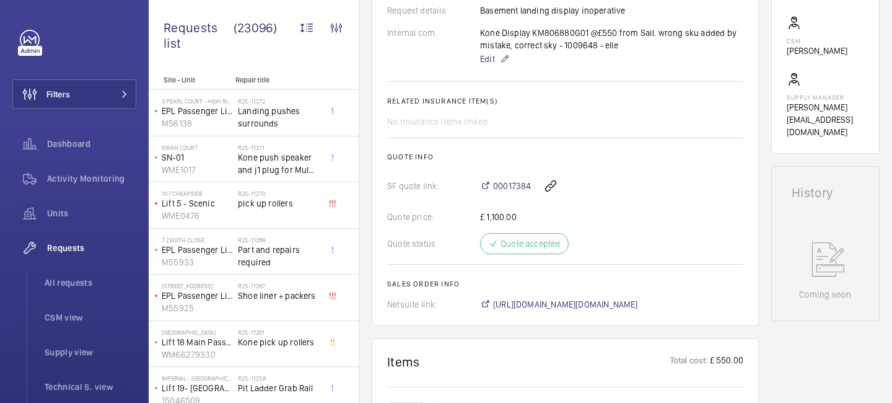
scroll to position [0, 0]
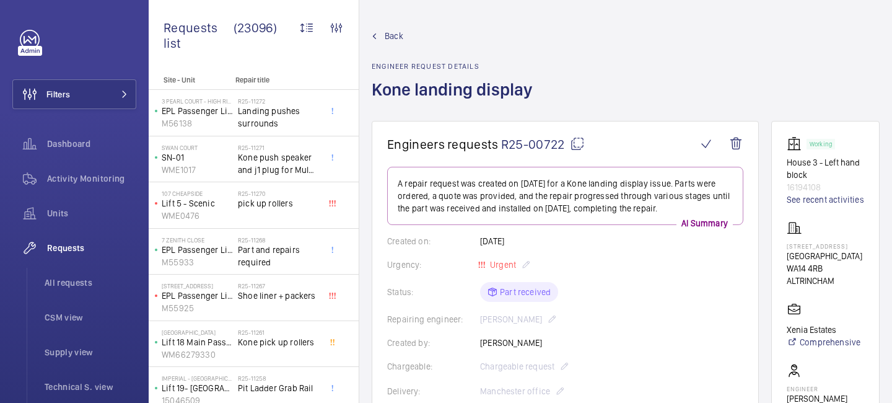
click at [574, 139] on mat-icon at bounding box center [577, 143] width 15 height 15
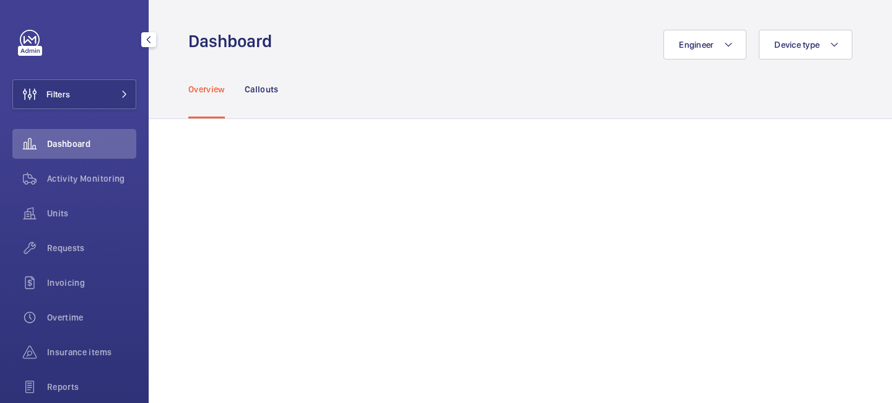
click at [121, 96] on mat-icon at bounding box center [124, 93] width 7 height 7
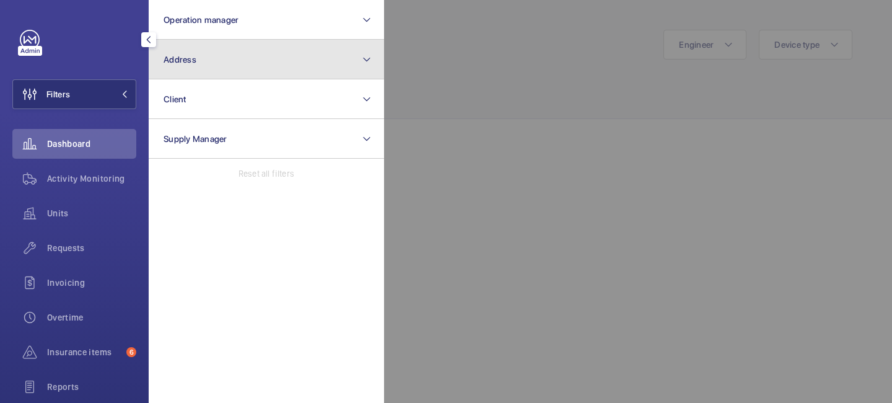
click at [203, 59] on button "Address" at bounding box center [266, 60] width 235 height 40
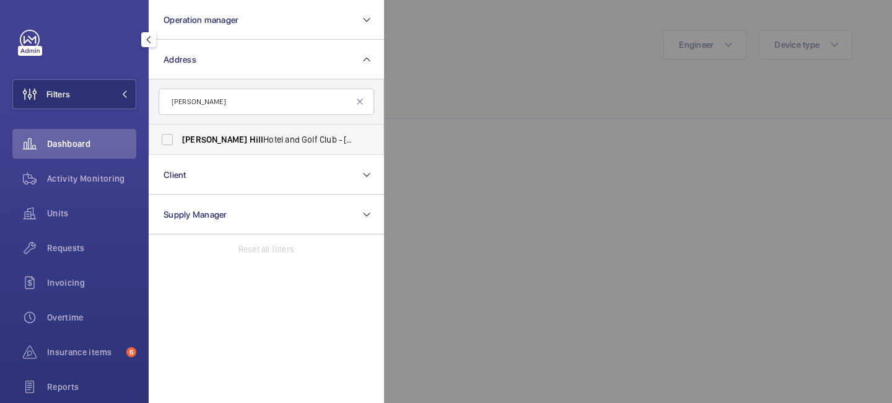
type input "[PERSON_NAME]"
click at [230, 133] on label "[PERSON_NAME][GEOGRAPHIC_DATA] - [GEOGRAPHIC_DATA]" at bounding box center [257, 140] width 216 height 30
click at [180, 133] on input "[PERSON_NAME][GEOGRAPHIC_DATA] - [GEOGRAPHIC_DATA]" at bounding box center [167, 139] width 25 height 25
checkbox input "true"
click at [450, 81] on div at bounding box center [830, 201] width 892 height 403
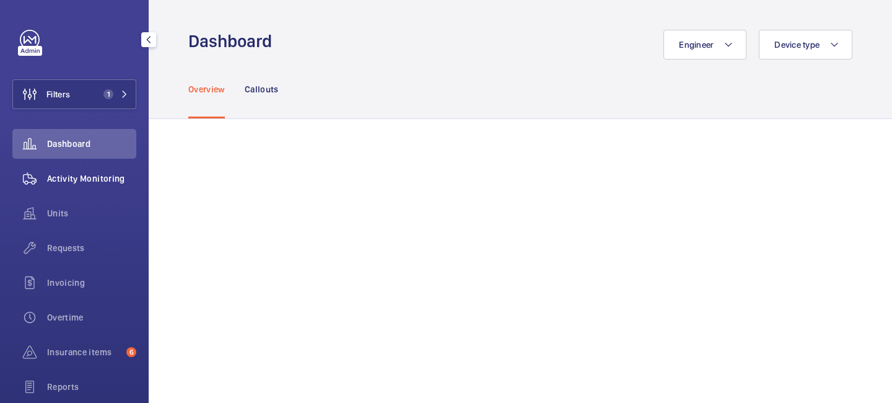
click at [109, 180] on span "Activity Monitoring" at bounding box center [91, 178] width 89 height 12
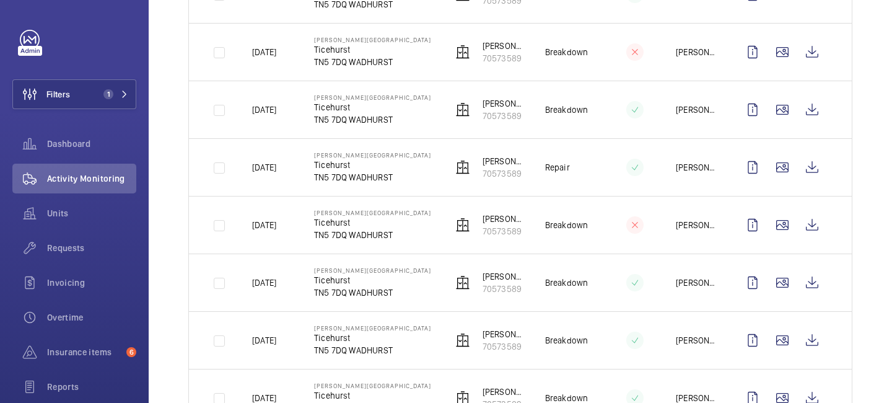
scroll to position [554, 0]
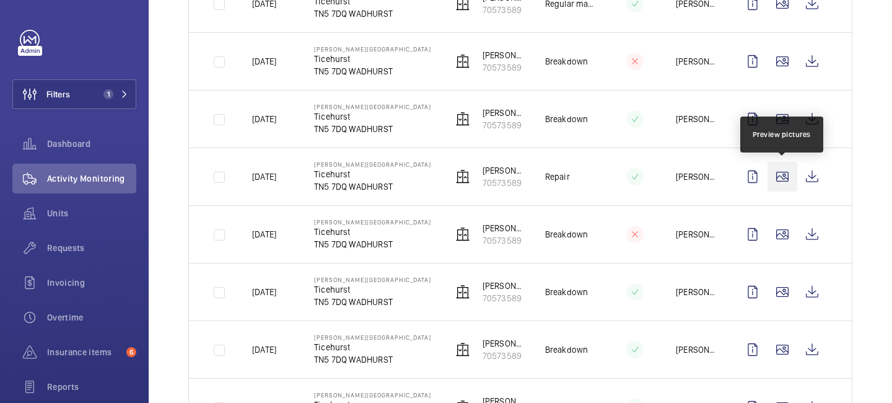
click at [782, 179] on wm-front-icon-button at bounding box center [782, 177] width 30 height 30
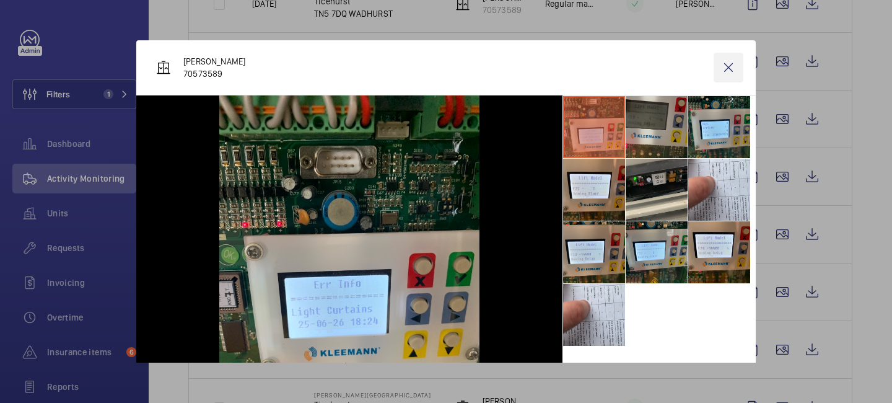
click at [727, 72] on wm-front-icon-button at bounding box center [729, 68] width 30 height 30
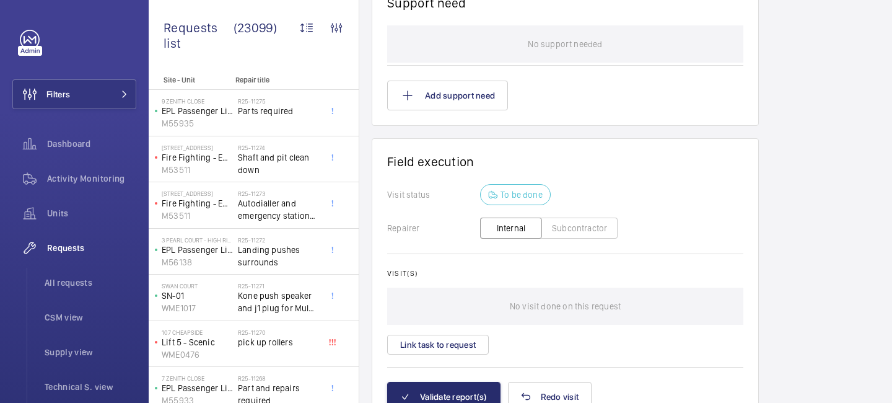
scroll to position [1077, 0]
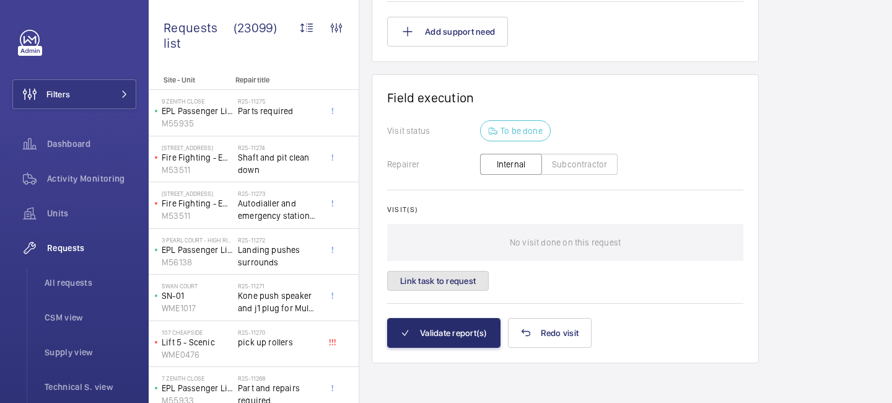
click at [461, 283] on button "Link task to request" at bounding box center [438, 281] width 102 height 20
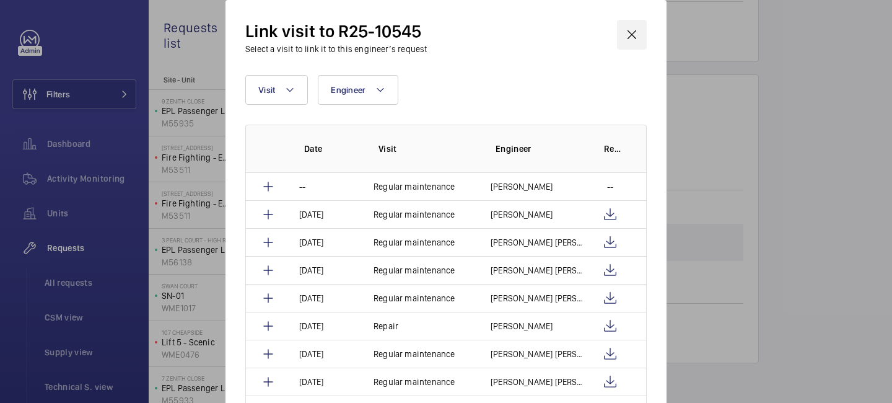
click at [643, 38] on wm-front-icon-button at bounding box center [632, 35] width 30 height 30
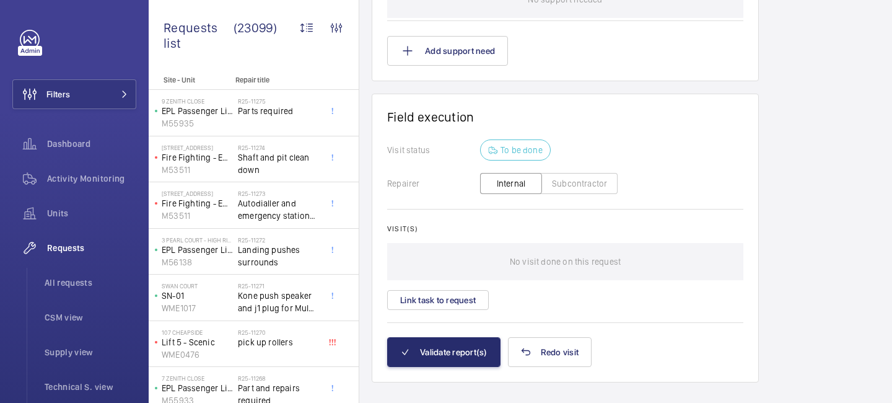
scroll to position [1077, 0]
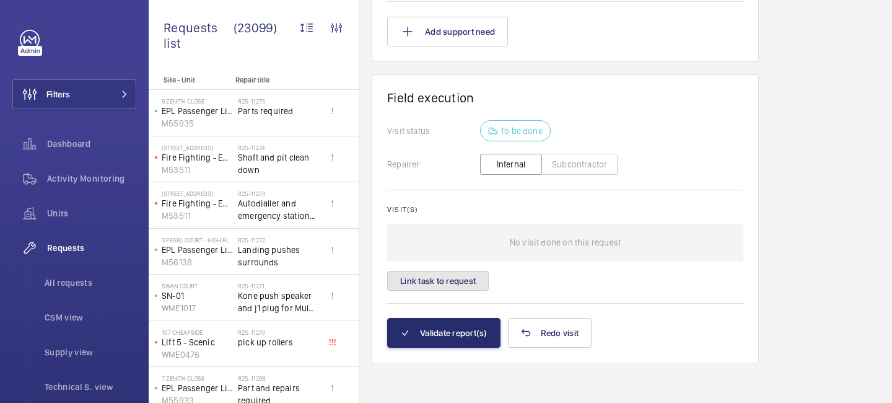
click at [463, 285] on button "Link task to request" at bounding box center [438, 281] width 102 height 20
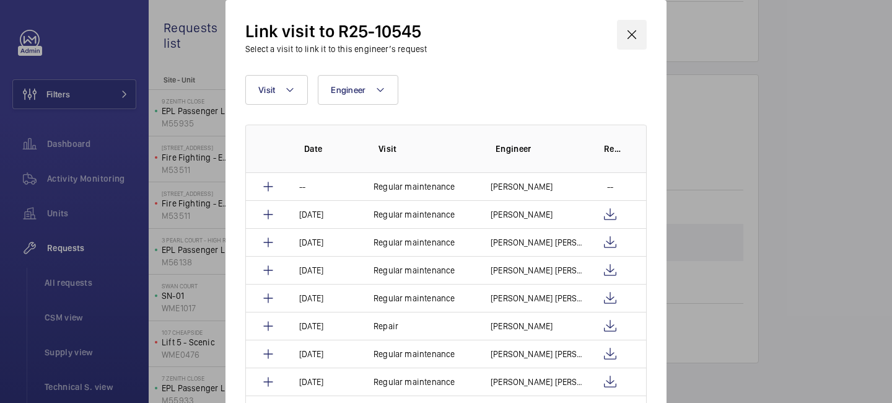
click at [636, 37] on wm-front-icon-button at bounding box center [632, 35] width 30 height 30
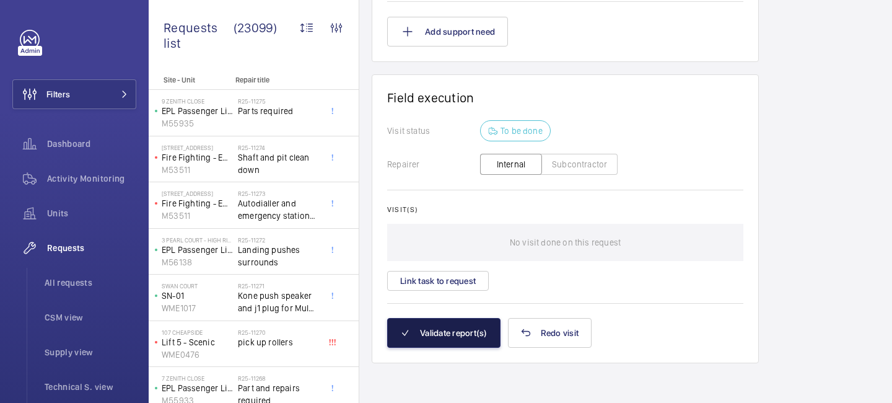
click at [453, 333] on button "Validate report(s)" at bounding box center [443, 333] width 113 height 30
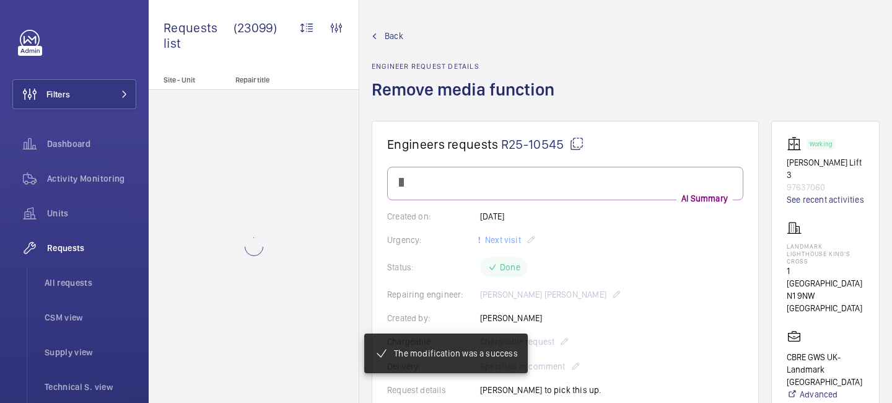
scroll to position [860, 0]
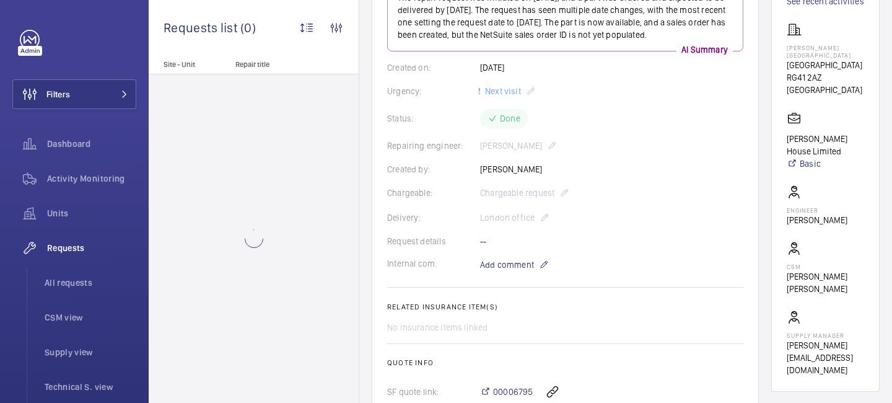
scroll to position [214, 0]
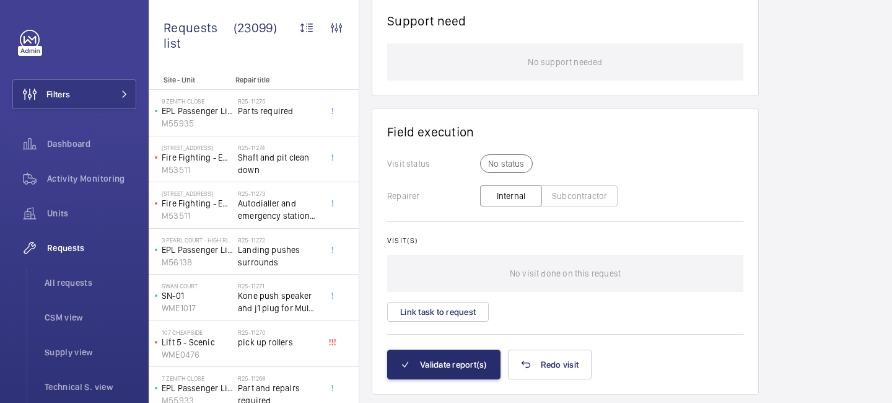
scroll to position [943, 0]
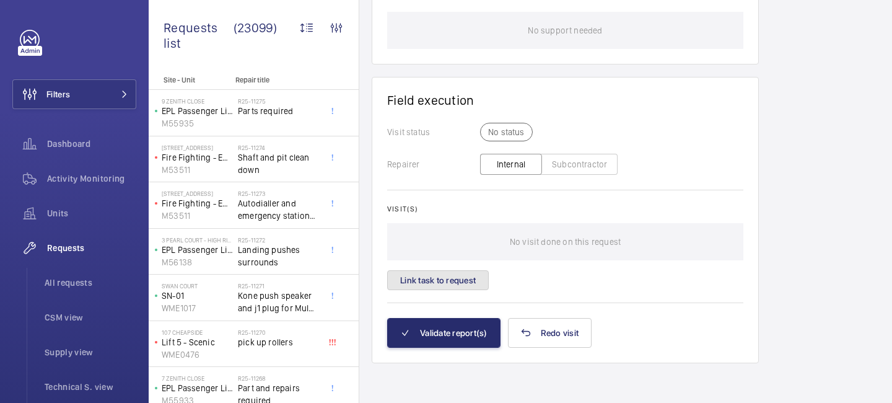
click at [447, 282] on button "Link task to request" at bounding box center [438, 280] width 102 height 20
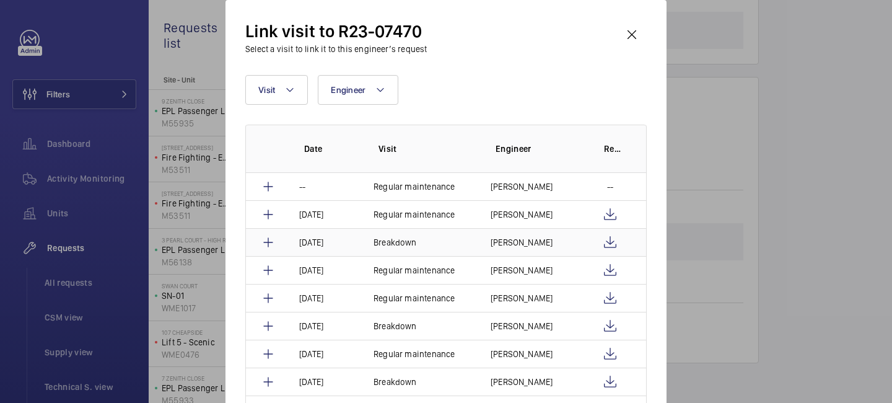
scroll to position [204, 0]
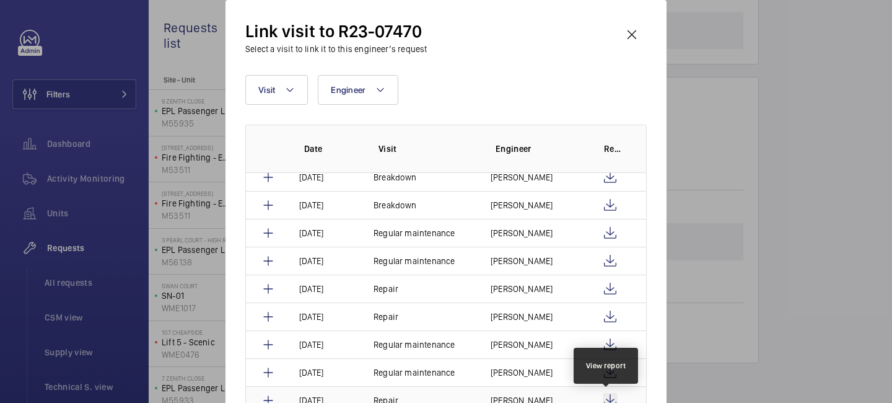
click at [606, 395] on wm-front-icon-button at bounding box center [610, 400] width 15 height 15
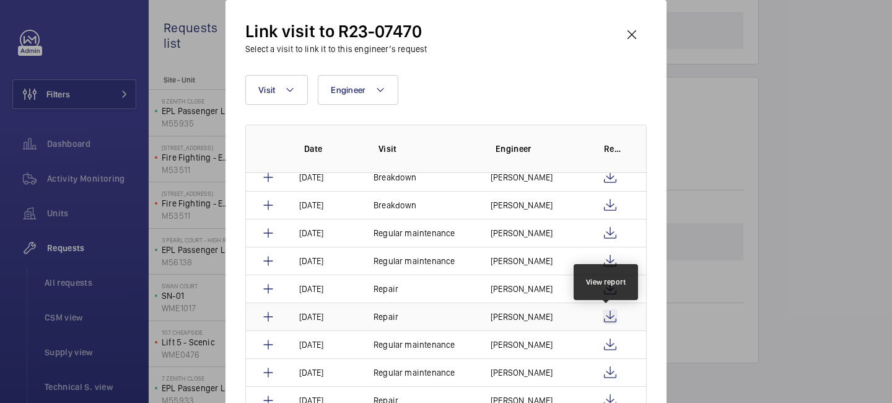
click at [607, 315] on wm-front-icon-button at bounding box center [610, 316] width 15 height 15
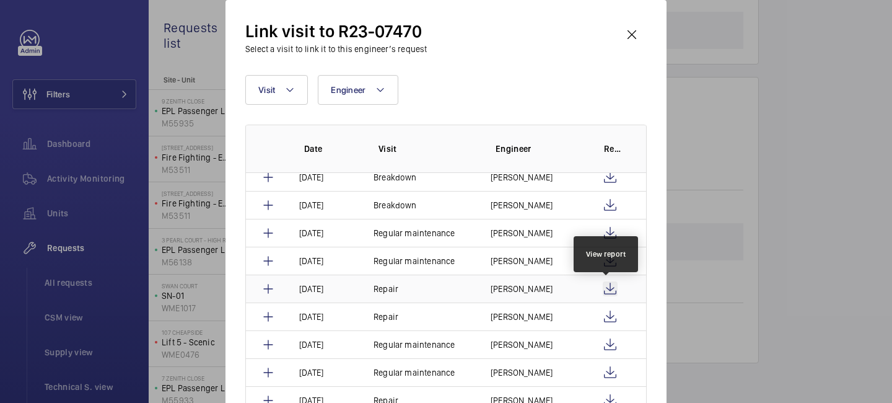
click at [610, 286] on wm-front-icon-button at bounding box center [610, 288] width 15 height 15
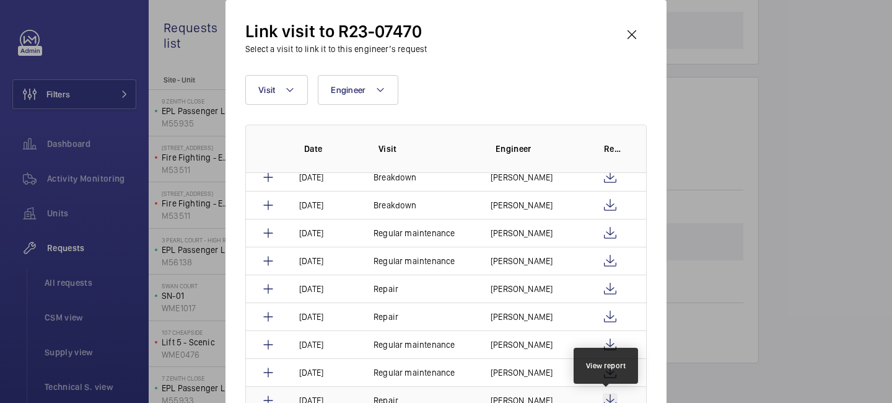
click at [608, 396] on wm-front-icon-button at bounding box center [610, 400] width 15 height 15
click at [632, 37] on wm-front-icon-button at bounding box center [632, 35] width 30 height 30
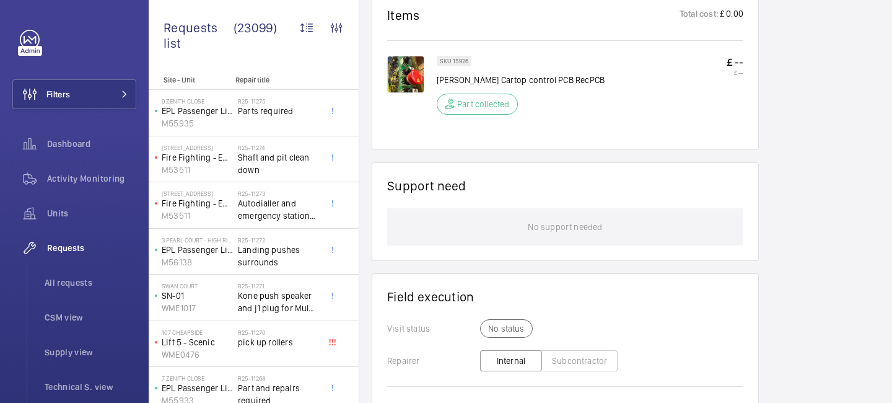
scroll to position [698, 0]
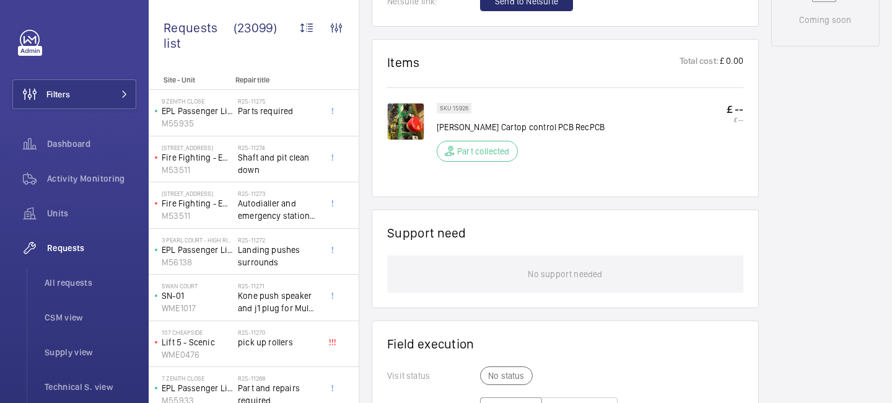
click at [489, 149] on p "Part collected" at bounding box center [483, 151] width 53 height 12
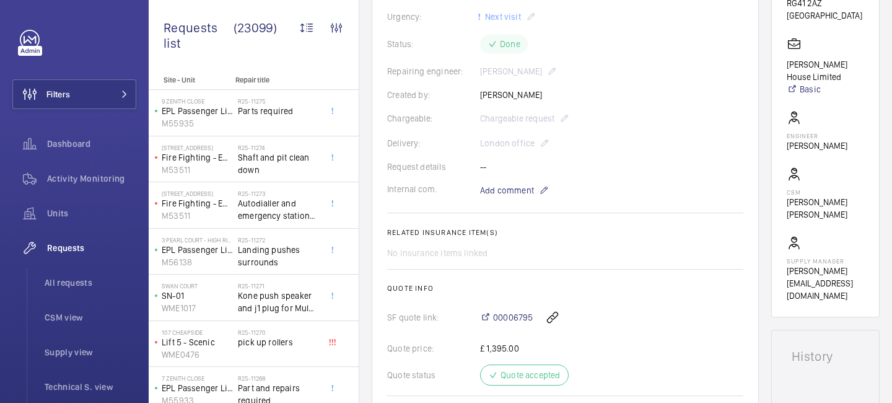
scroll to position [893, 0]
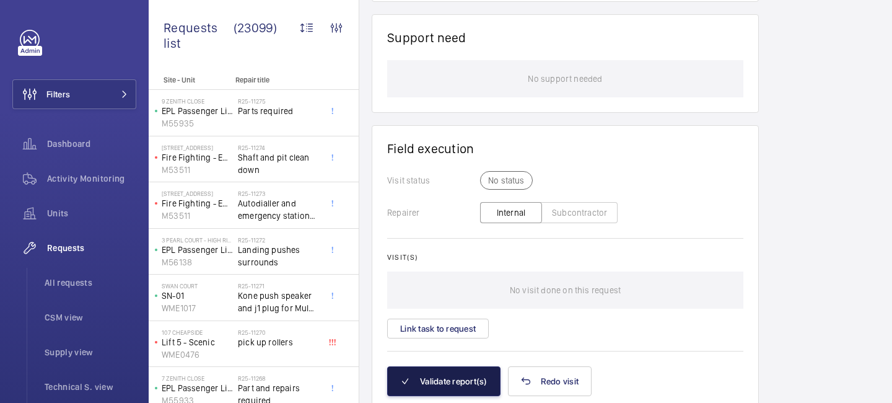
click at [452, 375] on button "Validate report(s)" at bounding box center [443, 381] width 113 height 30
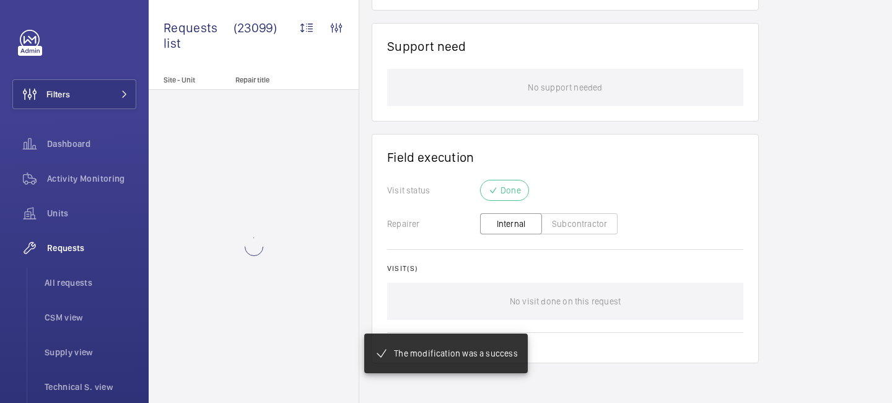
scroll to position [406, 0]
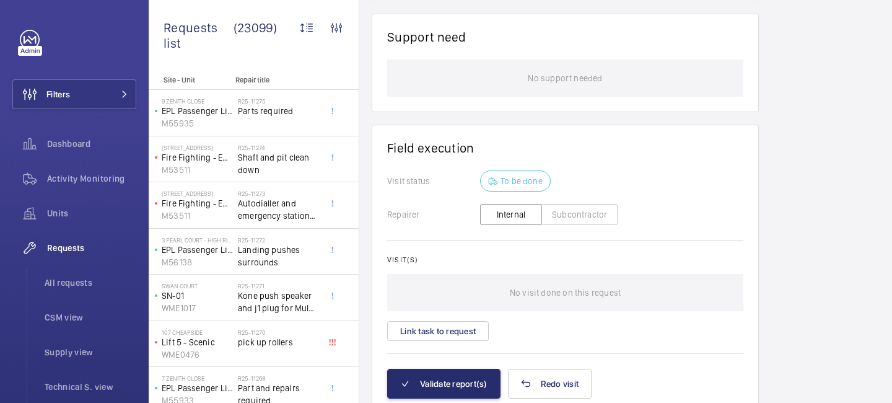
scroll to position [986, 0]
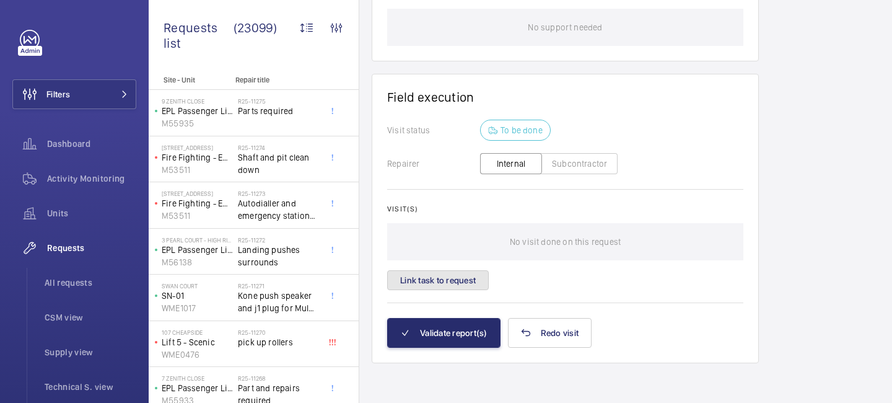
click at [443, 273] on button "Link task to request" at bounding box center [438, 280] width 102 height 20
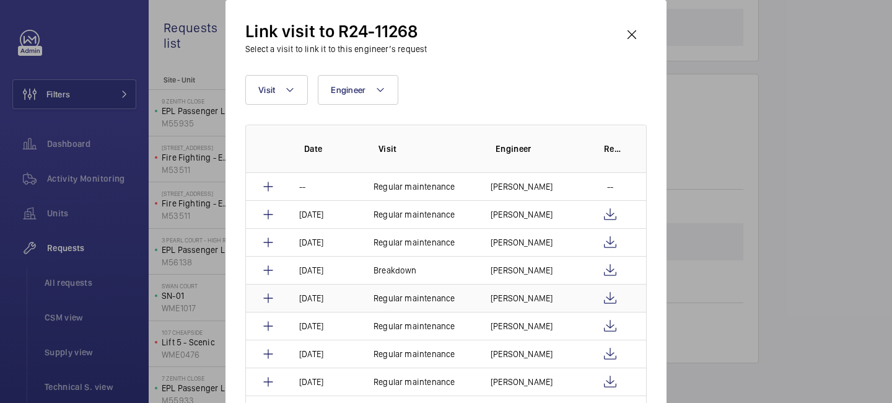
click at [595, 297] on td at bounding box center [615, 298] width 62 height 28
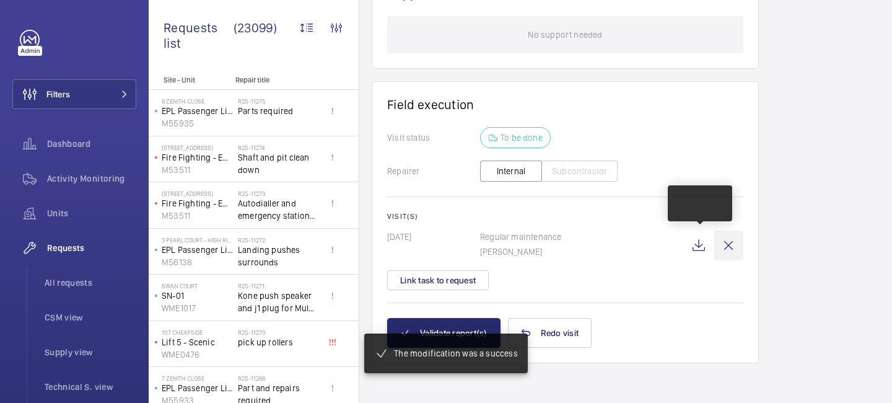
scroll to position [978, 0]
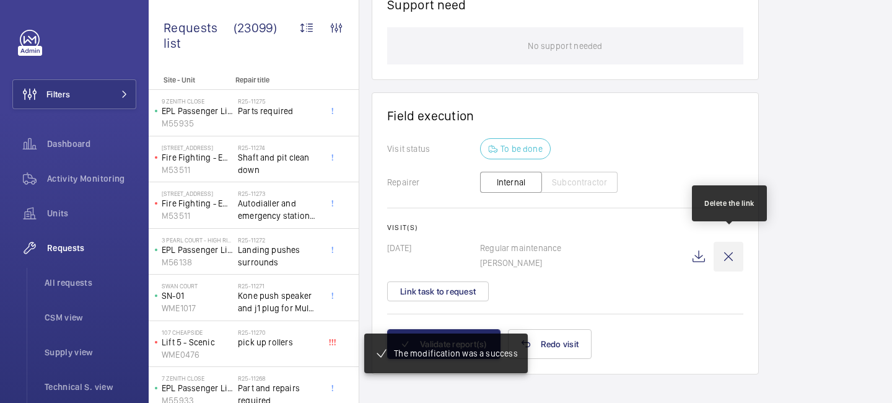
click at [727, 248] on wm-front-icon-button at bounding box center [729, 257] width 30 height 30
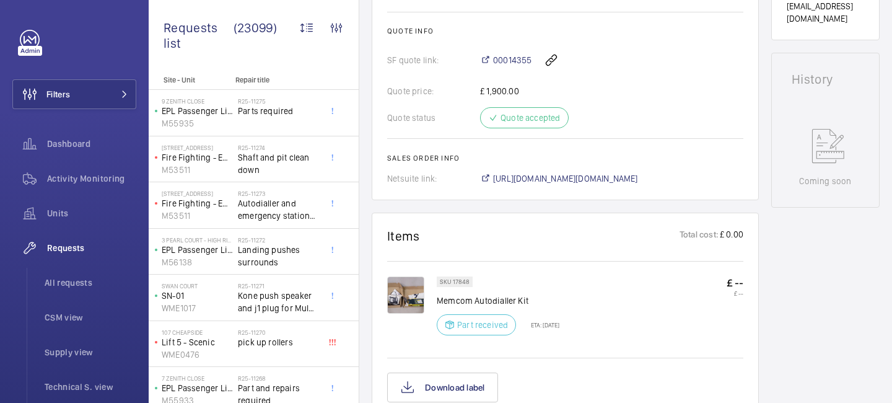
scroll to position [998, 0]
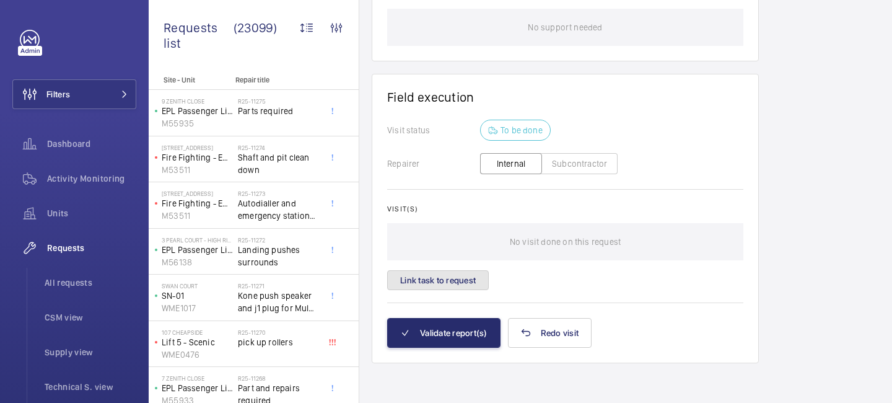
click at [474, 278] on button "Link task to request" at bounding box center [438, 280] width 102 height 20
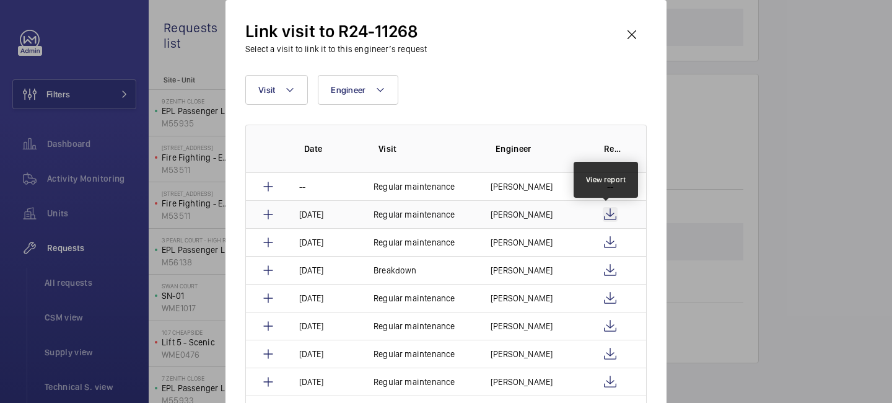
click at [604, 216] on wm-front-icon-button at bounding box center [610, 214] width 15 height 15
click at [637, 30] on wm-front-icon-button at bounding box center [632, 35] width 30 height 30
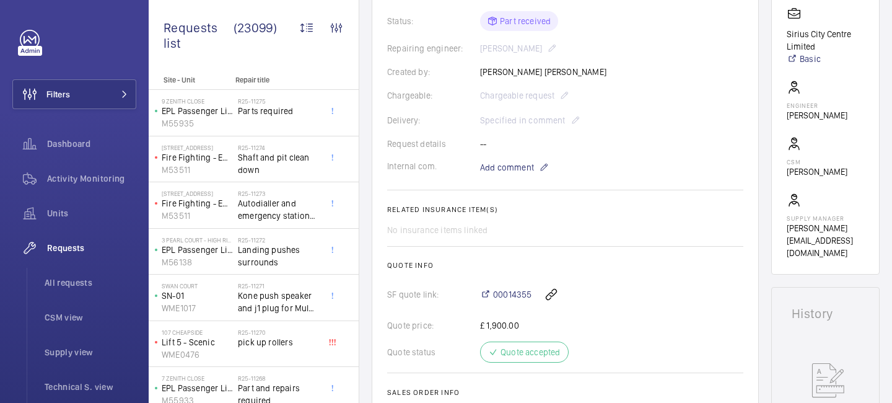
scroll to position [290, 0]
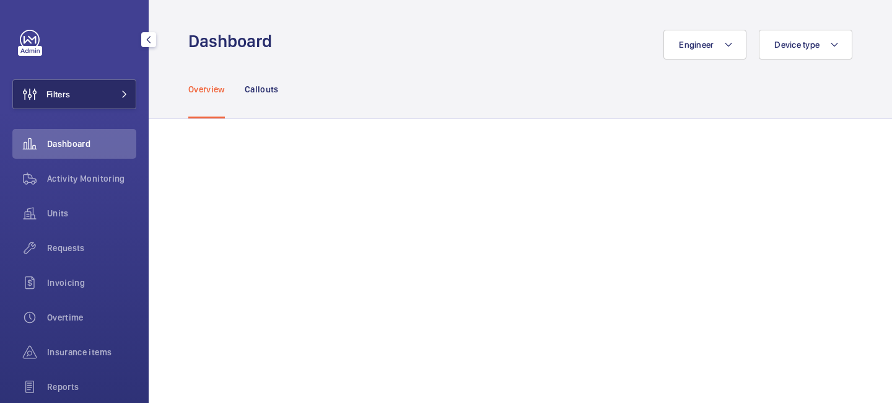
click at [119, 98] on button "Filters" at bounding box center [74, 94] width 124 height 30
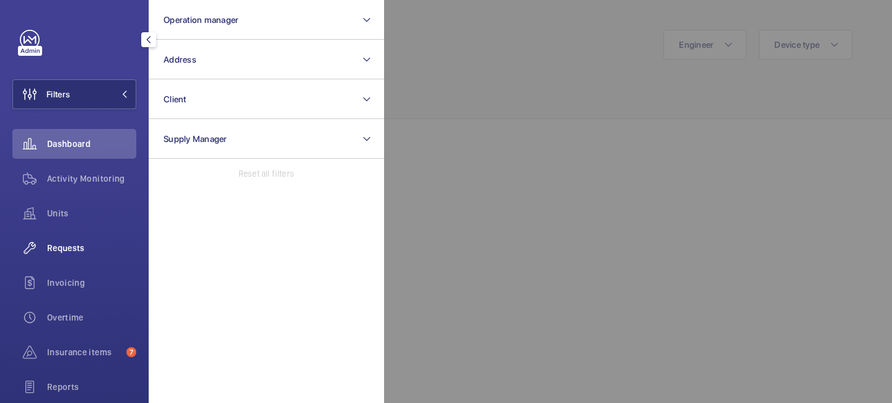
click at [78, 242] on span "Requests" at bounding box center [91, 248] width 89 height 12
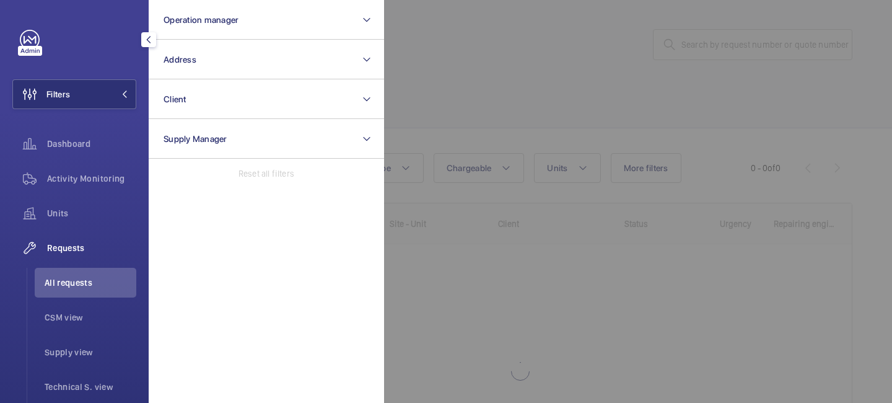
click at [411, 66] on div at bounding box center [830, 201] width 892 height 403
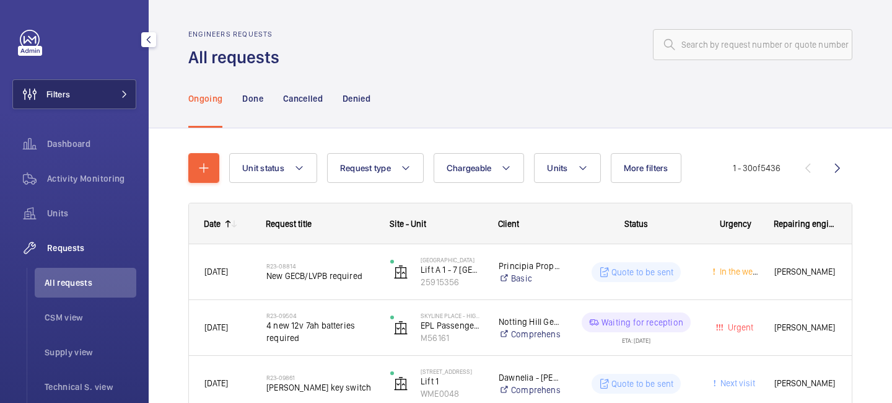
click at [124, 107] on button "Filters" at bounding box center [74, 94] width 124 height 30
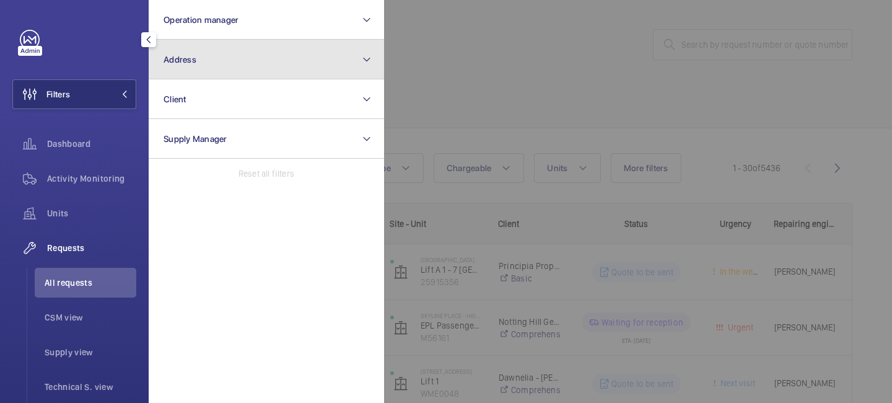
click at [224, 68] on button "Address" at bounding box center [266, 60] width 235 height 40
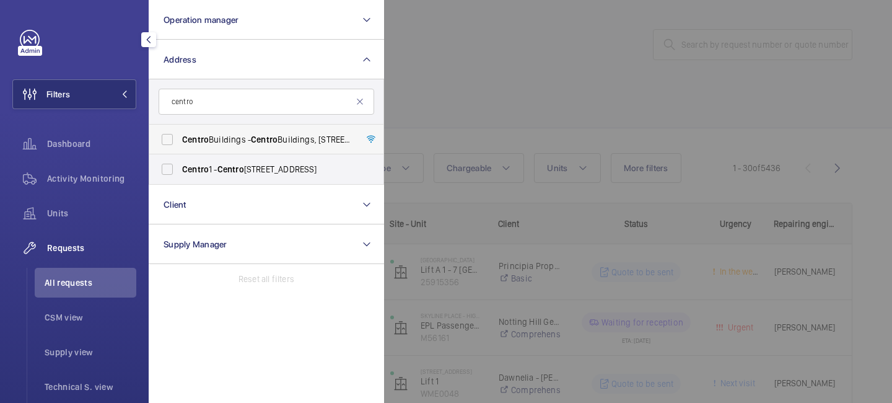
type input "centro"
click at [246, 144] on span "Centro Buildings - Centro Buildings, 20-23 Mandela Street, Camden, London, NW1 …" at bounding box center [267, 139] width 170 height 12
click at [180, 144] on input "Centro Buildings - Centro Buildings, 20-23 Mandela Street, Camden, London, NW1 …" at bounding box center [167, 139] width 25 height 25
checkbox input "true"
click at [445, 106] on div at bounding box center [830, 201] width 892 height 403
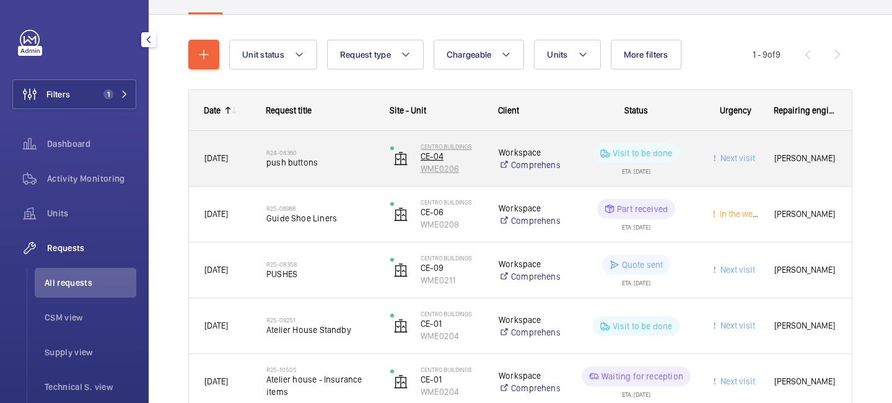
scroll to position [116, 0]
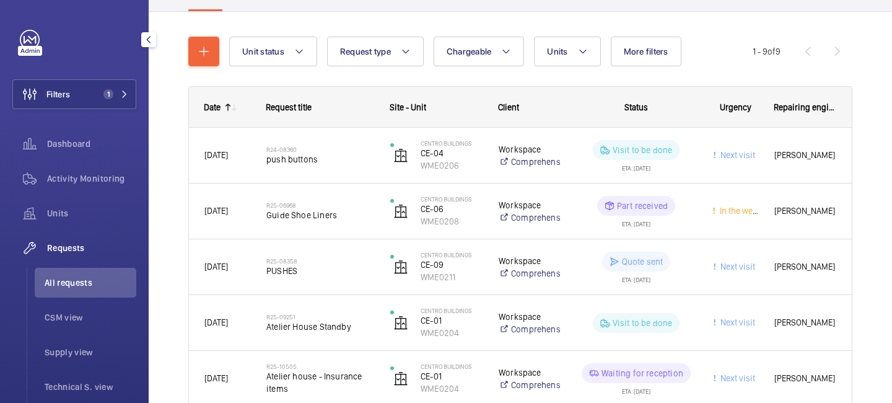
click at [227, 108] on mat-icon at bounding box center [228, 107] width 10 height 10
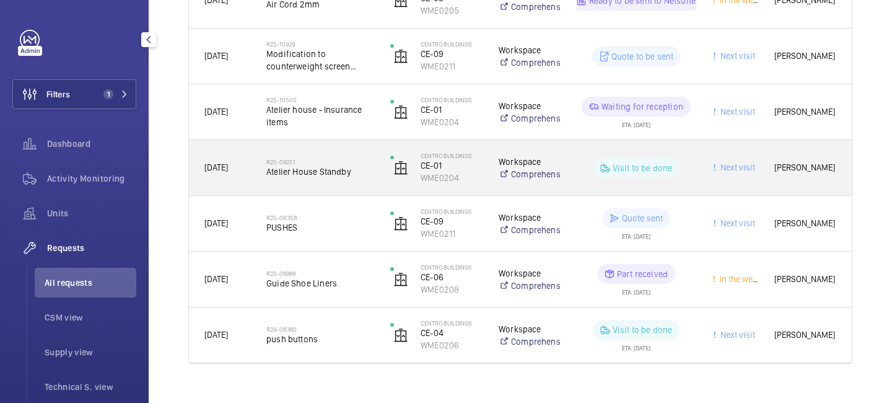
scroll to position [403, 0]
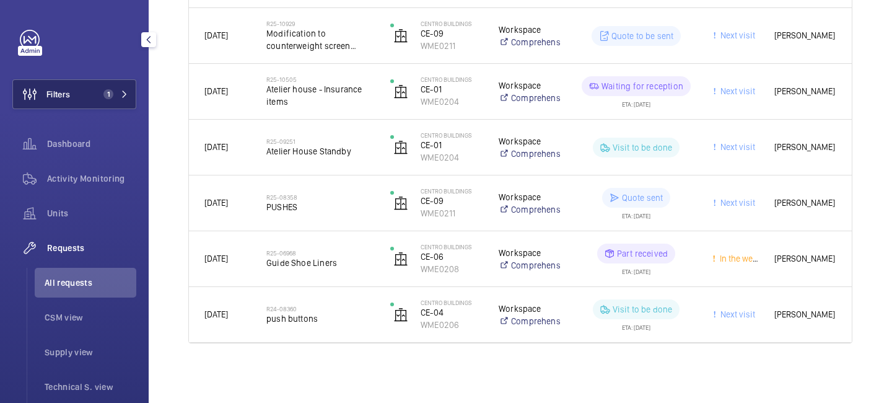
click at [128, 100] on button "Filters 1" at bounding box center [74, 94] width 124 height 30
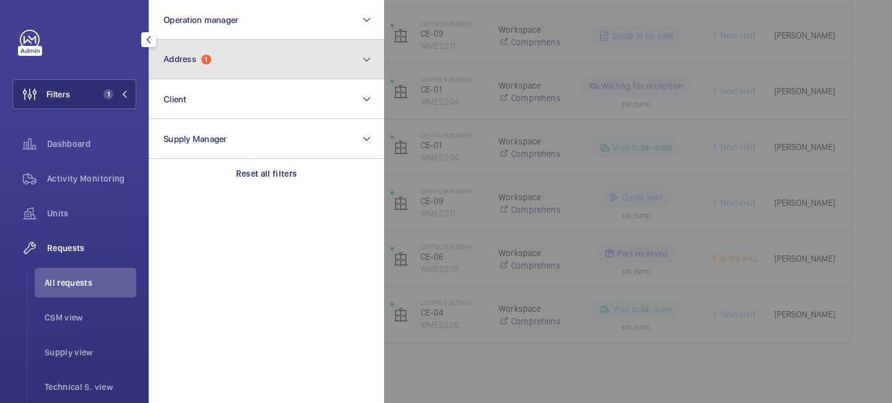
click at [201, 76] on button "Address 1" at bounding box center [266, 60] width 235 height 40
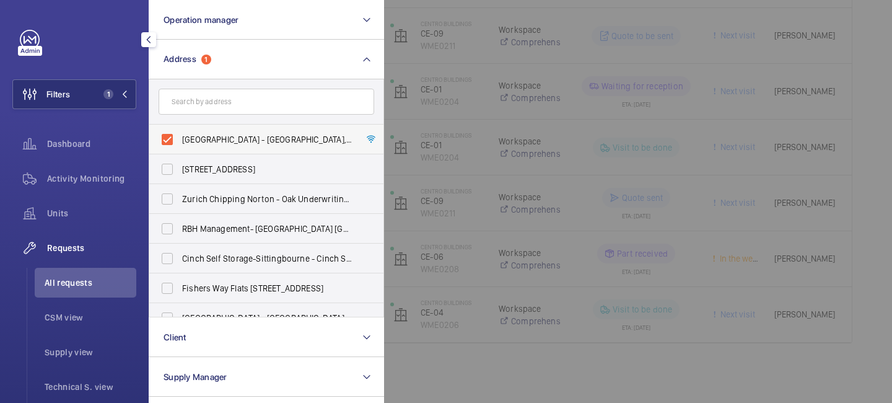
click at [165, 137] on label "Centro Buildings - Centro Buildings, 20-23 Mandela Street, Camden, London, NW1 …" at bounding box center [257, 140] width 216 height 30
click at [165, 137] on input "Centro Buildings - Centro Buildings, 20-23 Mandela Street, Camden, London, NW1 …" at bounding box center [167, 139] width 25 height 25
checkbox input "false"
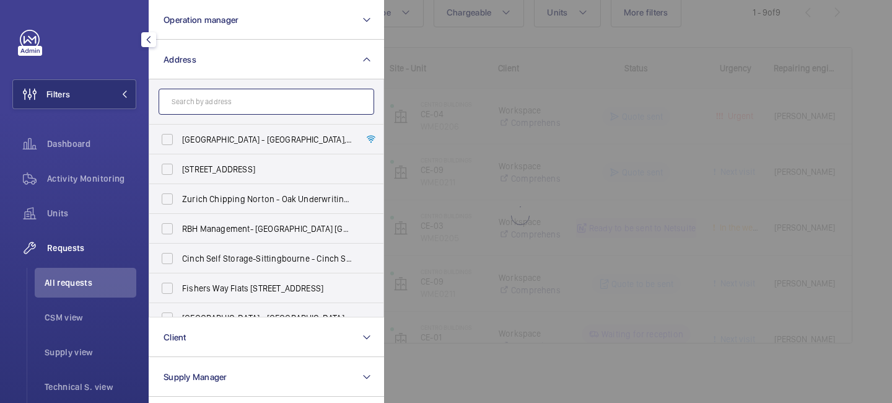
click at [201, 107] on input "text" at bounding box center [267, 102] width 216 height 26
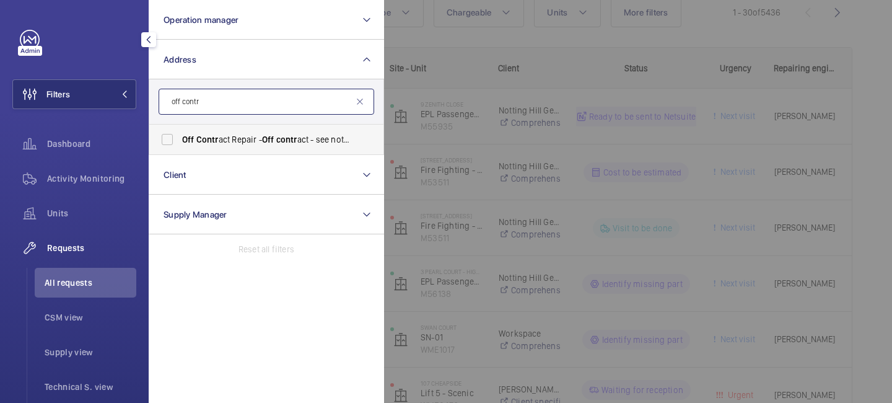
type input "off contr"
click at [256, 146] on label "Off Contr act Repair - Off contr act - see notes in description, LONDON XXXX" at bounding box center [257, 140] width 216 height 30
click at [180, 146] on input "Off Contr act Repair - Off contr act - see notes in description, LONDON XXXX" at bounding box center [167, 139] width 25 height 25
checkbox input "true"
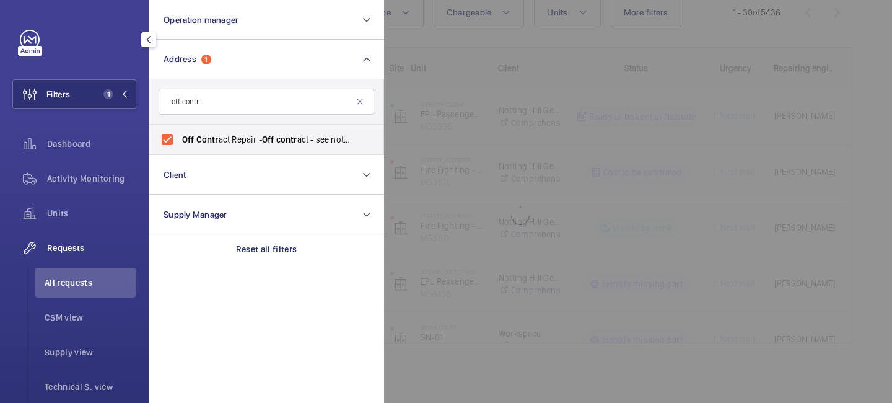
click at [432, 82] on div at bounding box center [830, 201] width 892 height 403
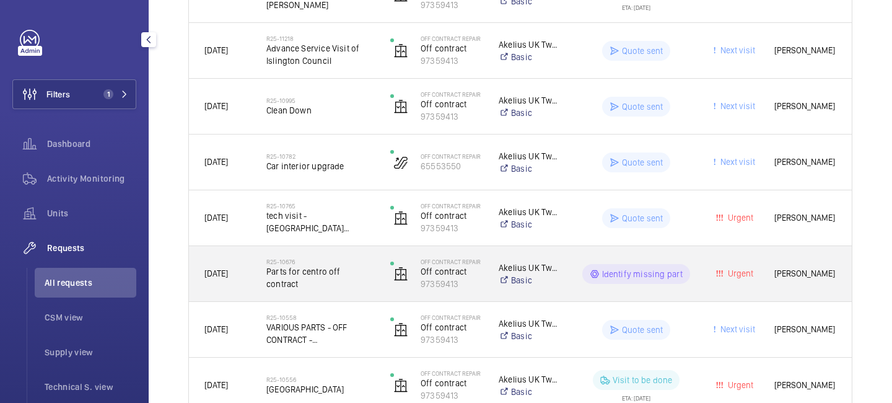
scroll to position [299, 0]
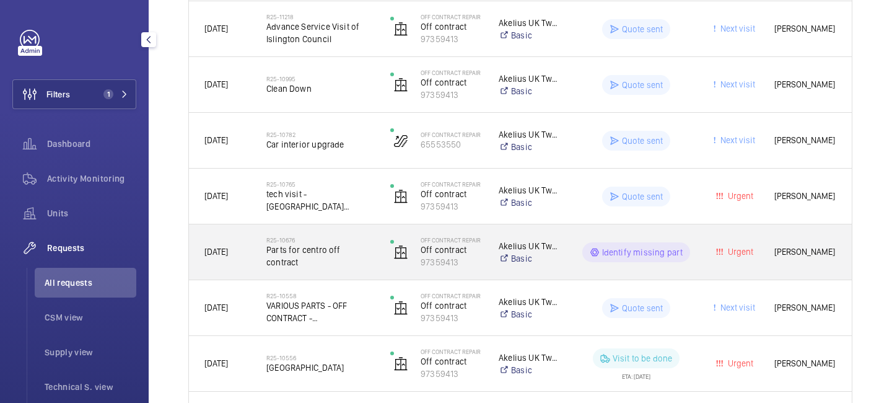
click at [343, 264] on div "R25-10676 Parts for centro off contract" at bounding box center [320, 252] width 108 height 36
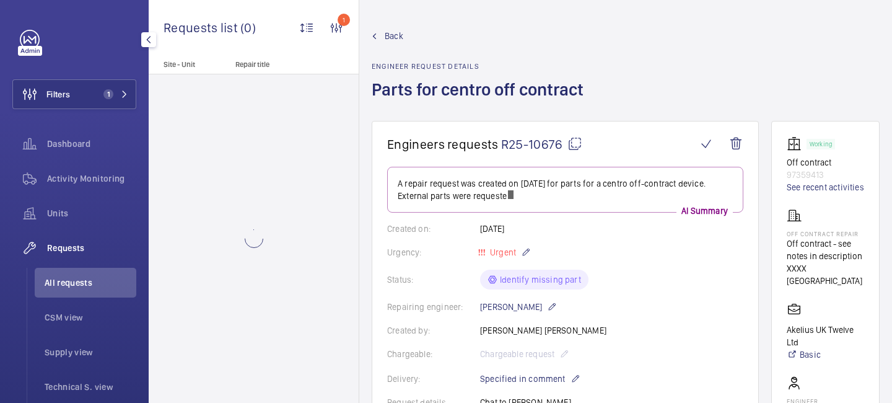
click at [572, 146] on mat-icon at bounding box center [574, 143] width 15 height 15
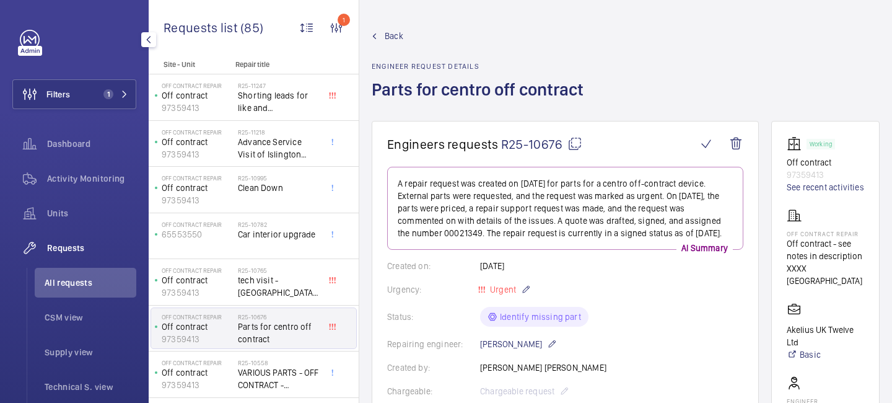
click at [395, 36] on span "Back" at bounding box center [394, 36] width 19 height 12
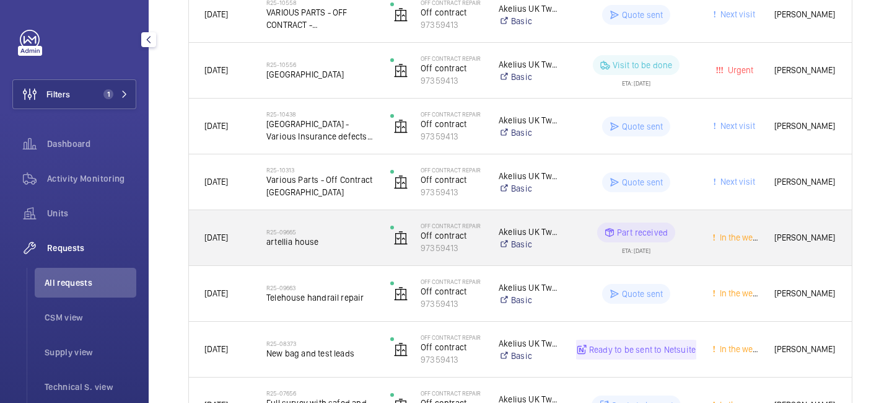
scroll to position [599, 0]
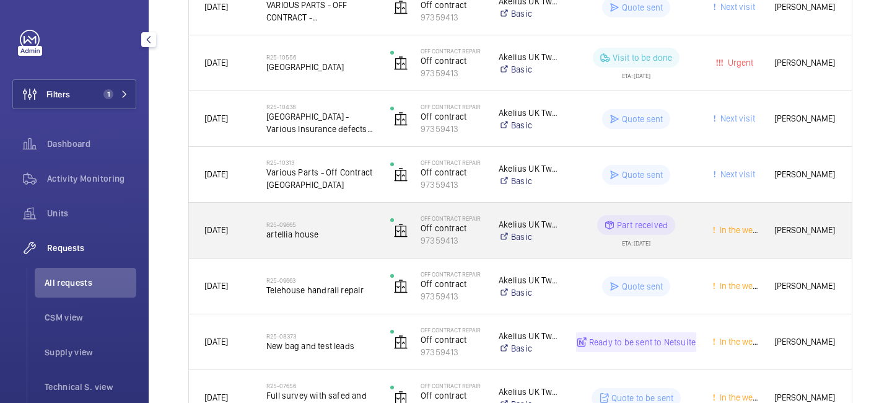
click at [273, 235] on span "artellia house" at bounding box center [320, 234] width 108 height 12
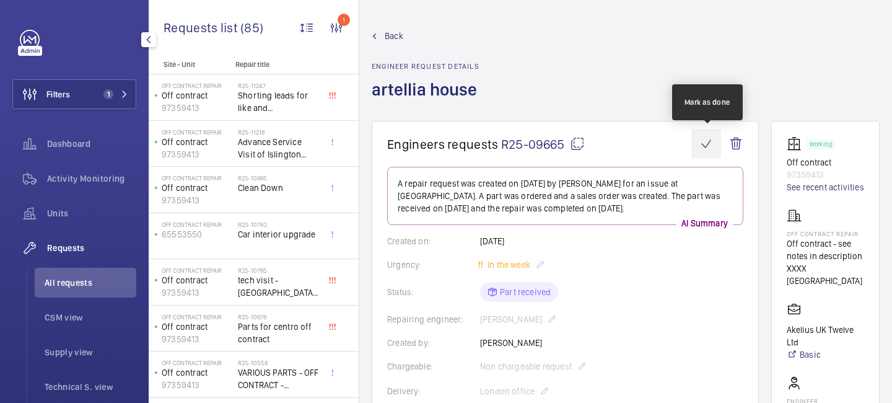
click at [705, 142] on wm-front-icon-button at bounding box center [706, 144] width 30 height 30
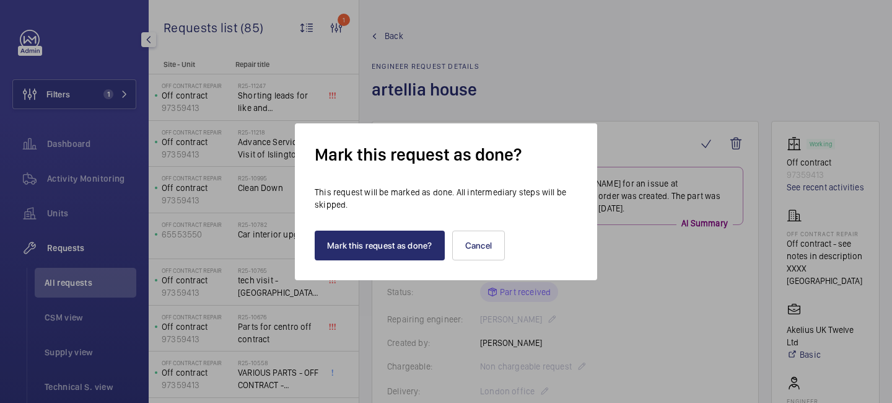
click at [380, 260] on div "Mark this request as done? This request will be marked as done. All intermediar…" at bounding box center [446, 201] width 302 height 157
click at [380, 251] on button "Mark this request as done?" at bounding box center [380, 245] width 130 height 30
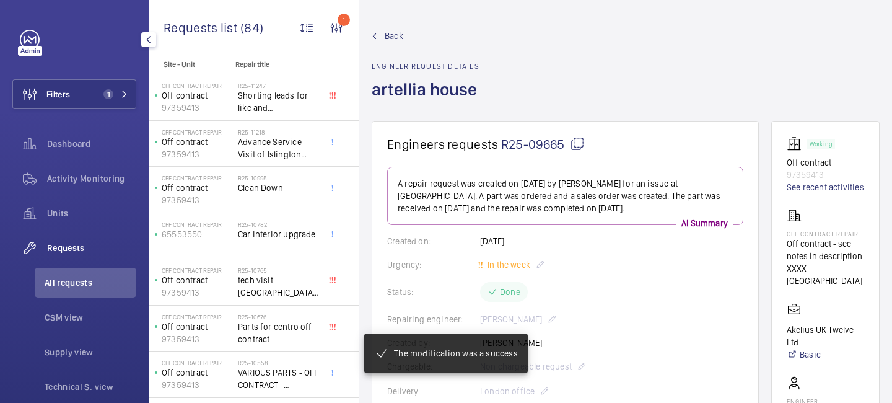
click at [393, 37] on span "Back" at bounding box center [394, 36] width 19 height 12
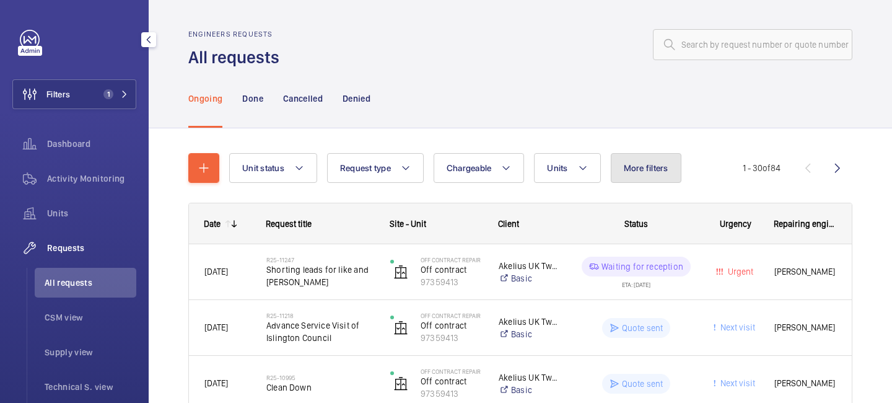
click at [655, 161] on button "More filters" at bounding box center [646, 168] width 71 height 30
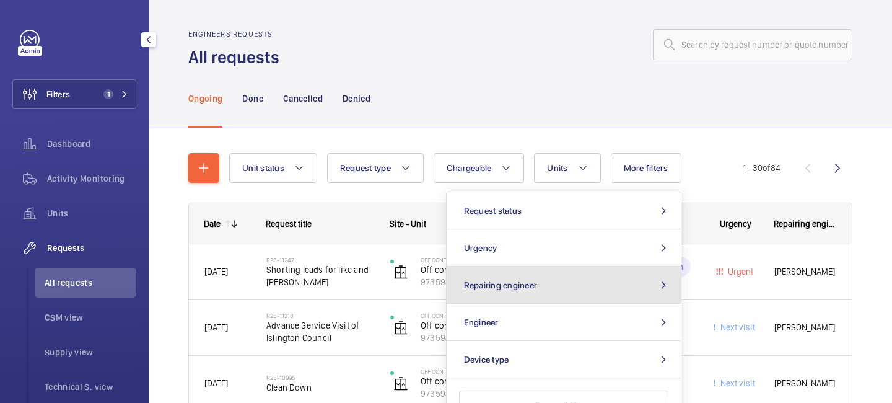
click at [624, 279] on button "Repairing engineer" at bounding box center [564, 284] width 234 height 37
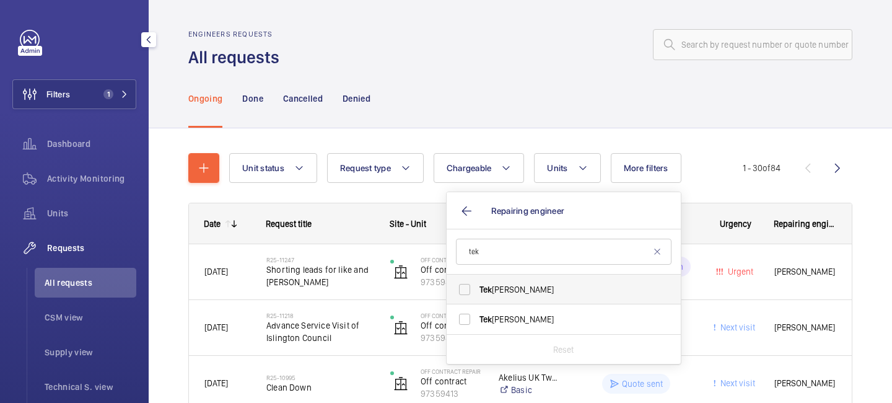
type input "tek"
click at [585, 291] on span "Tek Hussein" at bounding box center [564, 289] width 170 height 12
click at [477, 291] on input "Tek Hussein" at bounding box center [464, 289] width 25 height 25
checkbox input "true"
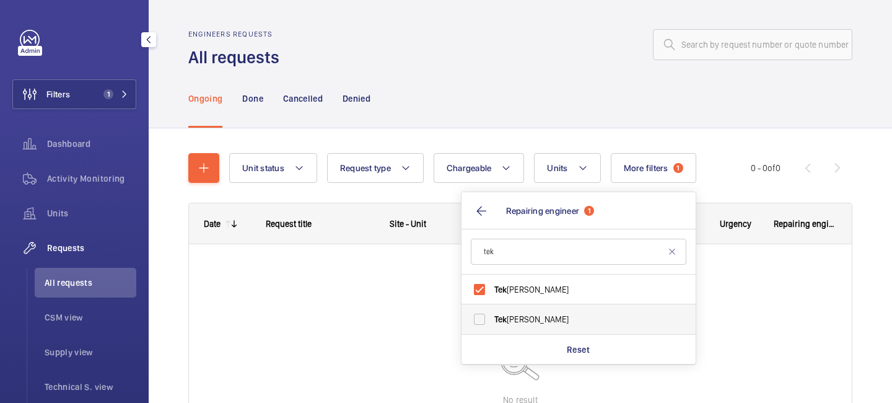
click at [556, 318] on span "Tek Hussein" at bounding box center [579, 319] width 170 height 12
click at [492, 318] on input "Tek Hussein" at bounding box center [479, 319] width 25 height 25
checkbox input "true"
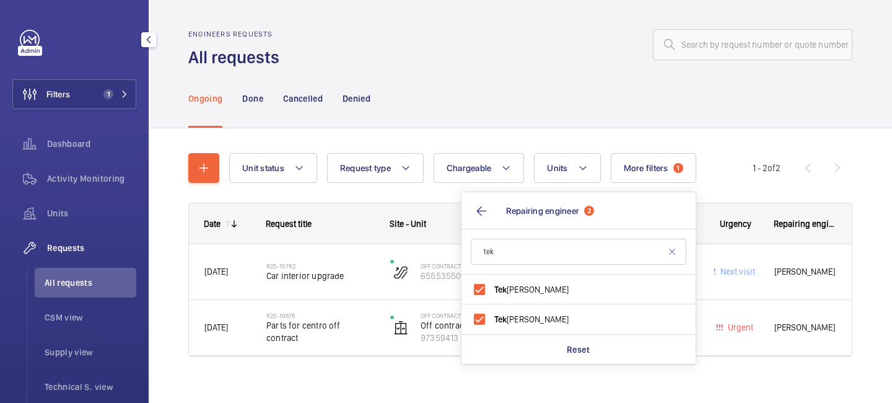
click at [553, 123] on div "Ongoing Done Cancelled Denied" at bounding box center [520, 98] width 664 height 59
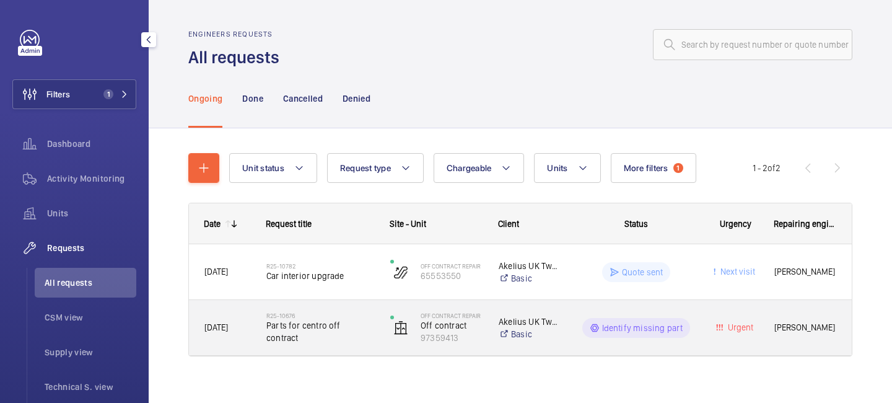
click at [785, 330] on span "[PERSON_NAME]" at bounding box center [805, 327] width 62 height 14
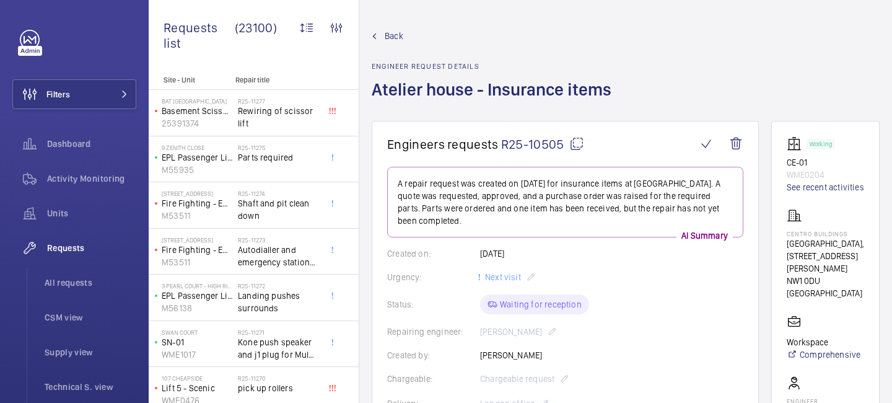
click at [574, 146] on mat-icon at bounding box center [576, 143] width 15 height 15
